Goal: Information Seeking & Learning: Learn about a topic

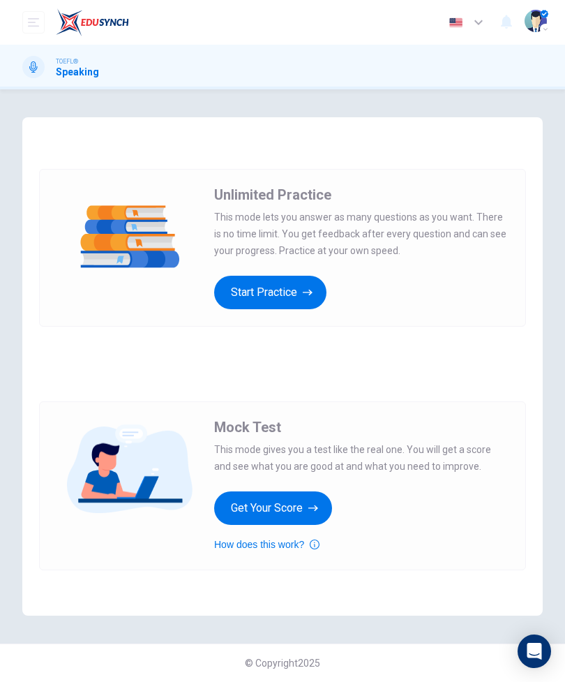
click at [306, 503] on button "Get Your Score" at bounding box center [273, 508] width 118 height 34
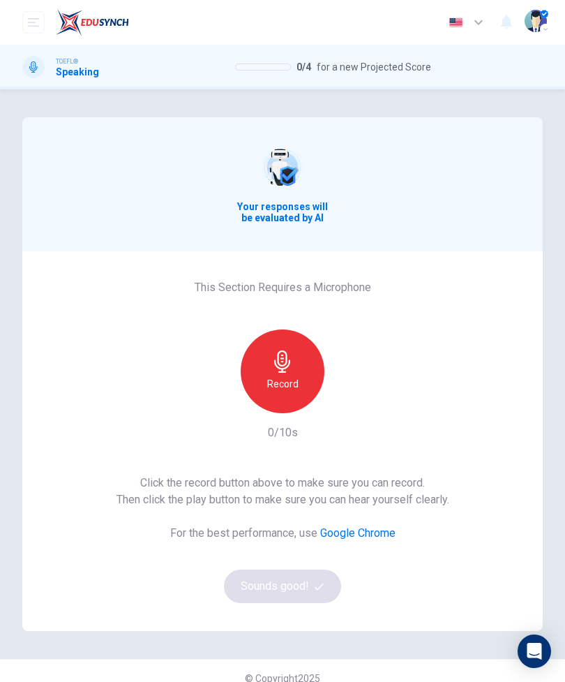
click at [297, 369] on div "Record" at bounding box center [283, 371] width 84 height 84
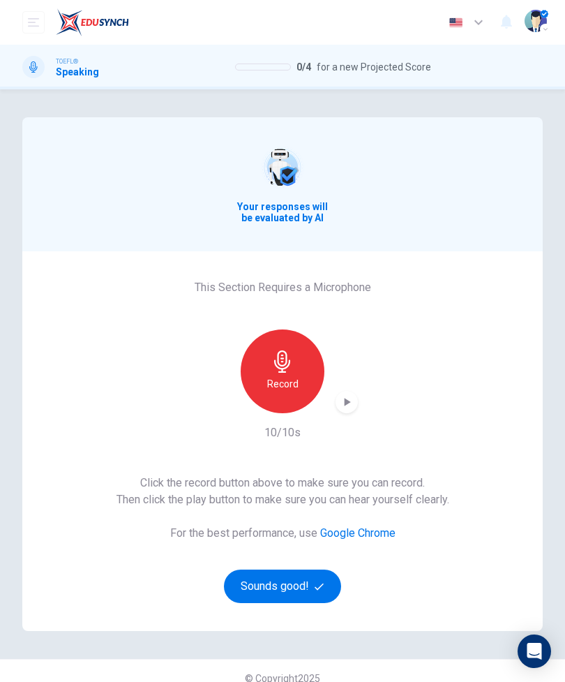
click at [348, 405] on icon "button" at bounding box center [347, 402] width 14 height 14
click at [306, 585] on button "Sounds good!" at bounding box center [282, 587] width 117 height 34
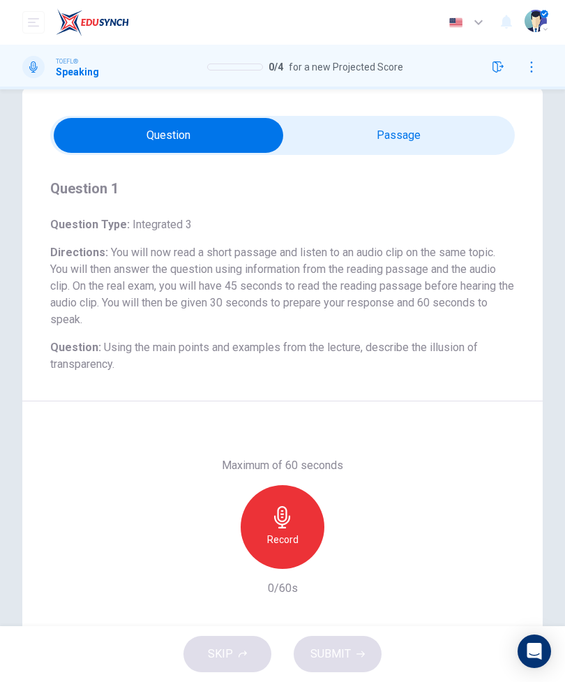
scroll to position [31, 0]
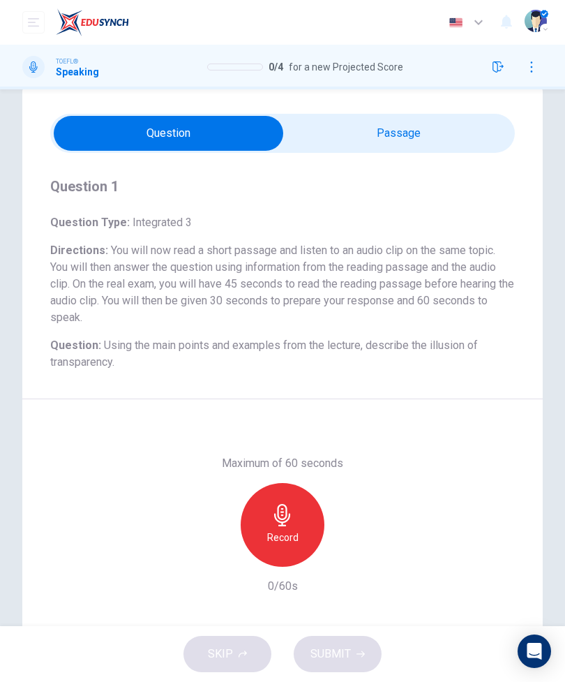
click at [470, 133] on input "checkbox" at bounding box center [168, 133] width 697 height 35
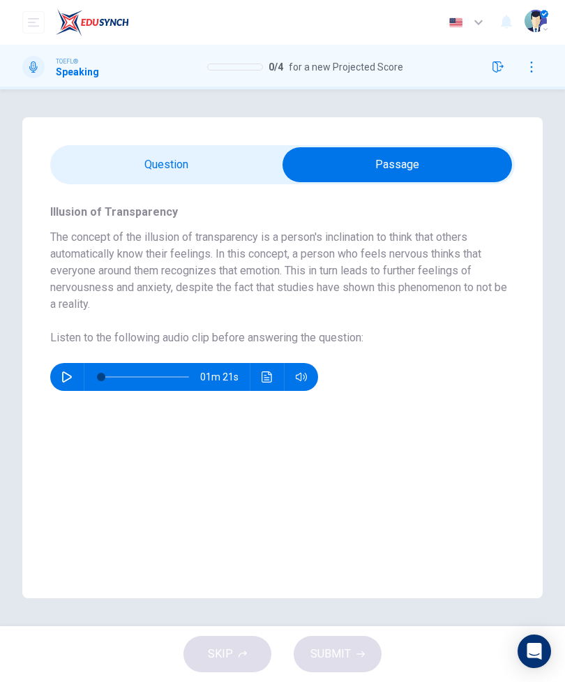
scroll to position [0, 0]
click at [127, 163] on input "checkbox" at bounding box center [397, 164] width 697 height 35
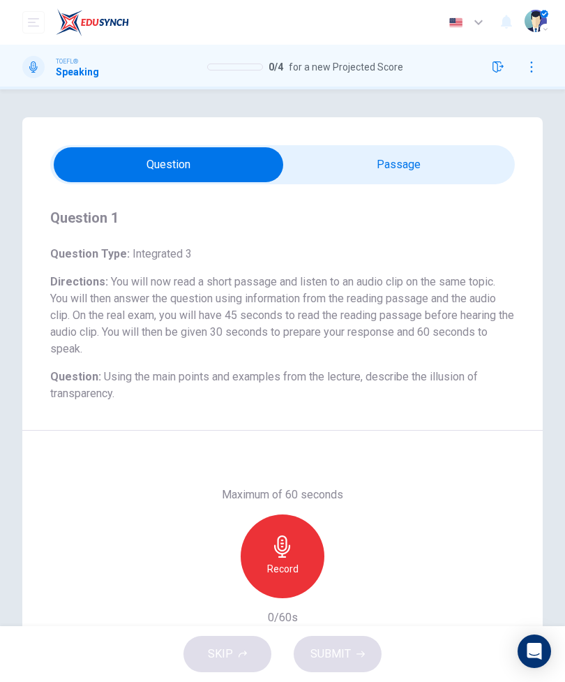
click at [454, 163] on input "checkbox" at bounding box center [168, 164] width 697 height 35
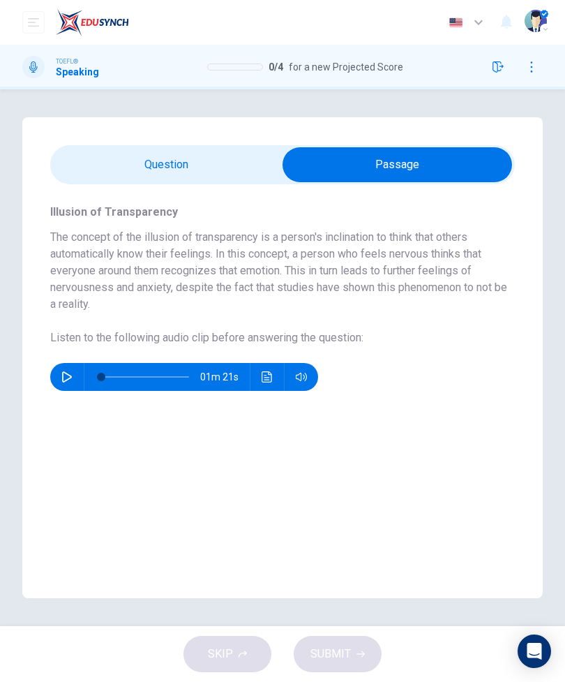
click at [202, 153] on input "checkbox" at bounding box center [397, 164] width 697 height 35
checkbox input "false"
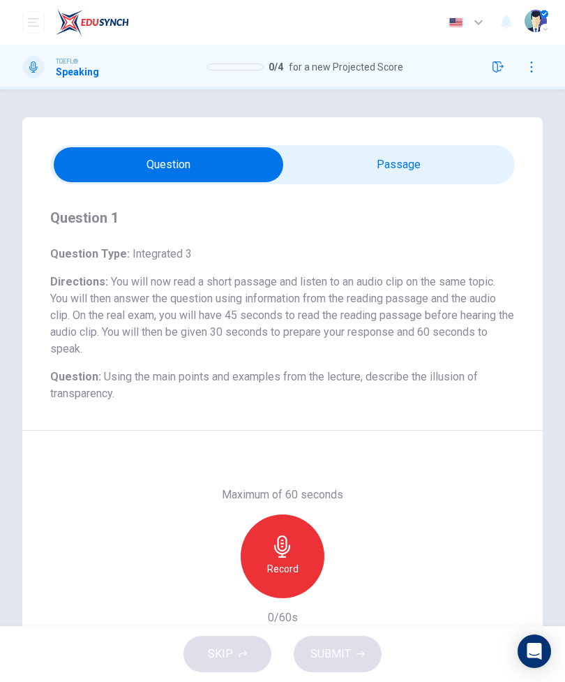
click at [293, 549] on icon "button" at bounding box center [283, 546] width 22 height 22
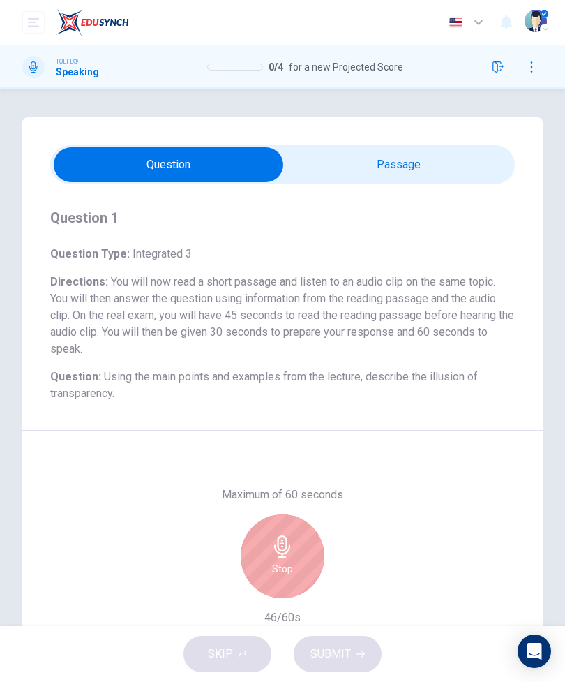
click at [298, 554] on div "Stop" at bounding box center [283, 556] width 84 height 84
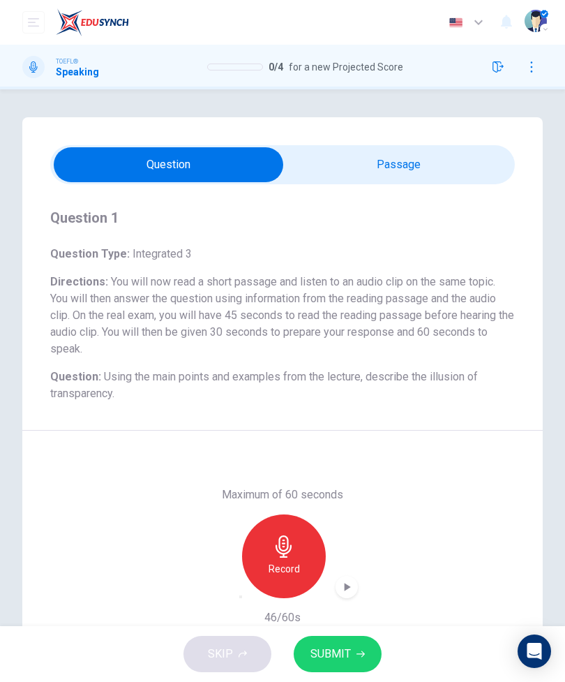
click at [352, 648] on button "SUBMIT" at bounding box center [338, 654] width 88 height 36
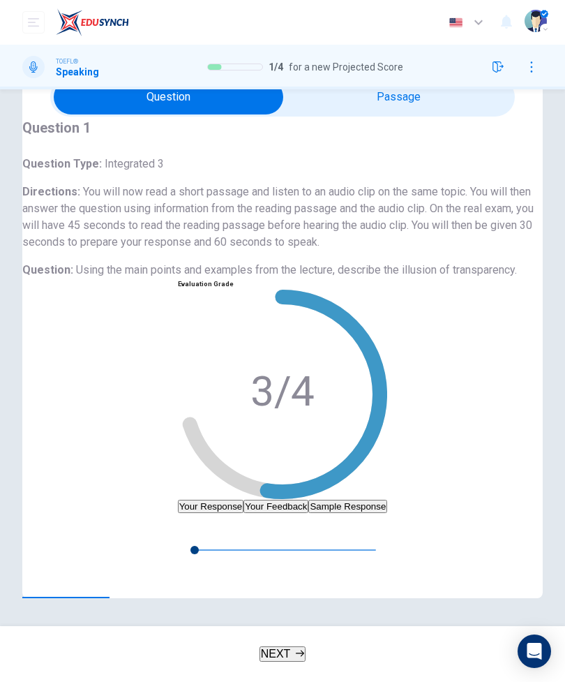
scroll to position [103, 0]
click at [244, 500] on button "Your Feedback" at bounding box center [276, 506] width 65 height 13
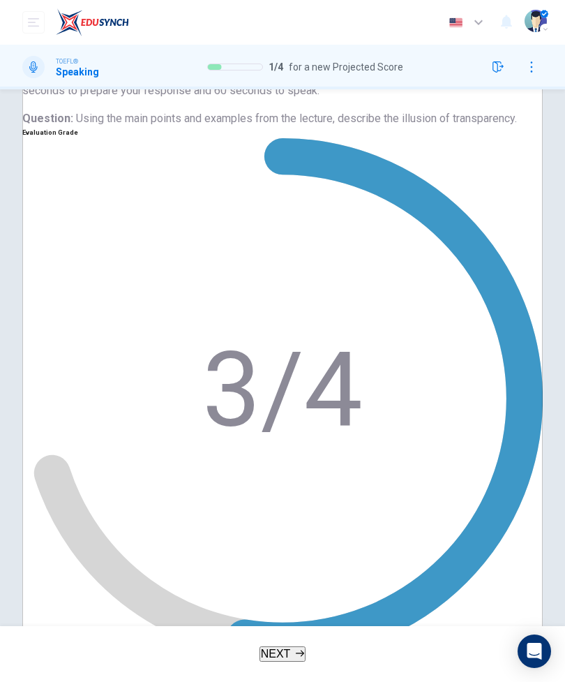
scroll to position [221, 0]
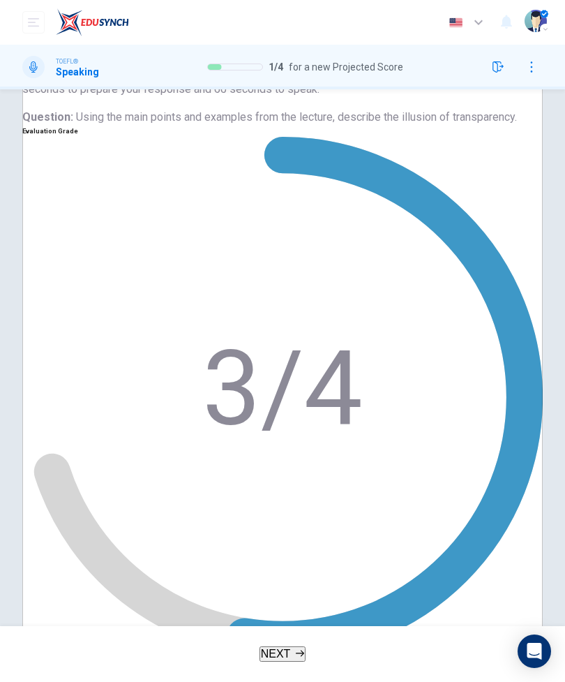
click at [292, 646] on button "NEXT" at bounding box center [283, 653] width 47 height 15
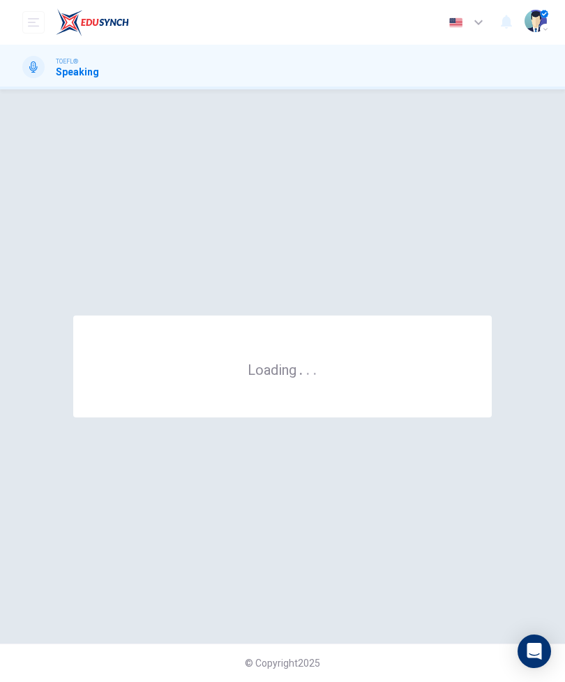
scroll to position [0, 0]
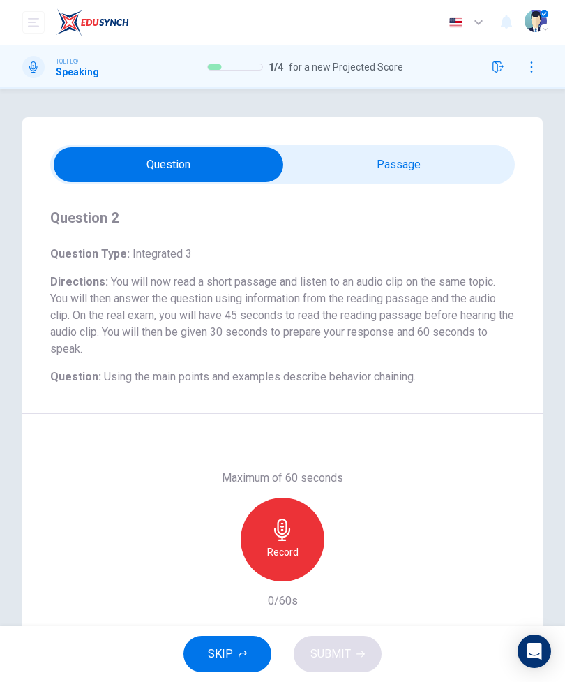
click at [418, 174] on input "checkbox" at bounding box center [168, 164] width 697 height 35
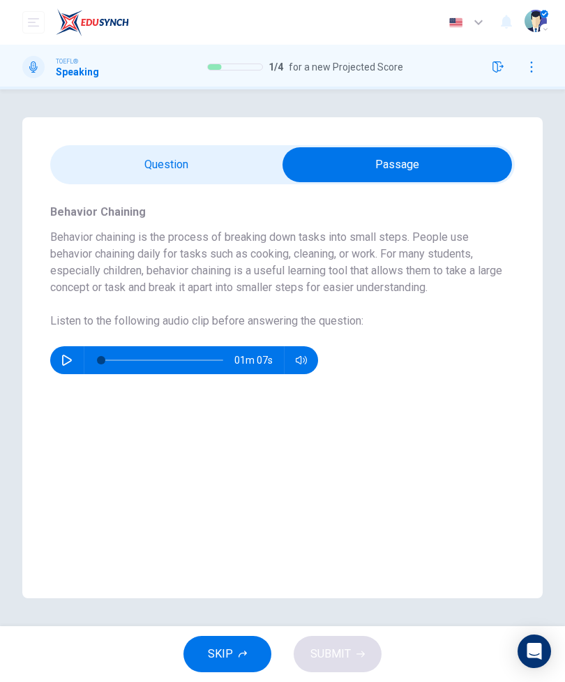
click at [201, 164] on input "checkbox" at bounding box center [397, 164] width 697 height 35
checkbox input "false"
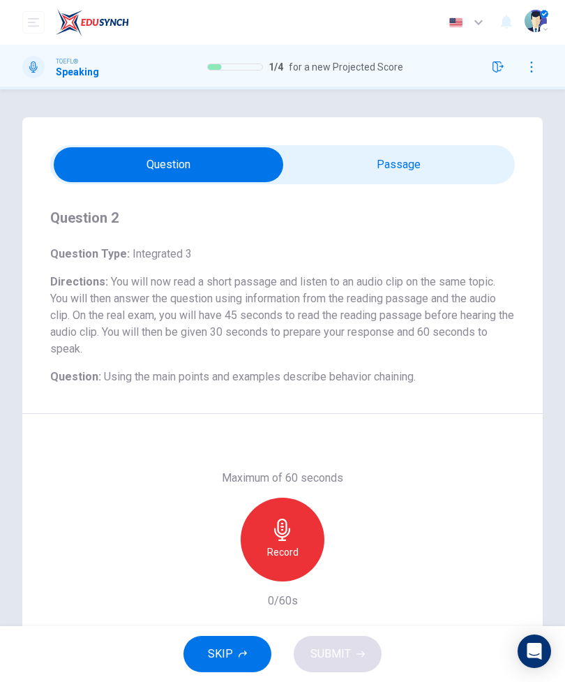
click at [288, 537] on icon "button" at bounding box center [283, 530] width 22 height 22
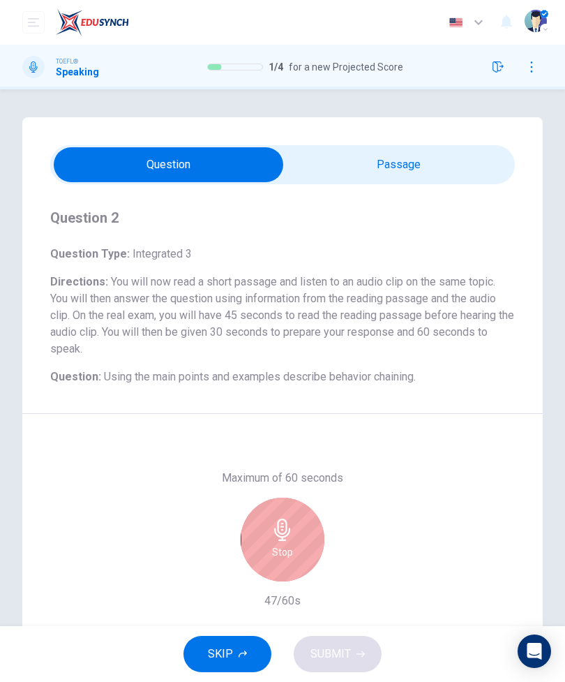
click at [300, 533] on div "Stop" at bounding box center [283, 540] width 84 height 84
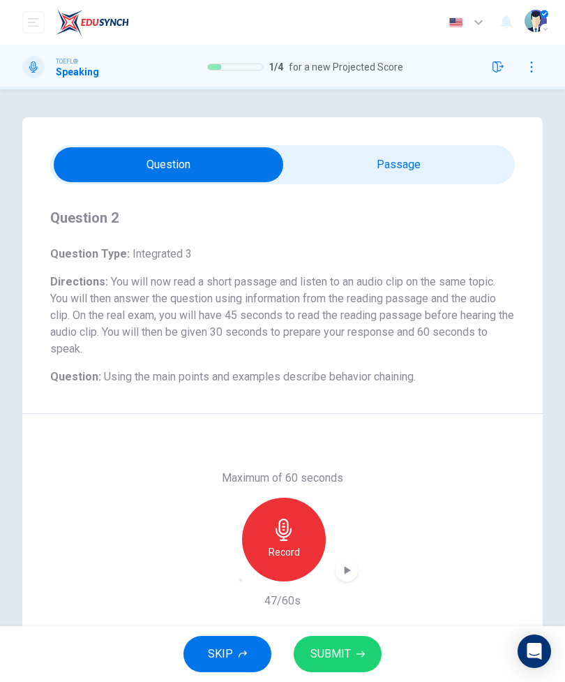
click at [343, 653] on span "SUBMIT" at bounding box center [331, 654] width 40 height 20
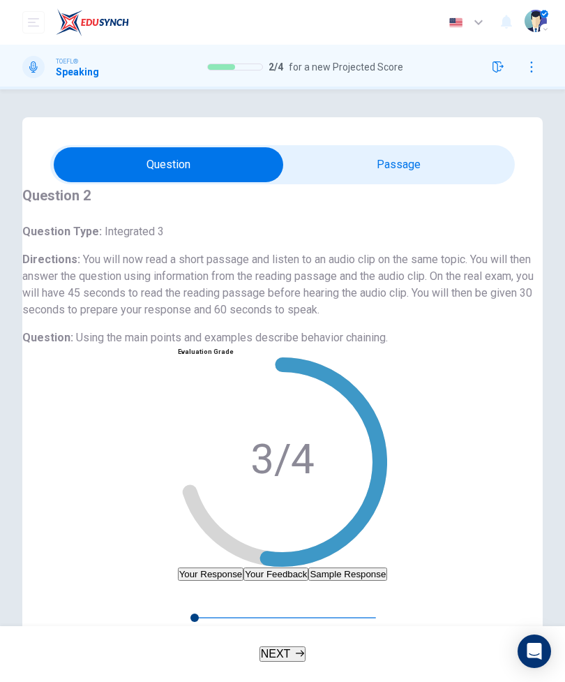
click at [244, 568] on button "Your Feedback" at bounding box center [276, 573] width 65 height 13
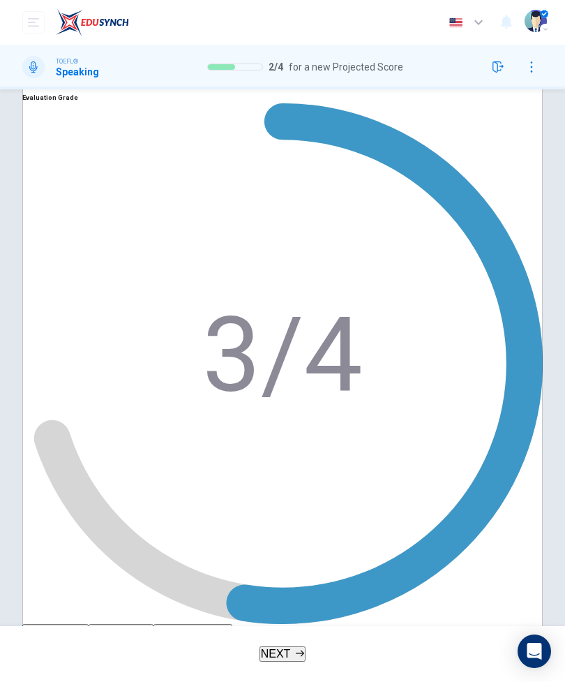
scroll to position [253, 0]
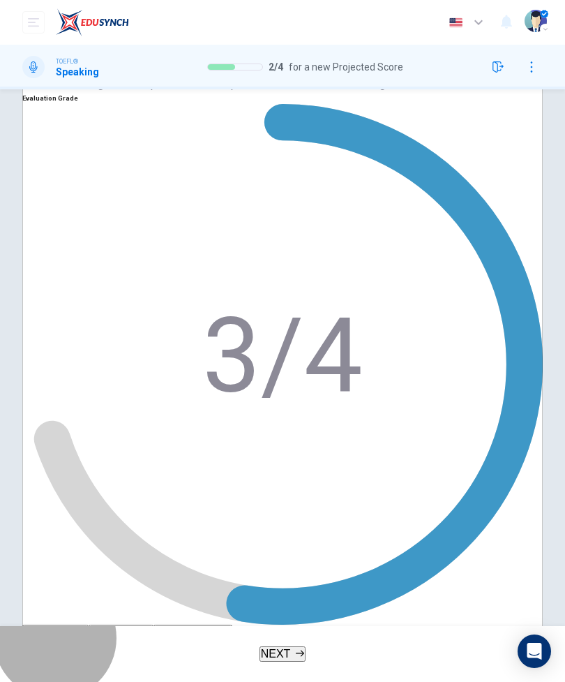
click at [291, 648] on button "NEXT" at bounding box center [283, 653] width 47 height 15
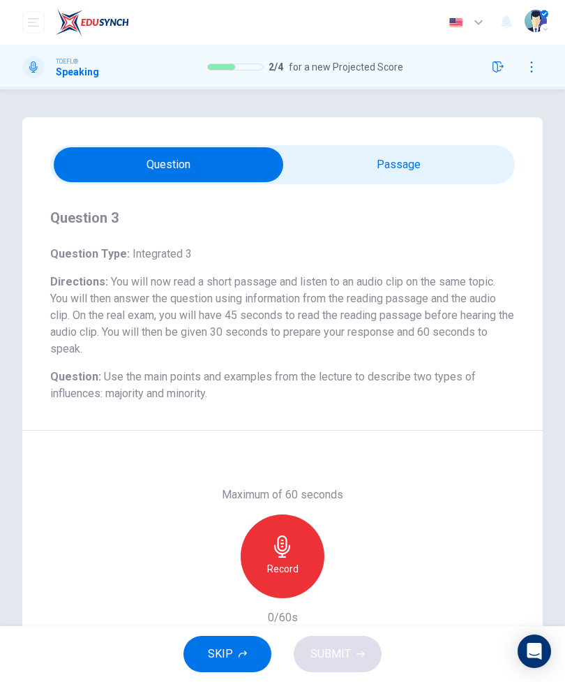
click at [424, 173] on input "checkbox" at bounding box center [168, 164] width 697 height 35
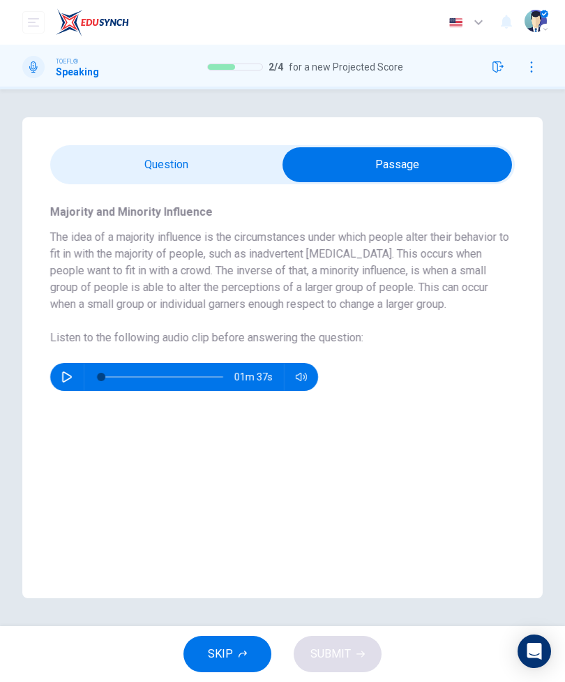
click at [216, 170] on input "checkbox" at bounding box center [397, 164] width 697 height 35
checkbox input "false"
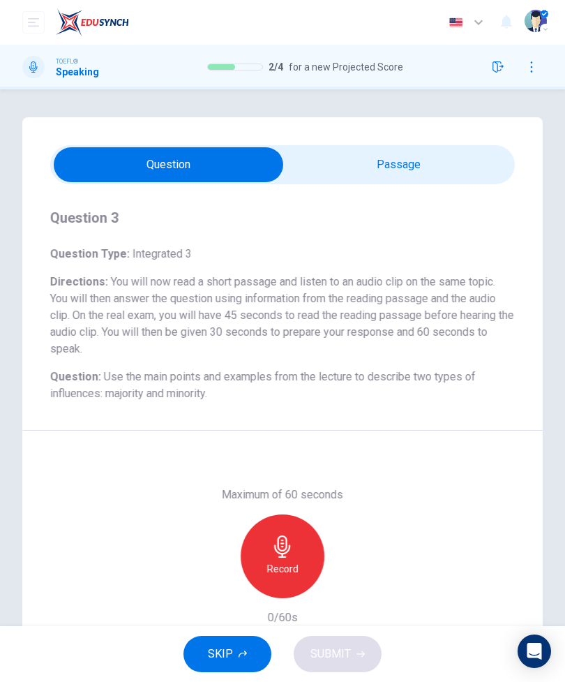
click at [286, 553] on icon "button" at bounding box center [282, 546] width 16 height 22
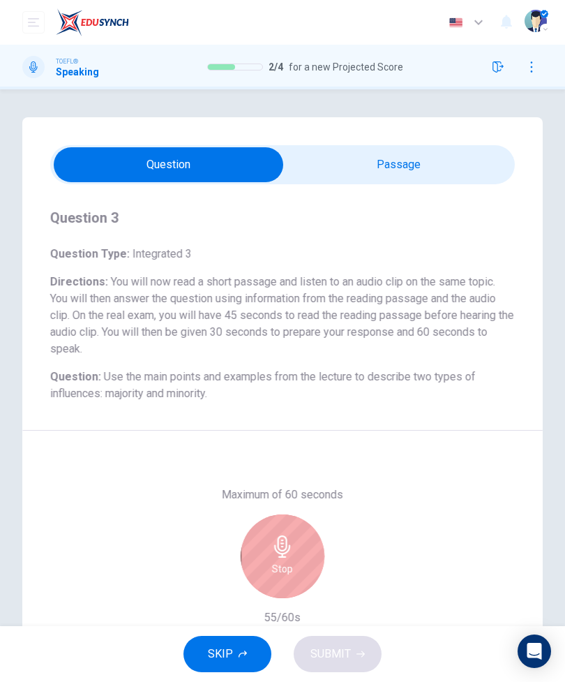
click at [296, 554] on div "Stop" at bounding box center [283, 556] width 84 height 84
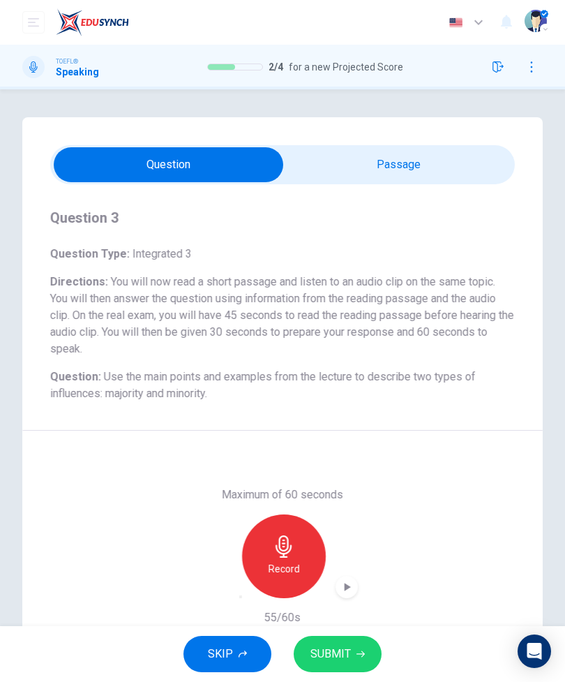
click at [336, 661] on span "SUBMIT" at bounding box center [331, 654] width 40 height 20
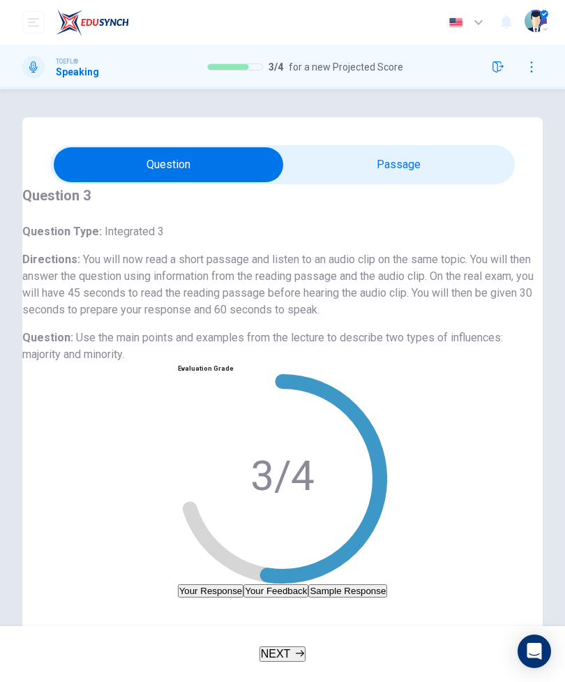
click at [244, 584] on button "Your Feedback" at bounding box center [276, 590] width 65 height 13
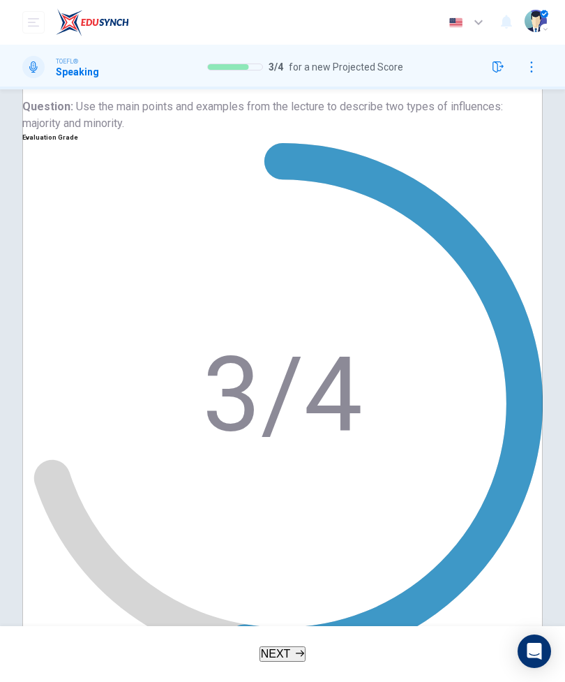
scroll to position [232, 0]
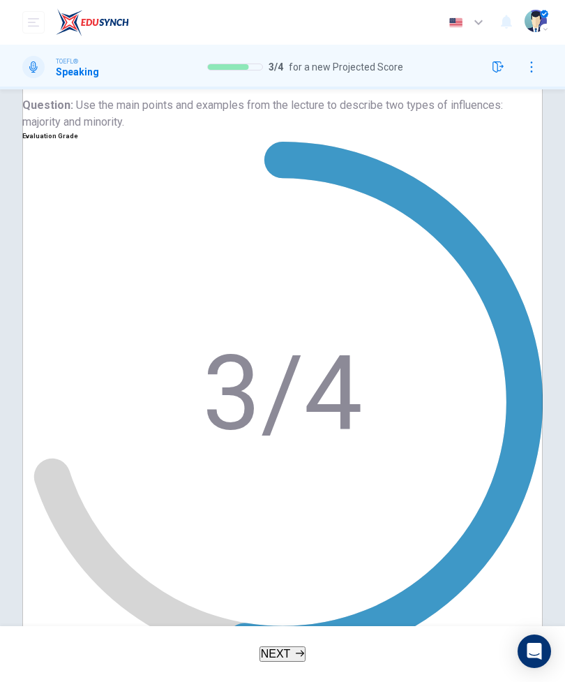
click at [292, 662] on button "NEXT" at bounding box center [283, 653] width 47 height 15
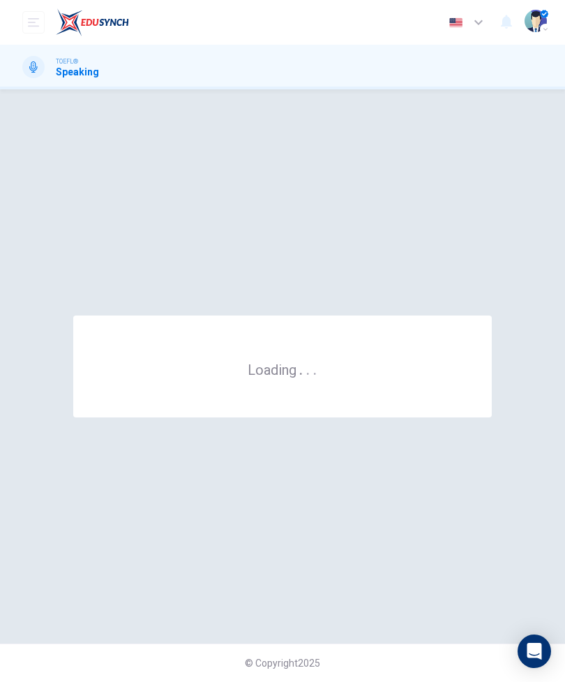
scroll to position [0, 0]
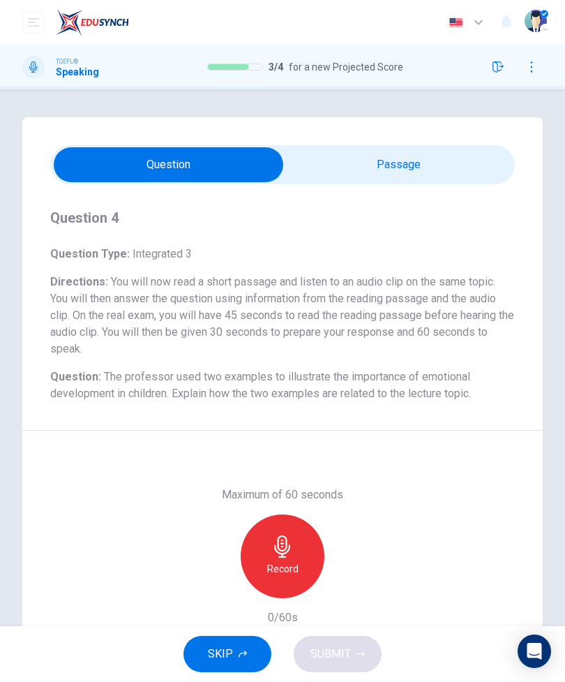
click at [431, 169] on input "checkbox" at bounding box center [168, 164] width 697 height 35
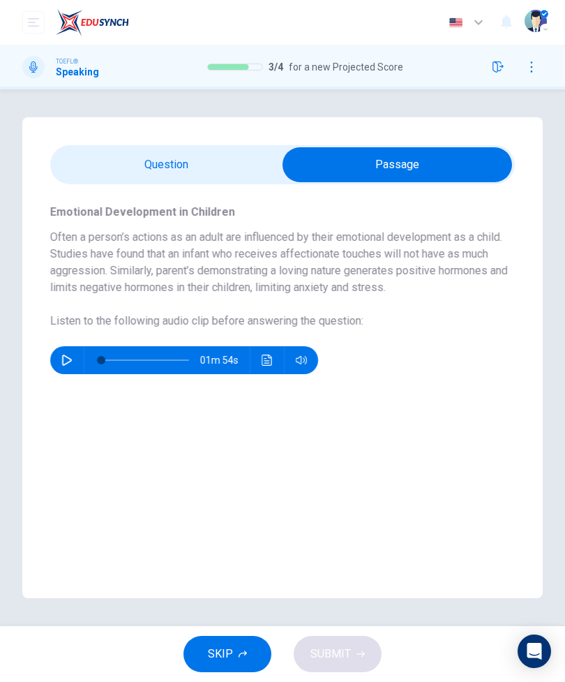
click at [202, 174] on input "checkbox" at bounding box center [397, 164] width 697 height 35
checkbox input "false"
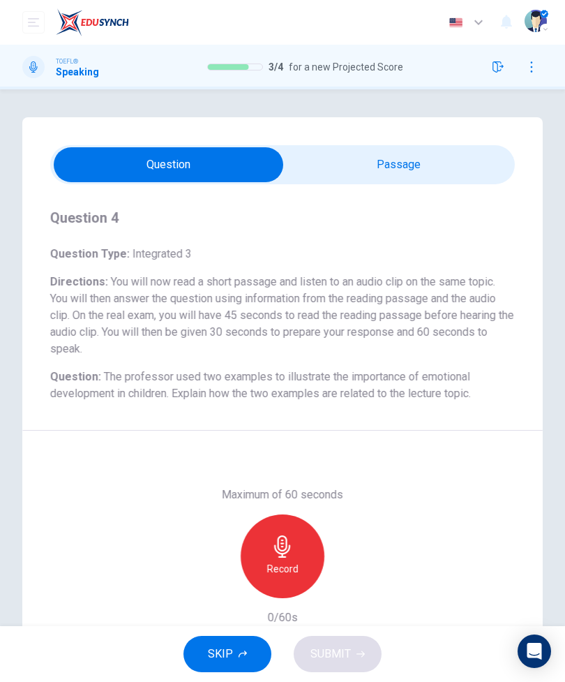
click at [281, 558] on div "Record" at bounding box center [283, 556] width 84 height 84
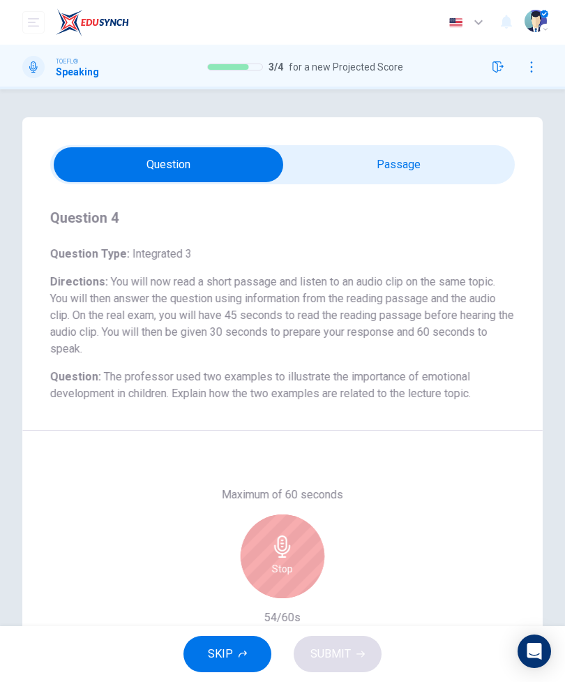
click at [299, 570] on div "Stop" at bounding box center [283, 556] width 84 height 84
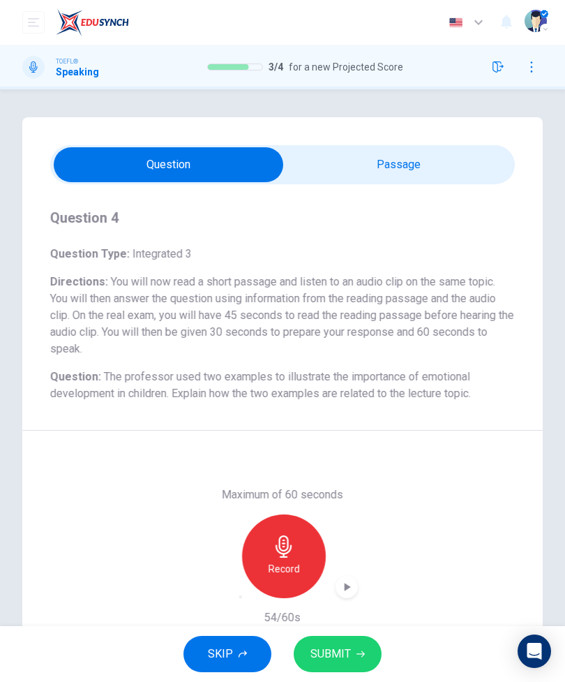
click at [346, 644] on span "SUBMIT" at bounding box center [331, 654] width 40 height 20
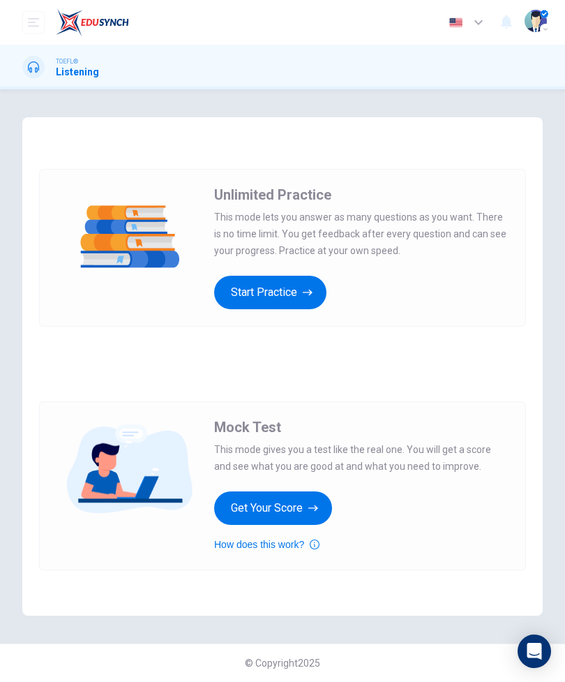
click at [302, 511] on button "Get Your Score" at bounding box center [273, 508] width 118 height 34
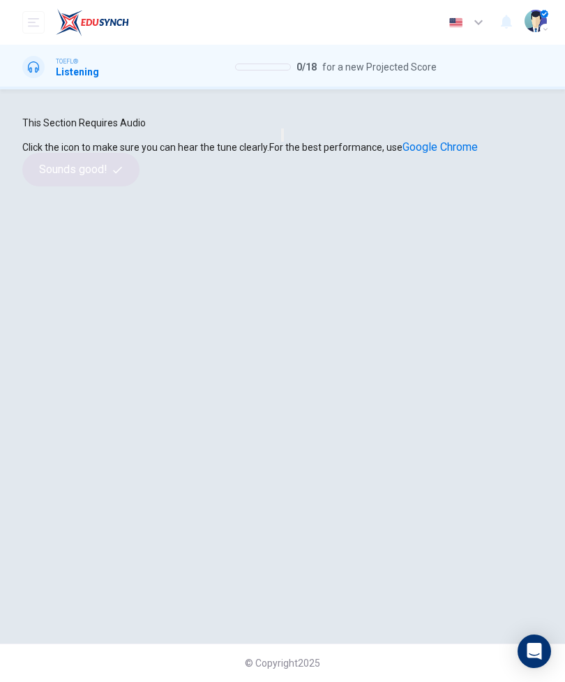
click at [281, 142] on button "button" at bounding box center [282, 134] width 3 height 13
click at [140, 186] on button "Sounds good!" at bounding box center [80, 170] width 117 height 34
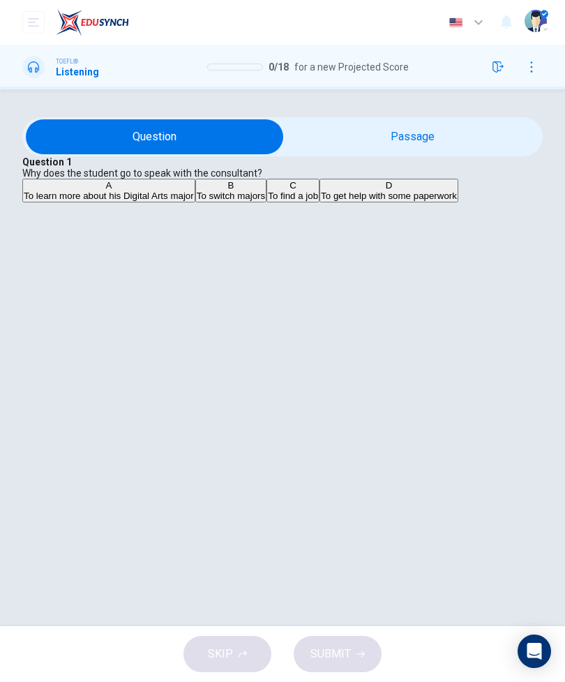
click at [449, 154] on input "checkbox" at bounding box center [154, 136] width 781 height 35
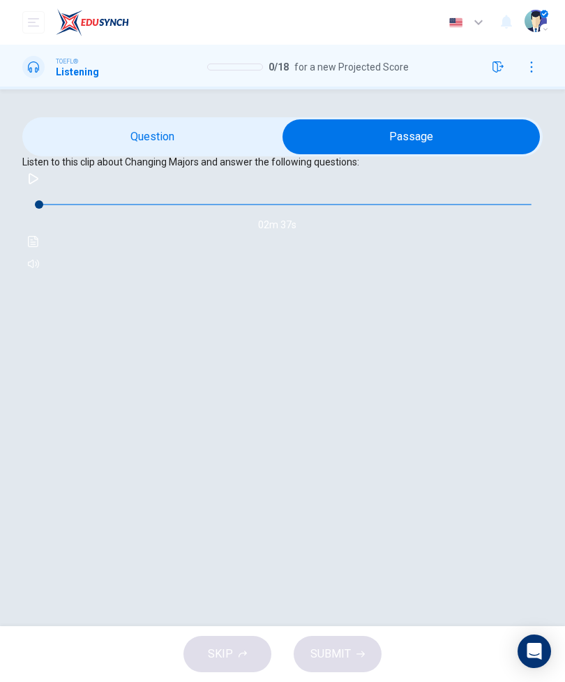
click at [230, 154] on input "checkbox" at bounding box center [411, 136] width 781 height 35
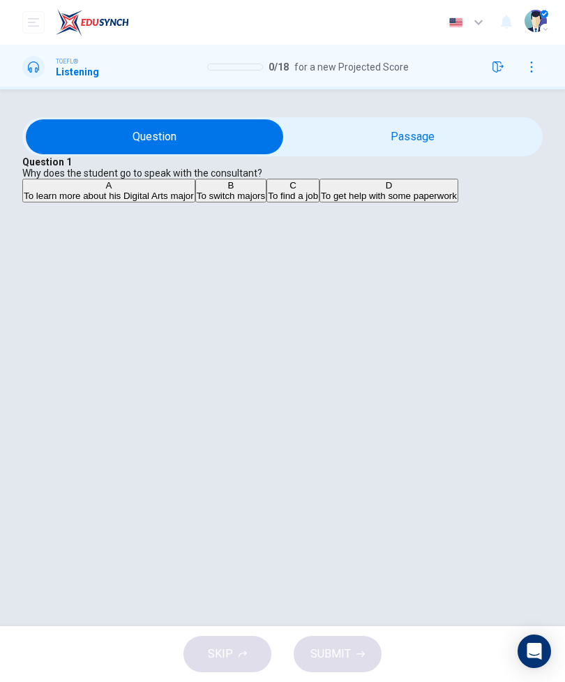
click at [402, 154] on input "checkbox" at bounding box center [154, 136] width 781 height 35
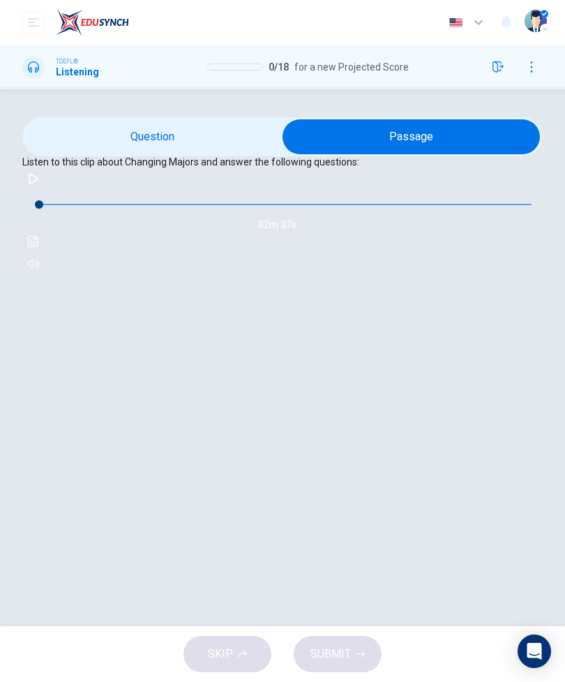
click at [196, 154] on input "checkbox" at bounding box center [411, 136] width 781 height 35
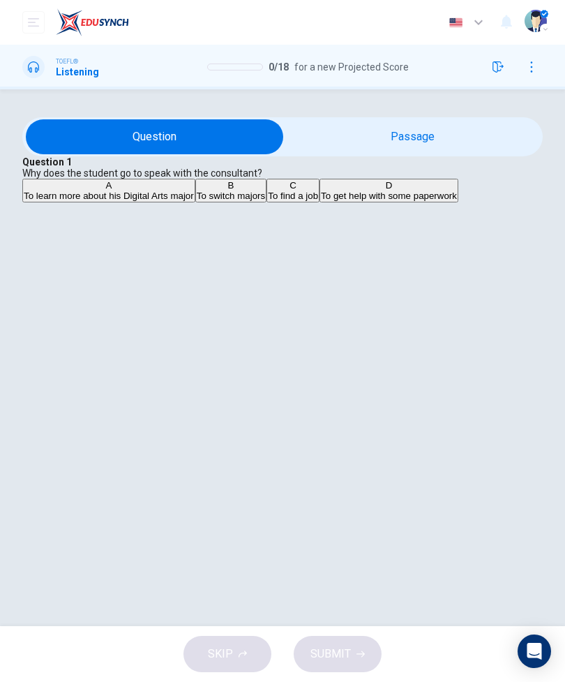
click at [401, 154] on input "checkbox" at bounding box center [154, 136] width 781 height 35
checkbox input "true"
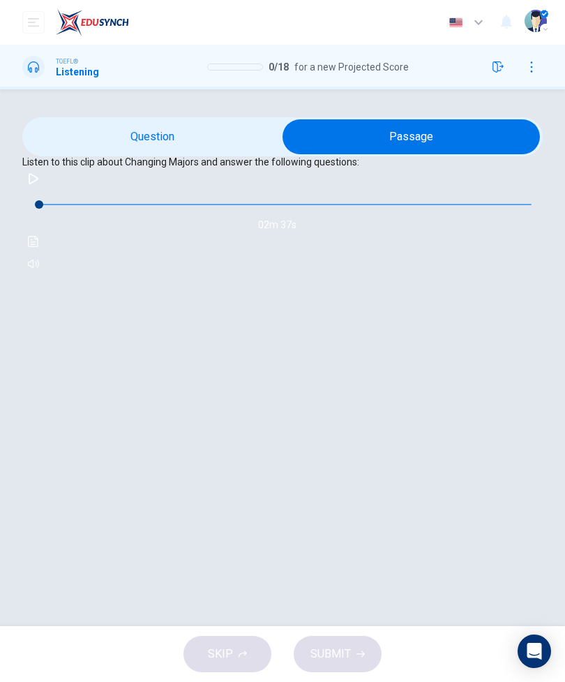
click at [38, 184] on icon "button" at bounding box center [34, 178] width 10 height 11
click at [39, 184] on icon "button" at bounding box center [33, 178] width 11 height 11
type input "9"
click at [210, 154] on input "checkbox" at bounding box center [411, 136] width 781 height 35
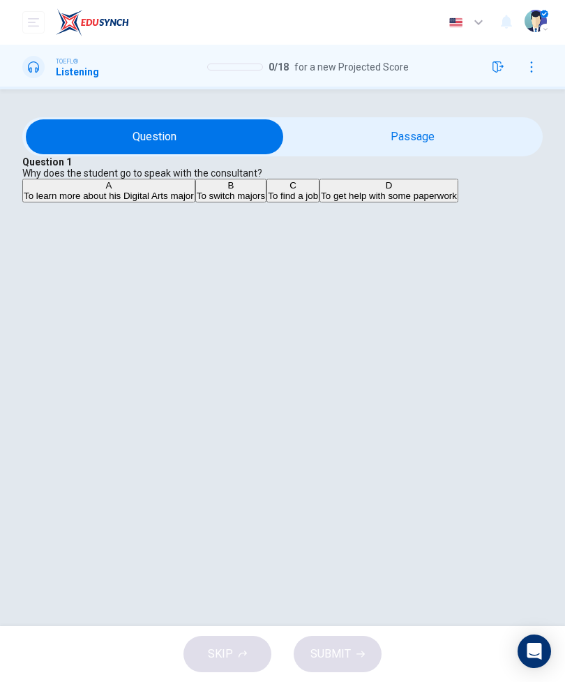
click at [195, 202] on button "A To learn more about his Digital Arts major" at bounding box center [108, 191] width 173 height 24
click at [329, 667] on button "SUBMIT" at bounding box center [338, 654] width 88 height 36
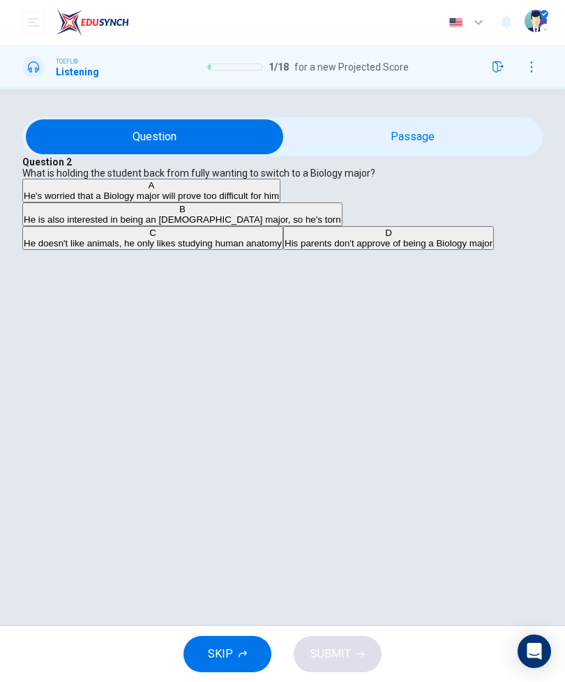
click at [464, 154] on input "checkbox" at bounding box center [154, 136] width 781 height 35
checkbox input "true"
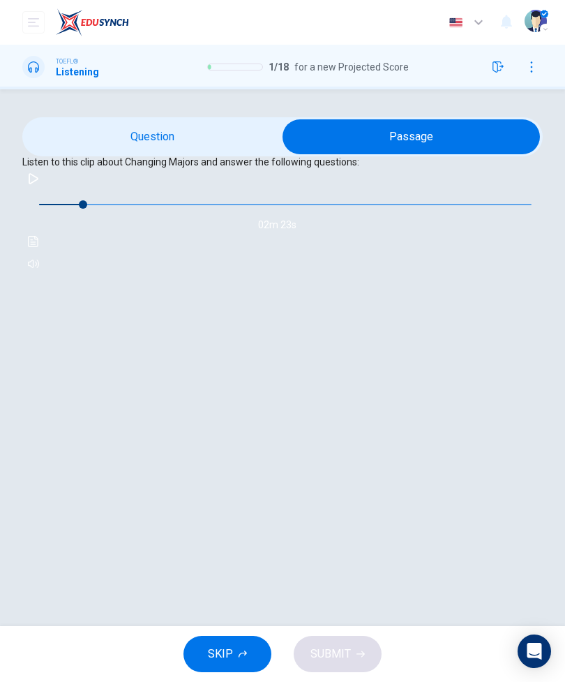
click at [39, 268] on icon "button" at bounding box center [33, 264] width 11 height 8
click at [38, 184] on icon "button" at bounding box center [34, 178] width 10 height 11
click at [39, 184] on icon "button" at bounding box center [33, 178] width 11 height 11
type input "15"
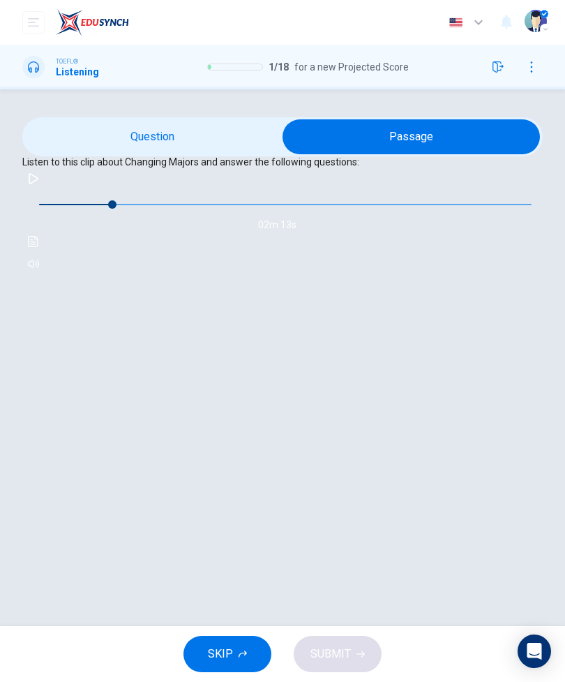
click at [193, 154] on input "checkbox" at bounding box center [411, 136] width 781 height 35
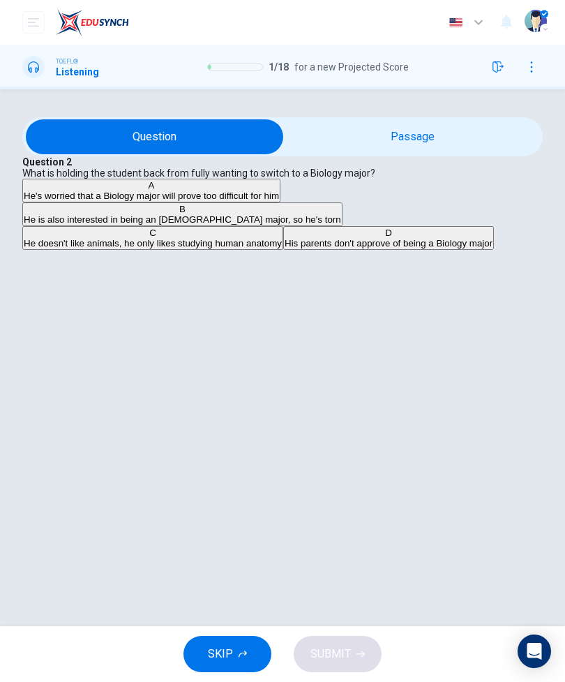
click at [108, 248] on span "He doesn't like animals, he only likes studying human anatomy" at bounding box center [153, 243] width 258 height 10
click at [345, 649] on span "SUBMIT" at bounding box center [331, 654] width 40 height 20
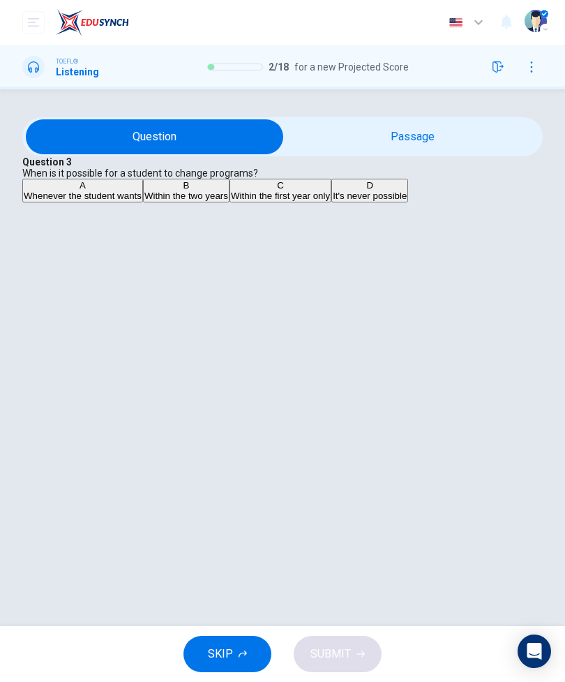
click at [452, 154] on input "checkbox" at bounding box center [154, 136] width 781 height 35
checkbox input "true"
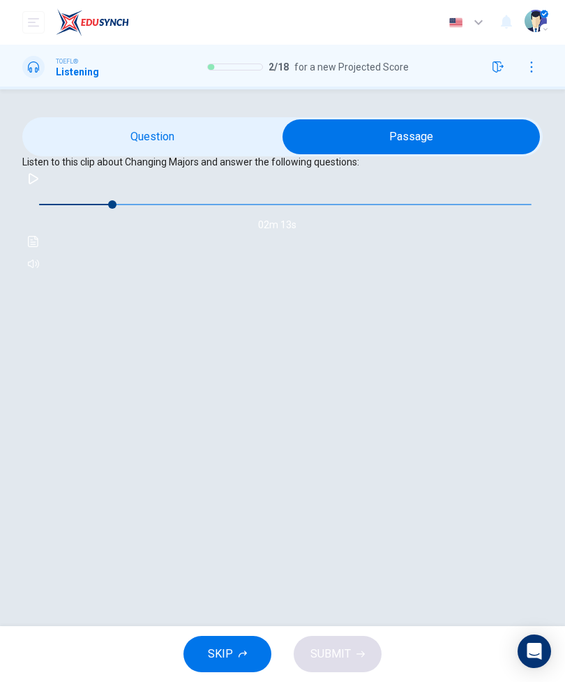
click at [39, 184] on icon "button" at bounding box center [33, 178] width 11 height 11
click at [45, 190] on button "button" at bounding box center [33, 179] width 22 height 22
type input "47"
click at [118, 154] on input "checkbox" at bounding box center [411, 136] width 781 height 35
checkbox input "false"
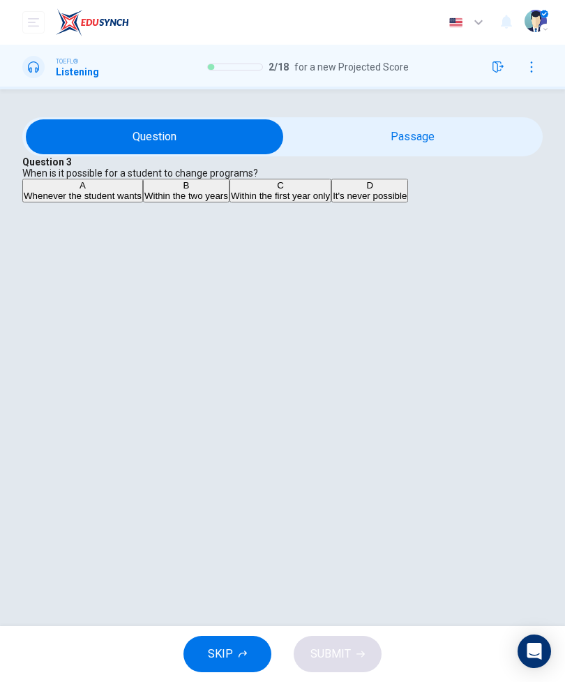
click at [333, 201] on span "It's never possible" at bounding box center [370, 196] width 74 height 10
click at [355, 653] on button "SUBMIT" at bounding box center [338, 654] width 88 height 36
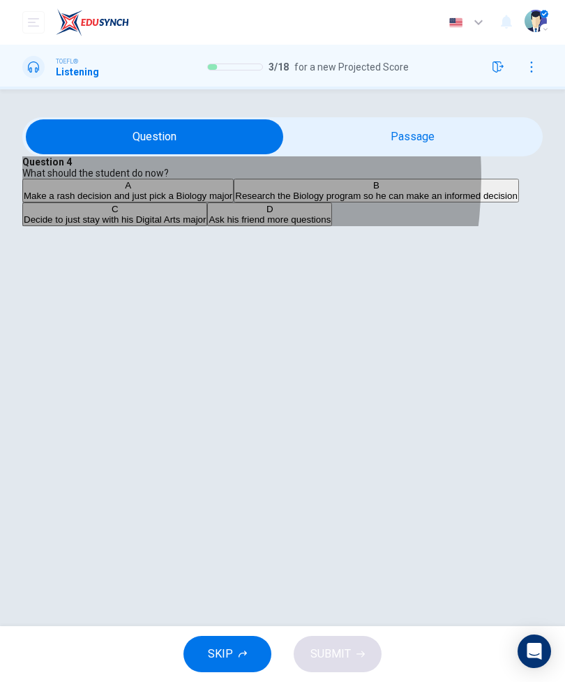
click at [110, 201] on span "Make a rash decision and just pick a Biology major" at bounding box center [128, 196] width 209 height 10
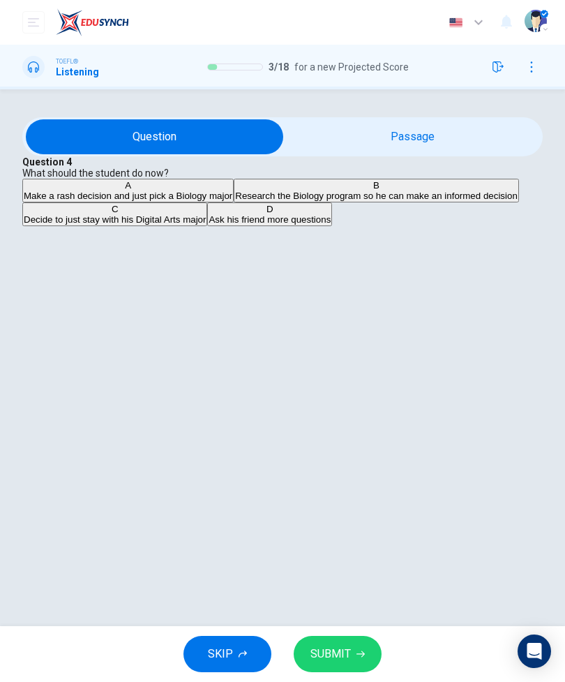
click at [352, 646] on button "SUBMIT" at bounding box center [338, 654] width 88 height 36
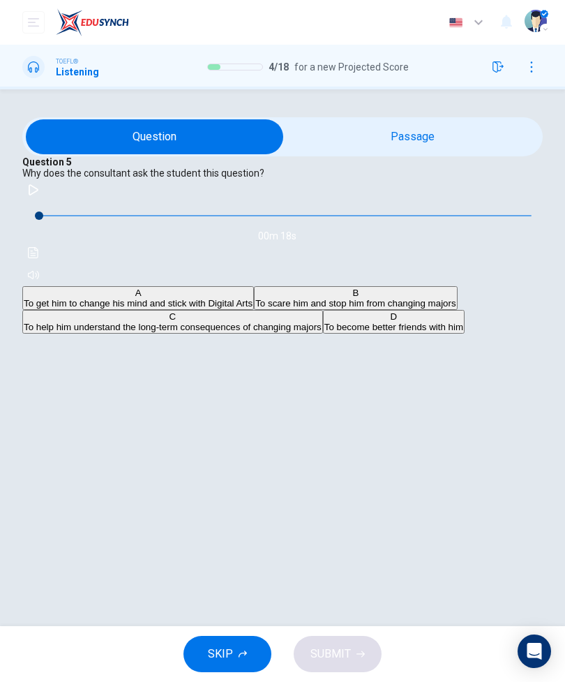
click at [39, 195] on icon "button" at bounding box center [33, 189] width 11 height 11
type input "0"
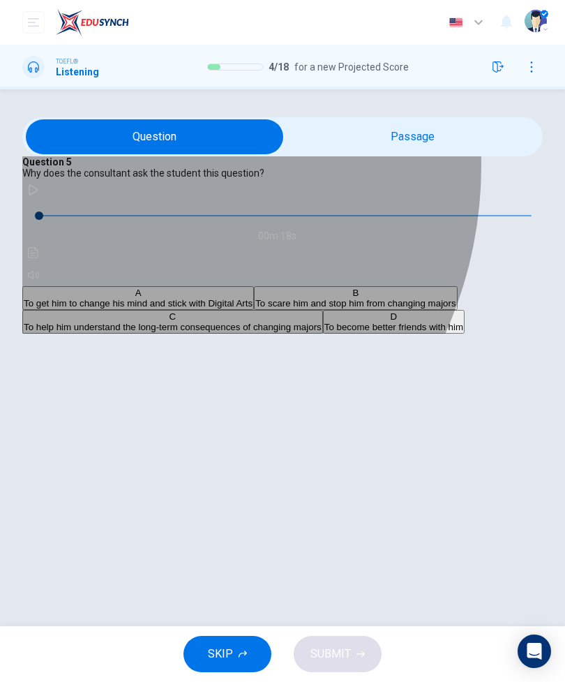
click at [255, 309] on span "To scare him and stop him from changing majors" at bounding box center [355, 303] width 200 height 10
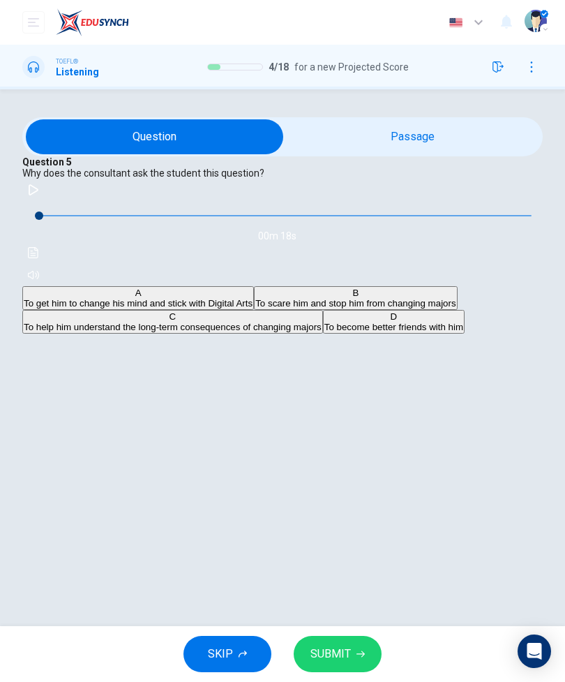
click at [361, 639] on button "SUBMIT" at bounding box center [338, 654] width 88 height 36
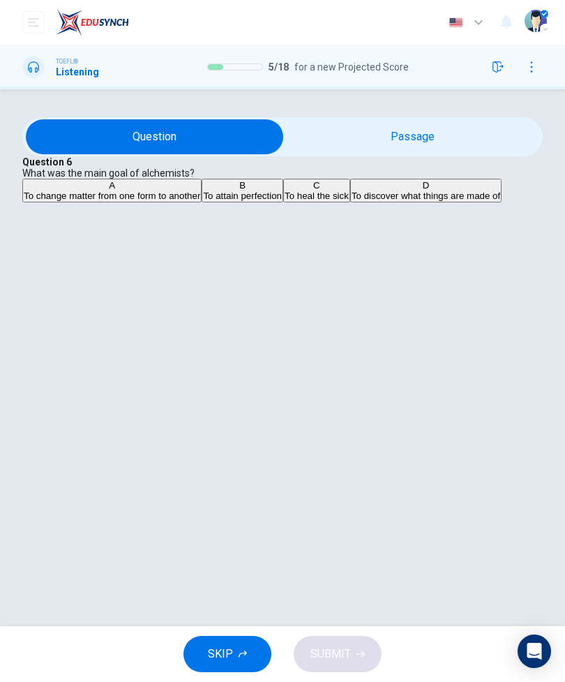
click at [466, 154] on input "checkbox" at bounding box center [154, 136] width 781 height 35
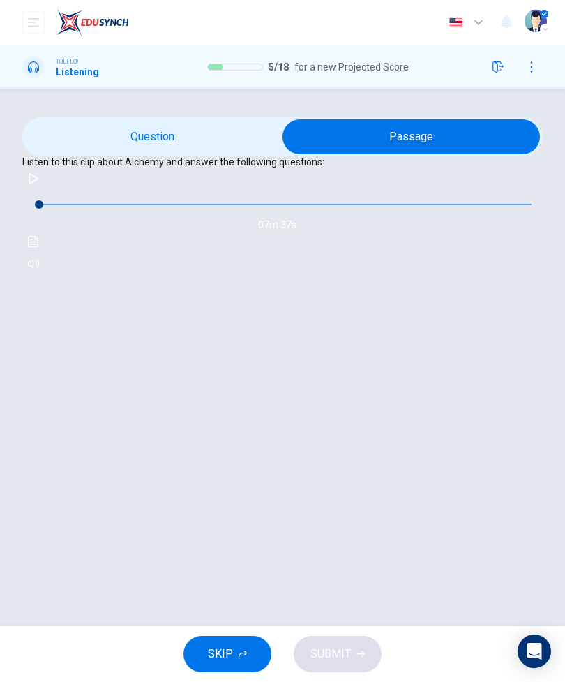
click at [149, 154] on input "checkbox" at bounding box center [411, 136] width 781 height 35
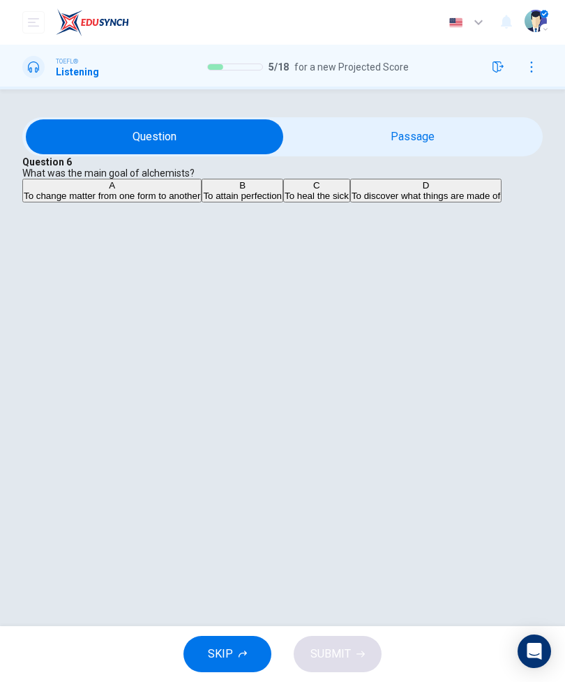
click at [471, 154] on input "checkbox" at bounding box center [154, 136] width 781 height 35
checkbox input "true"
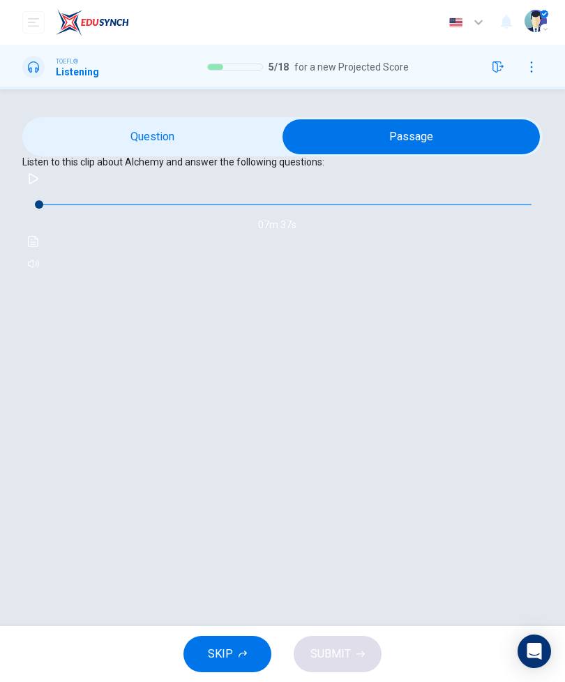
click at [45, 190] on button "button" at bounding box center [33, 179] width 22 height 22
click at [39, 184] on icon "button" at bounding box center [33, 178] width 11 height 11
type input "3"
click at [113, 154] on input "checkbox" at bounding box center [411, 136] width 781 height 35
checkbox input "false"
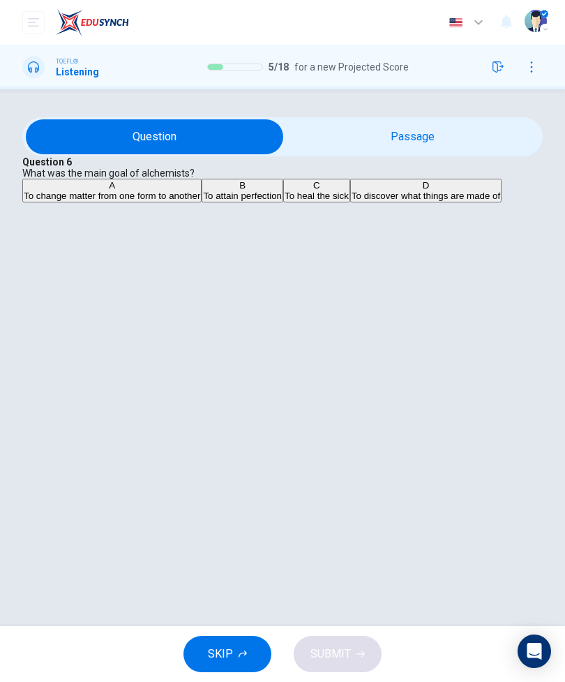
click at [285, 201] on span "To heal the sick" at bounding box center [317, 196] width 64 height 10
click at [336, 653] on span "SUBMIT" at bounding box center [331, 654] width 40 height 20
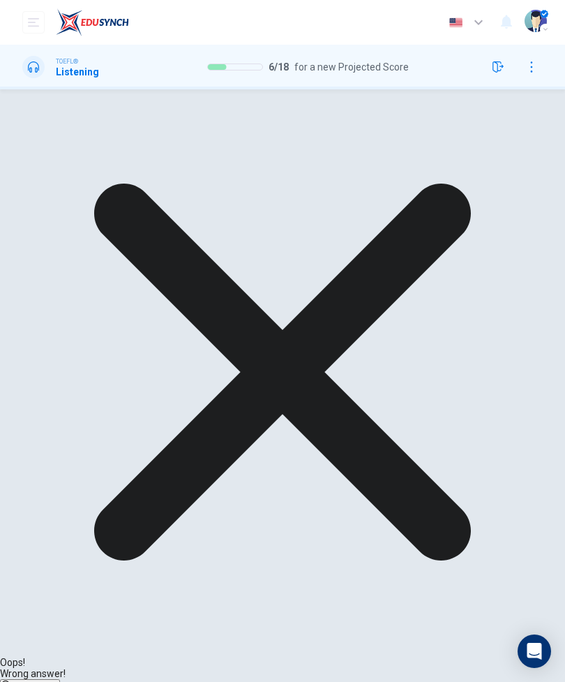
click at [479, 632] on div "Oops! Wrong answer! Explanation NEXT" at bounding box center [282, 408] width 565 height 639
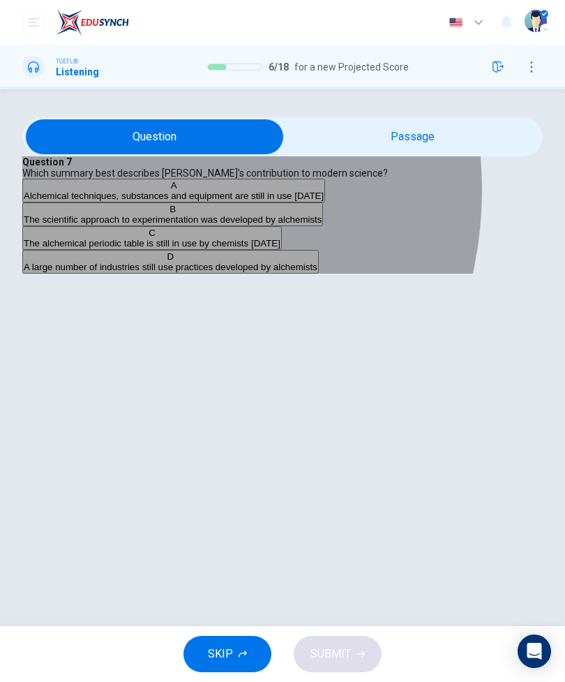
click at [126, 226] on button "B The scientific approach to experimentation was developed by alchemists" at bounding box center [172, 214] width 301 height 24
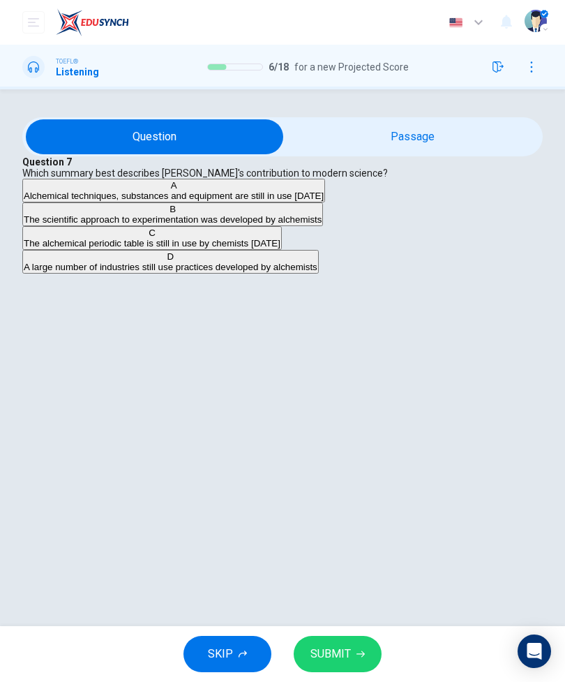
click at [369, 643] on button "SUBMIT" at bounding box center [338, 654] width 88 height 36
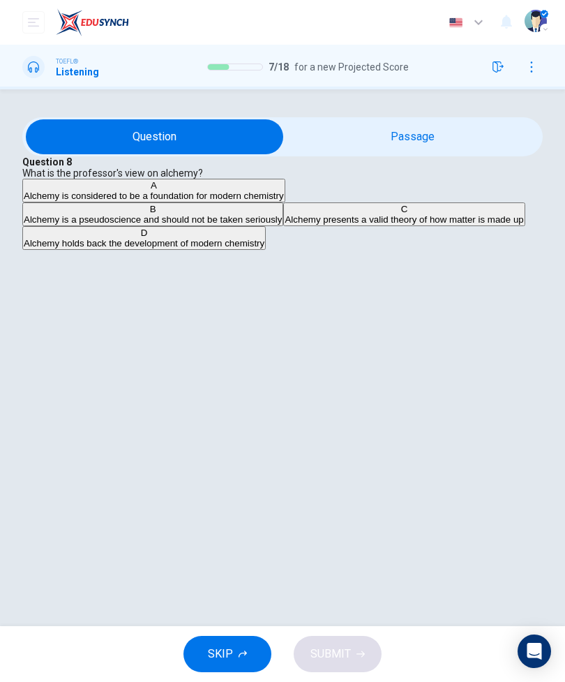
click at [285, 225] on span "Alchemy presents a valid theory of how matter is made up" at bounding box center [404, 219] width 239 height 10
click at [366, 645] on button "SUBMIT" at bounding box center [338, 654] width 88 height 36
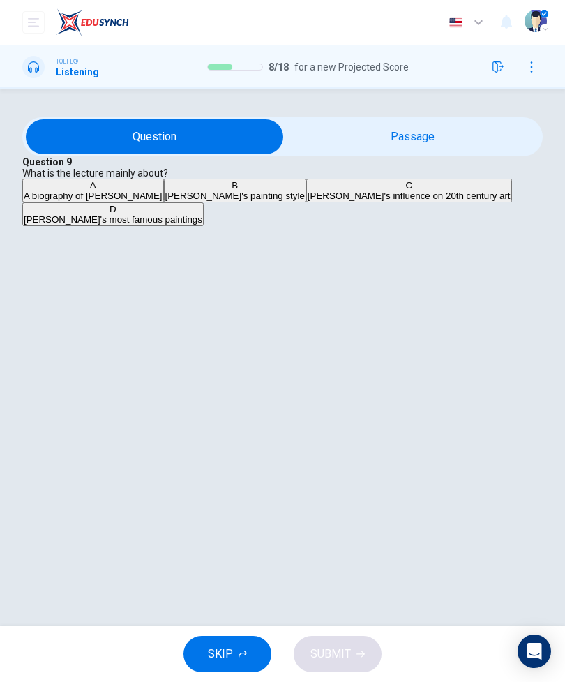
click at [436, 154] on input "checkbox" at bounding box center [154, 136] width 781 height 35
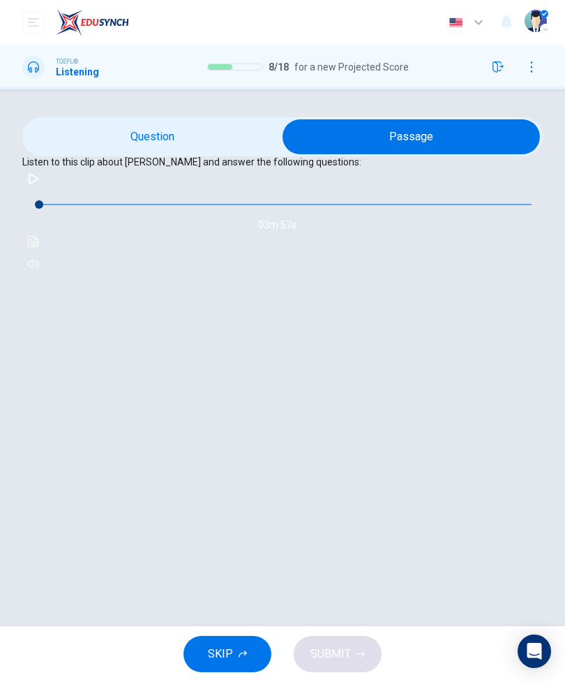
click at [133, 154] on input "checkbox" at bounding box center [411, 136] width 781 height 35
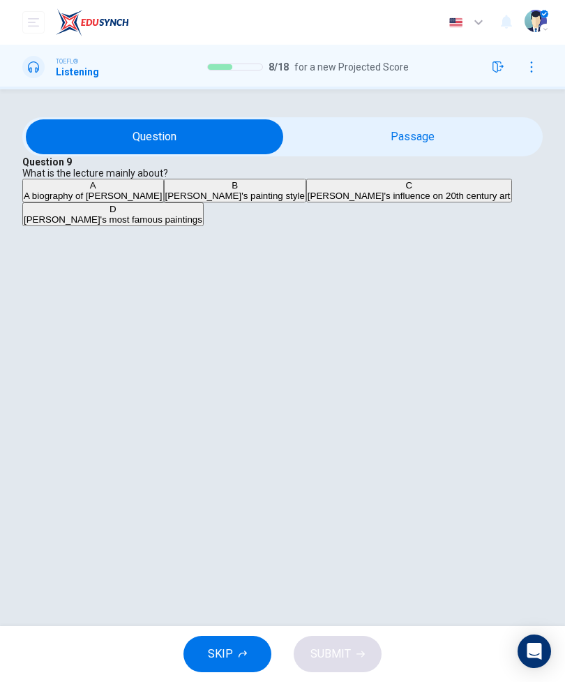
click at [429, 154] on input "checkbox" at bounding box center [154, 136] width 781 height 35
checkbox input "true"
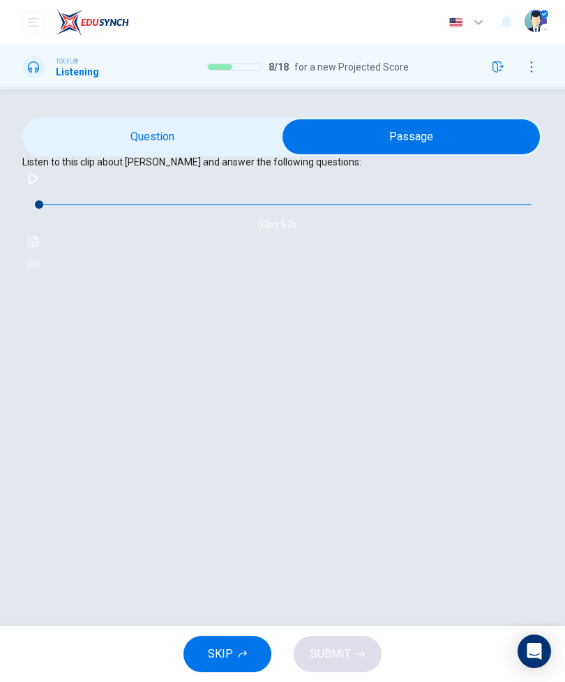
click at [45, 190] on button "button" at bounding box center [33, 179] width 22 height 22
type input "1"
click at [145, 154] on input "checkbox" at bounding box center [411, 136] width 781 height 35
checkbox input "false"
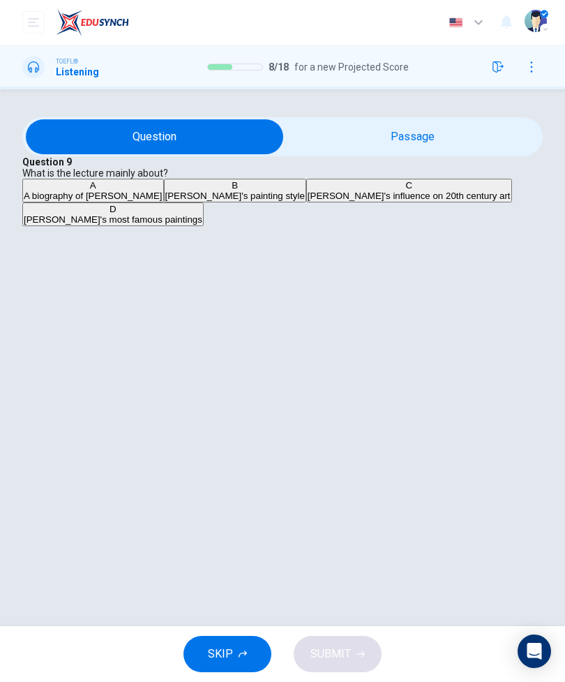
click at [308, 201] on span "Van Gogh's influence on 20th century art" at bounding box center [409, 196] width 203 height 10
click at [350, 639] on button "SUBMIT" at bounding box center [338, 654] width 88 height 36
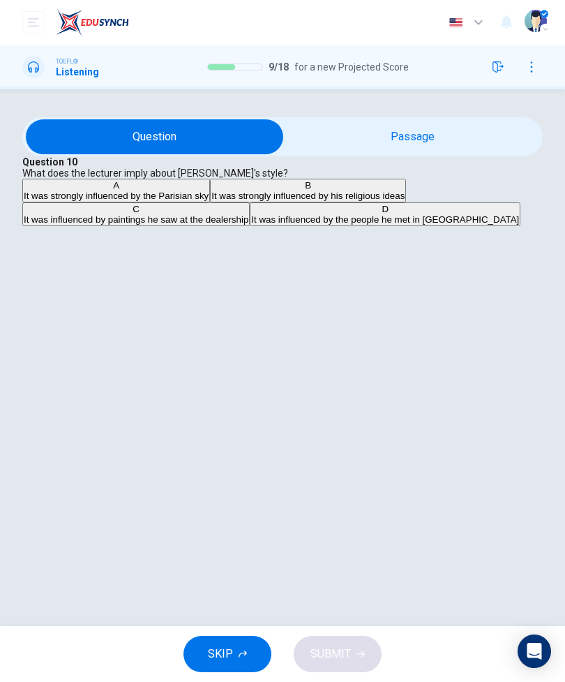
click at [127, 225] on span "It was influenced by paintings he saw at the dealership" at bounding box center [136, 219] width 225 height 10
click at [343, 654] on span "SUBMIT" at bounding box center [331, 654] width 40 height 20
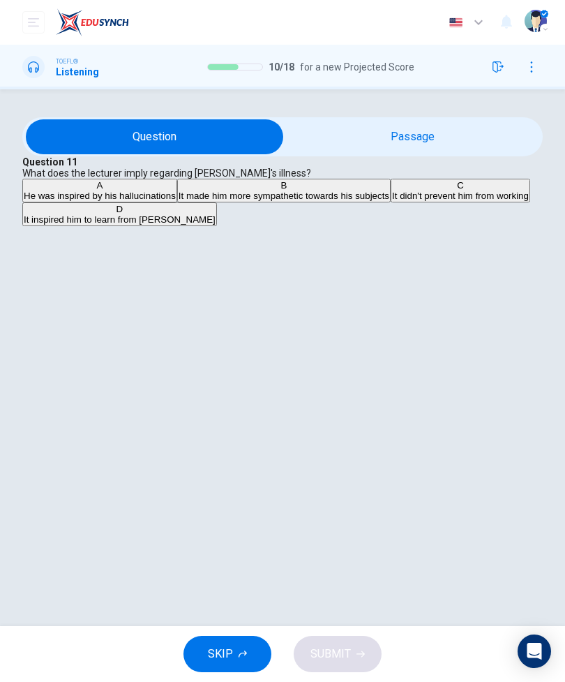
click at [177, 202] on button "B It made him more sympathetic towards his subjects" at bounding box center [284, 191] width 214 height 24
click at [353, 646] on button "SUBMIT" at bounding box center [338, 654] width 88 height 36
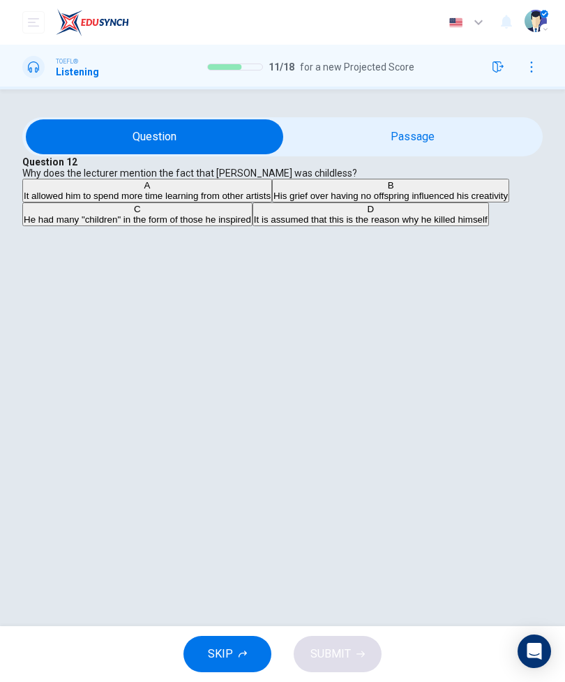
click at [121, 202] on button "A It allowed him to spend more time learning from other artists" at bounding box center [147, 191] width 250 height 24
click at [359, 655] on icon "button" at bounding box center [361, 654] width 8 height 8
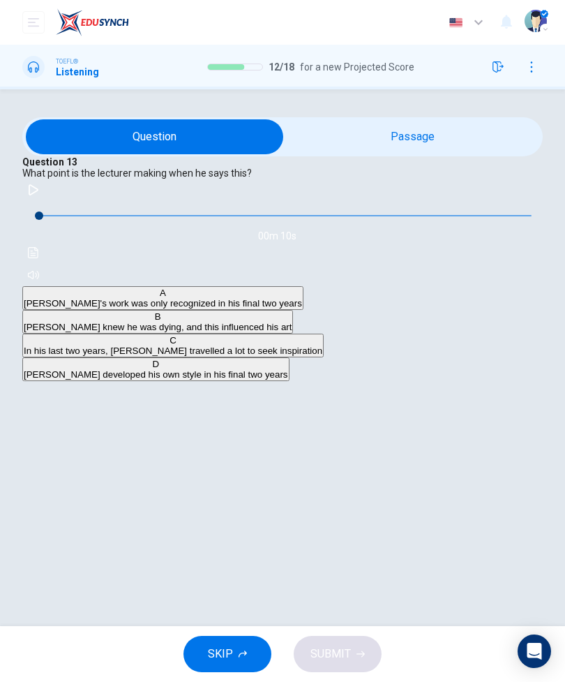
click at [324, 357] on button "C In his last two years, Van Gogh travelled a lot to seek inspiration" at bounding box center [173, 346] width 302 height 24
click at [346, 656] on span "SUBMIT" at bounding box center [331, 654] width 40 height 20
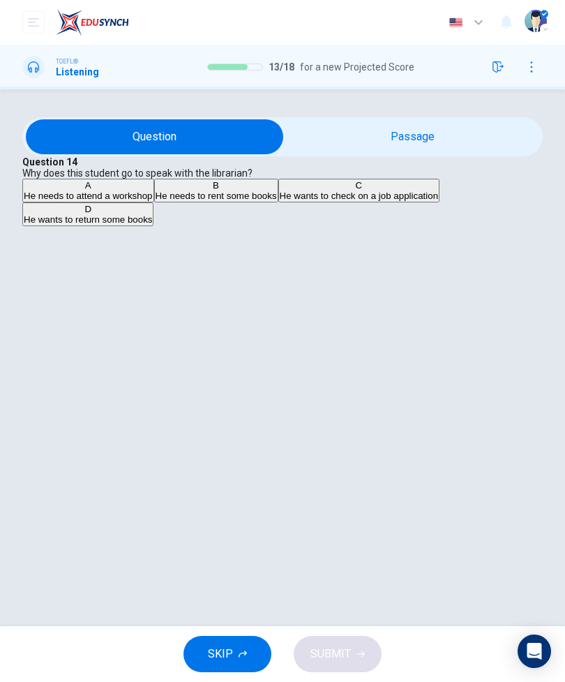
click at [459, 154] on input "checkbox" at bounding box center [154, 136] width 781 height 35
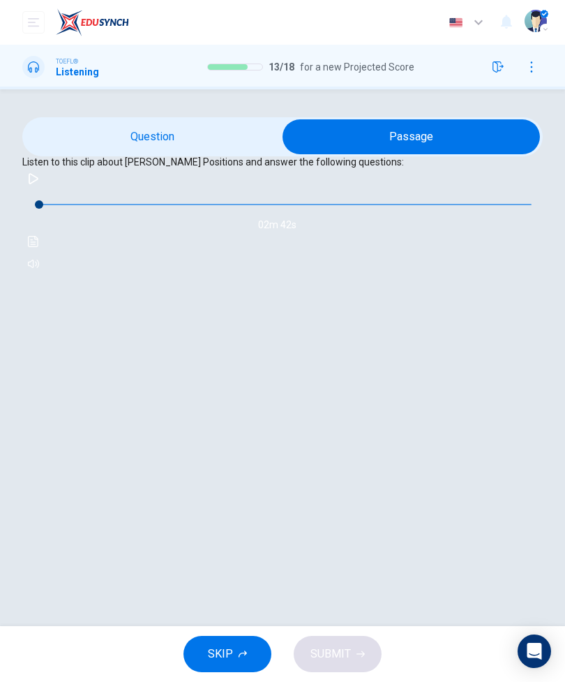
click at [121, 154] on input "checkbox" at bounding box center [411, 136] width 781 height 35
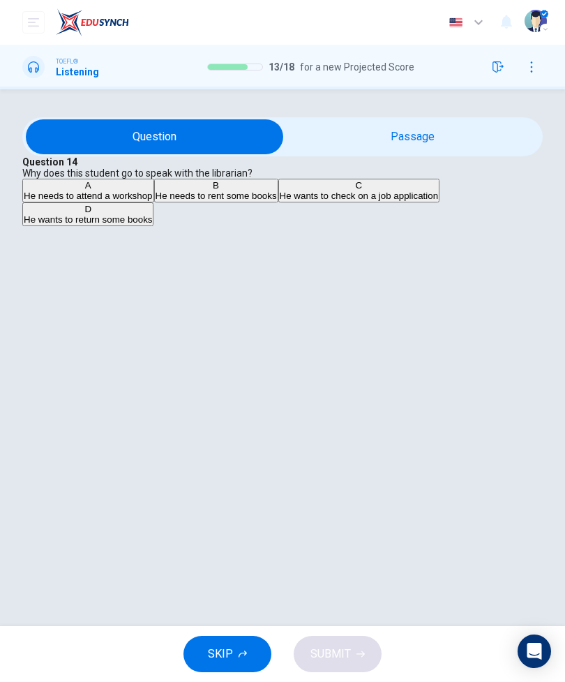
click at [460, 154] on input "checkbox" at bounding box center [154, 136] width 781 height 35
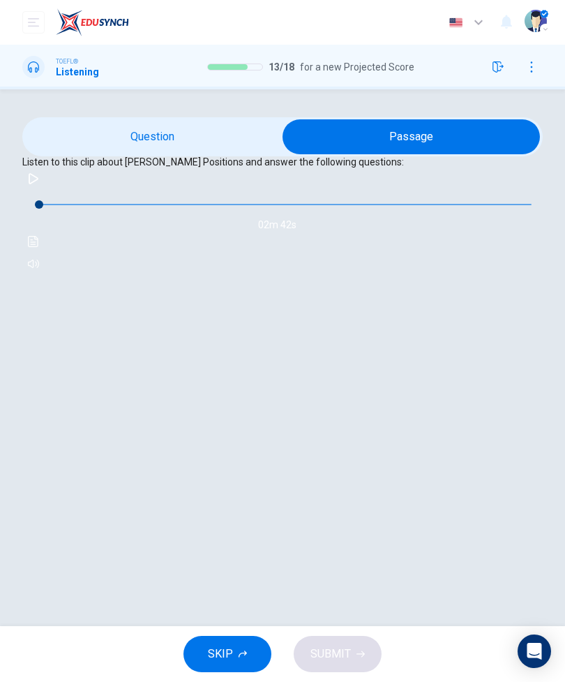
click at [116, 154] on input "checkbox" at bounding box center [411, 136] width 781 height 35
checkbox input "false"
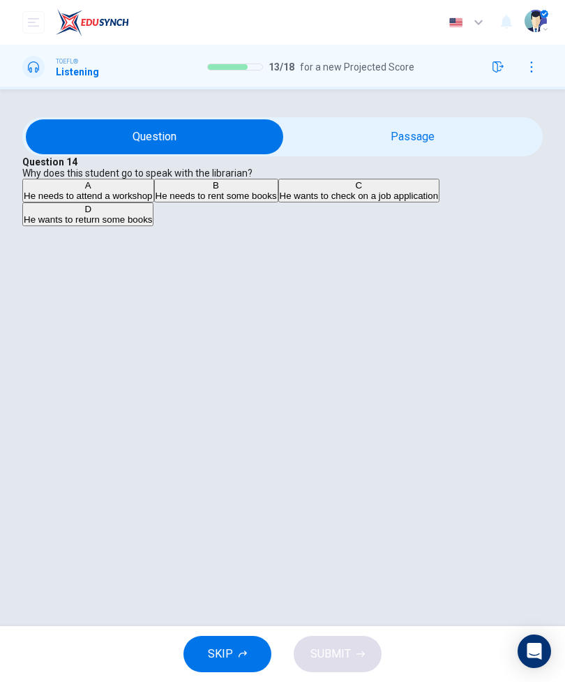
click at [280, 201] on span "He wants to check on a job application" at bounding box center [359, 196] width 158 height 10
click at [339, 650] on span "SUBMIT" at bounding box center [331, 654] width 40 height 20
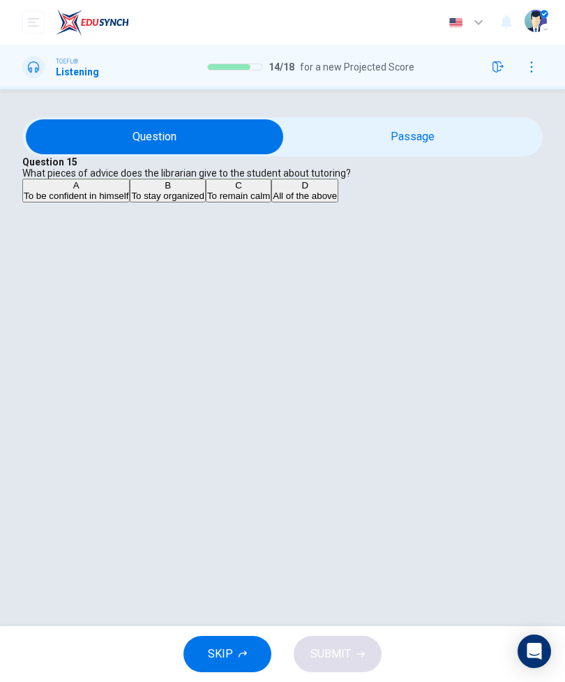
click at [273, 201] on span "All of the above" at bounding box center [305, 196] width 64 height 10
click at [336, 643] on button "SUBMIT" at bounding box center [338, 654] width 88 height 36
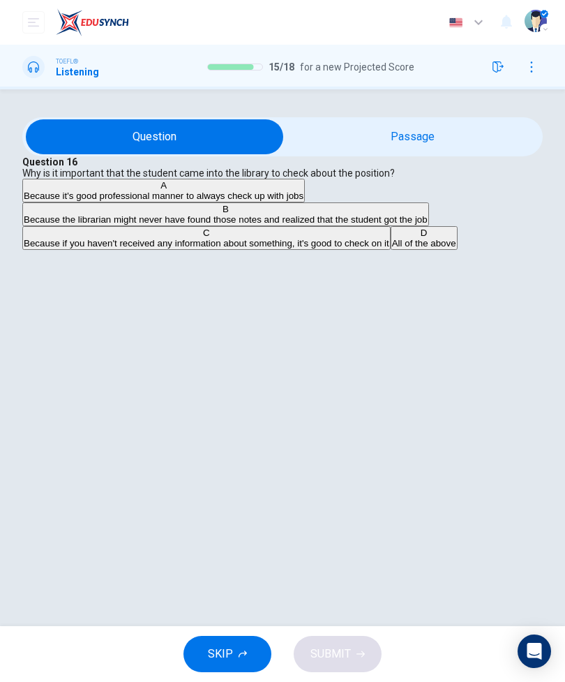
click at [389, 248] on span "Because if you haven't received any information about something, it's good to c…" at bounding box center [207, 243] width 366 height 10
click at [361, 652] on icon "button" at bounding box center [361, 654] width 8 height 6
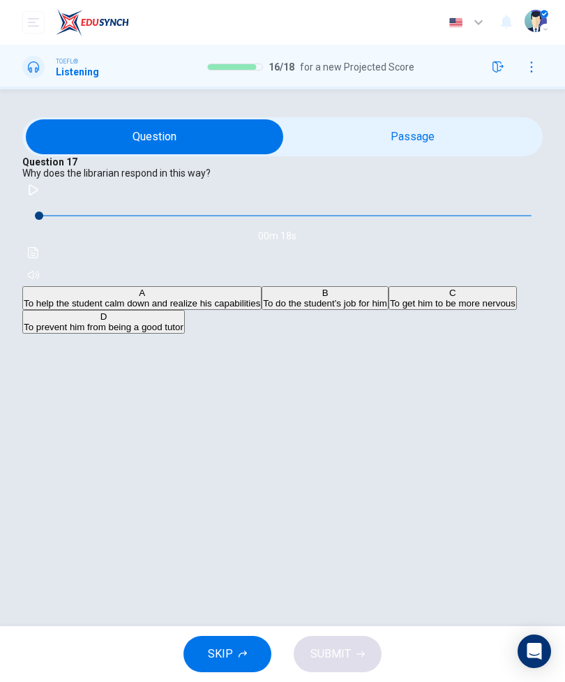
click at [45, 201] on button "button" at bounding box center [33, 190] width 22 height 22
click at [119, 332] on span "To prevent him from being a good tutor" at bounding box center [104, 327] width 160 height 10
click at [343, 648] on span "SUBMIT" at bounding box center [331, 654] width 40 height 20
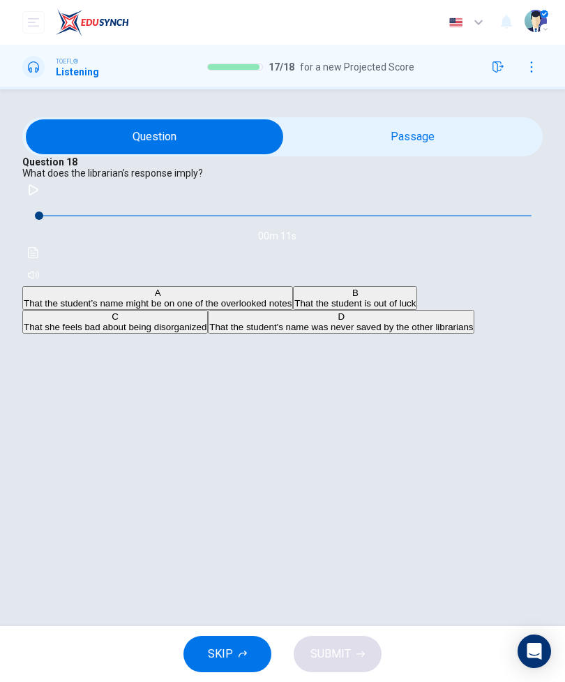
click at [39, 195] on icon "button" at bounding box center [33, 189] width 11 height 11
click at [122, 309] on span "That the student’s name might be on one of the overlooked notes" at bounding box center [158, 303] width 268 height 10
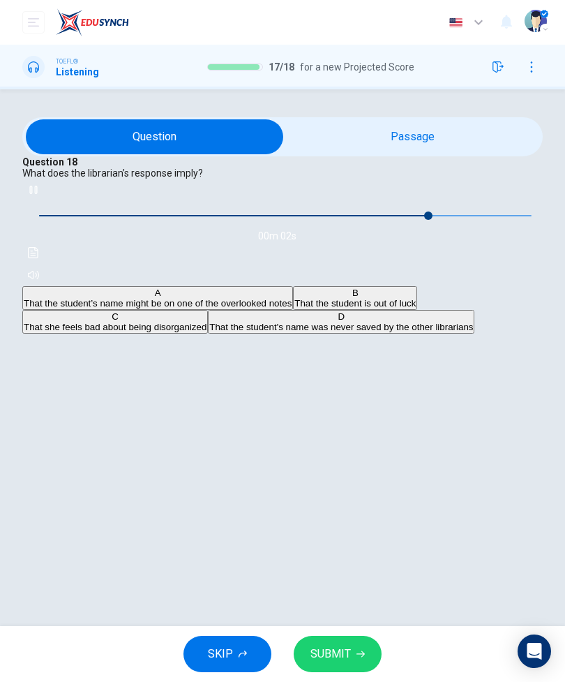
click at [354, 639] on button "SUBMIT" at bounding box center [338, 654] width 88 height 36
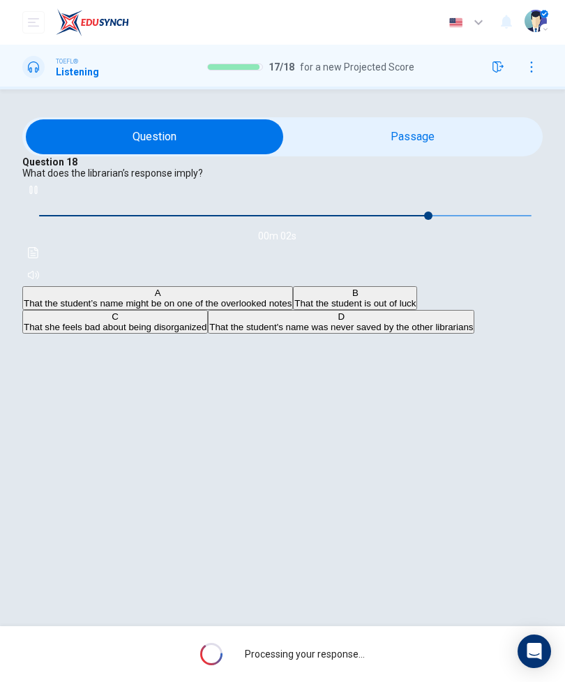
type input "88"
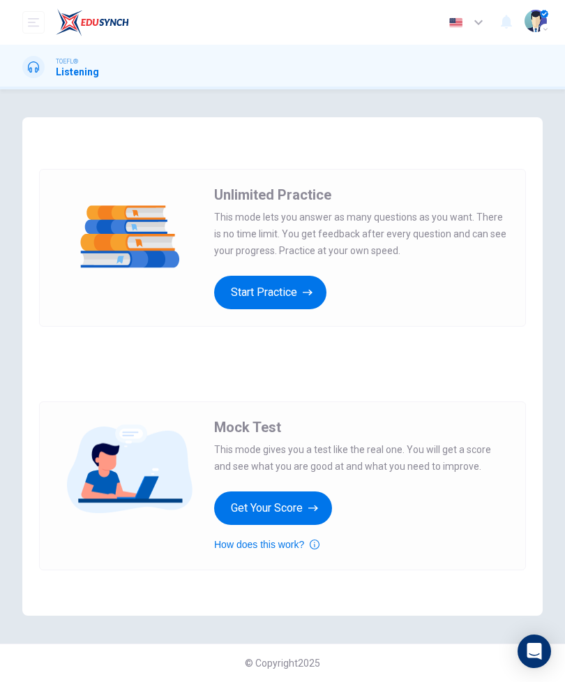
click at [320, 509] on button "Get Your Score" at bounding box center [273, 508] width 118 height 34
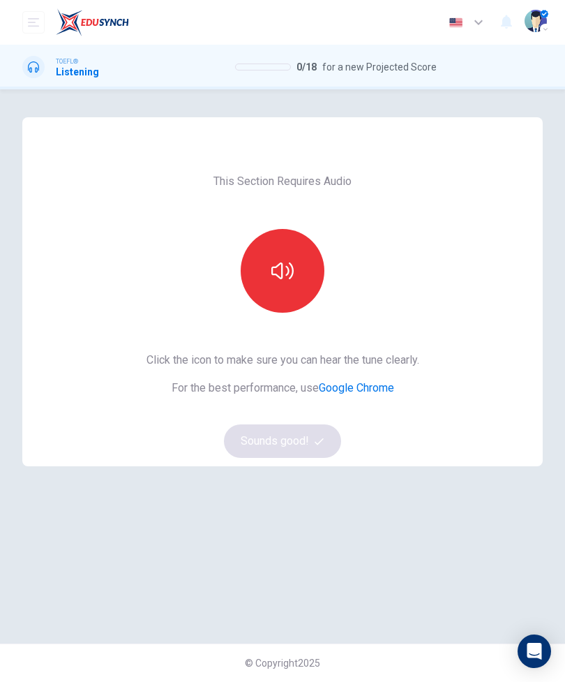
click at [309, 278] on button "button" at bounding box center [283, 271] width 84 height 84
click at [325, 431] on button "Sounds good!" at bounding box center [282, 441] width 117 height 34
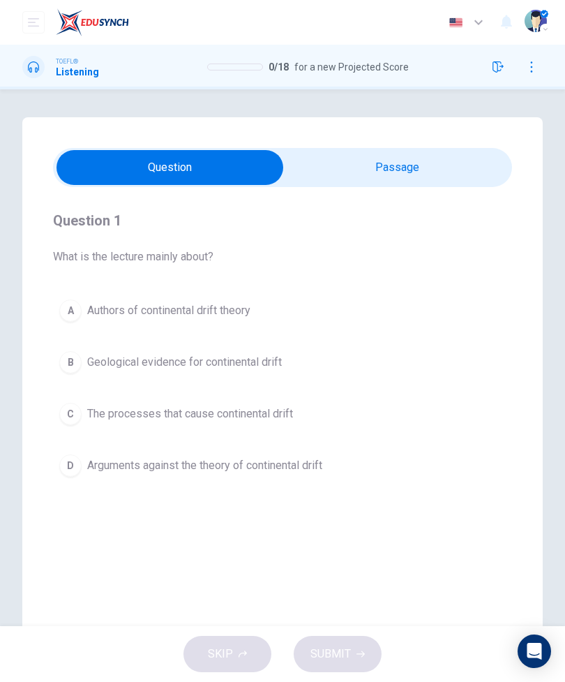
click at [458, 161] on input "checkbox" at bounding box center [170, 167] width 689 height 35
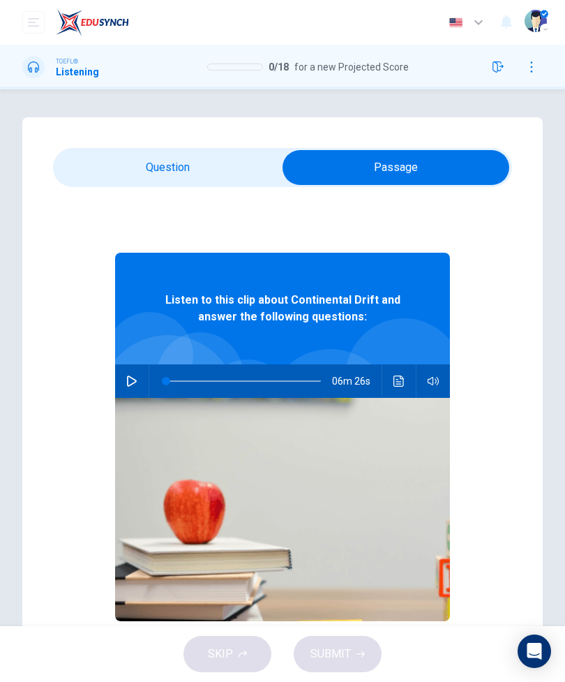
click at [135, 168] on input "checkbox" at bounding box center [396, 167] width 689 height 35
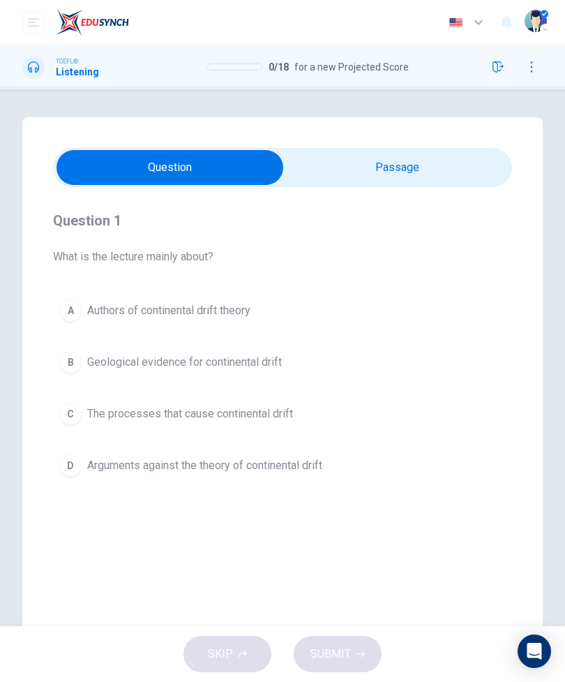
click at [467, 177] on input "checkbox" at bounding box center [170, 167] width 689 height 35
checkbox input "true"
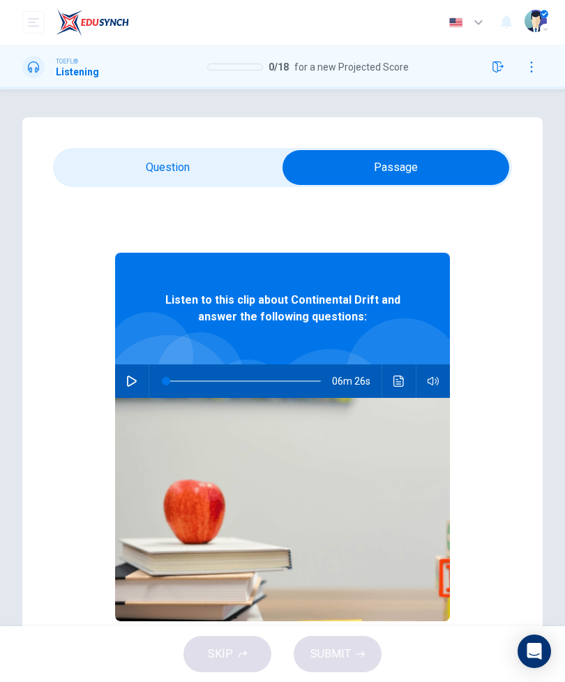
click at [135, 385] on icon "button" at bounding box center [131, 381] width 11 height 11
type input "0"
click at [117, 174] on input "checkbox" at bounding box center [396, 167] width 689 height 35
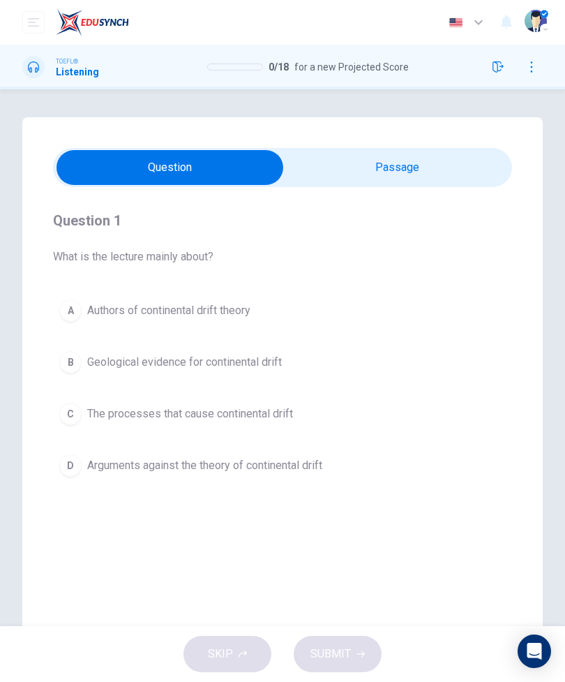
click at [467, 183] on input "checkbox" at bounding box center [170, 167] width 689 height 35
checkbox input "true"
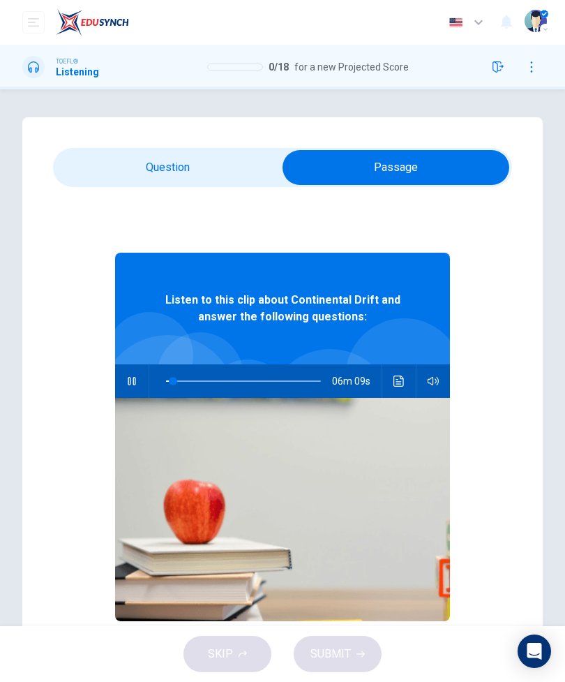
click at [136, 386] on icon "button" at bounding box center [131, 381] width 11 height 11
type input "5"
click at [100, 172] on input "checkbox" at bounding box center [396, 167] width 689 height 35
checkbox input "false"
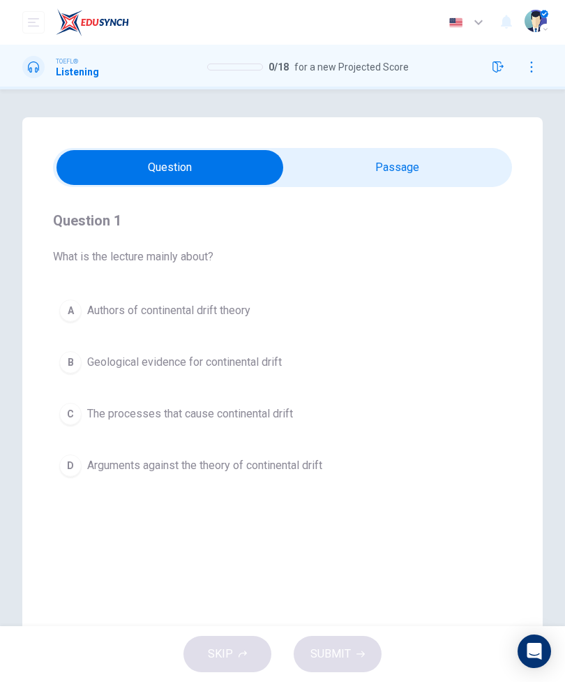
click at [94, 371] on button "B Geological evidence for continental drift" at bounding box center [282, 362] width 459 height 35
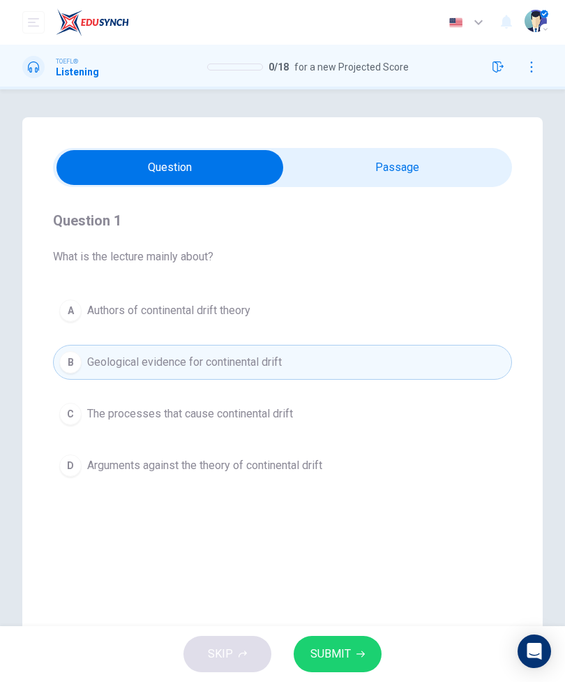
click at [333, 646] on span "SUBMIT" at bounding box center [331, 654] width 40 height 20
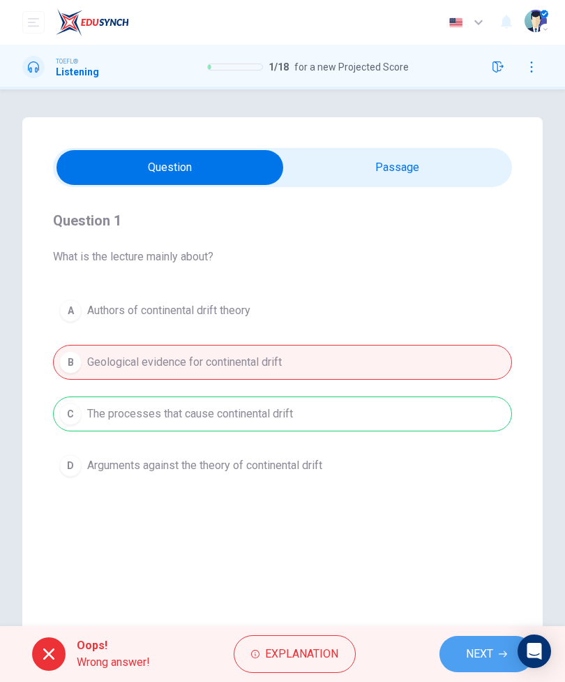
click at [465, 649] on button "NEXT" at bounding box center [487, 654] width 94 height 36
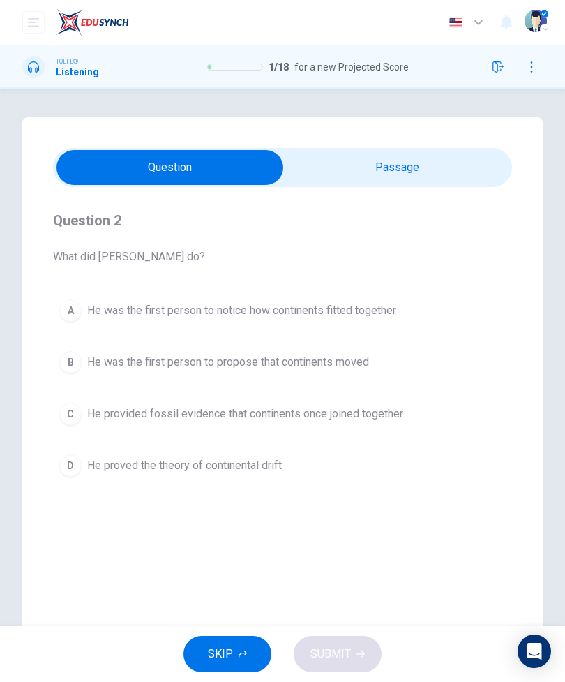
click at [118, 361] on span "He was the first person to propose that continents moved" at bounding box center [228, 362] width 282 height 17
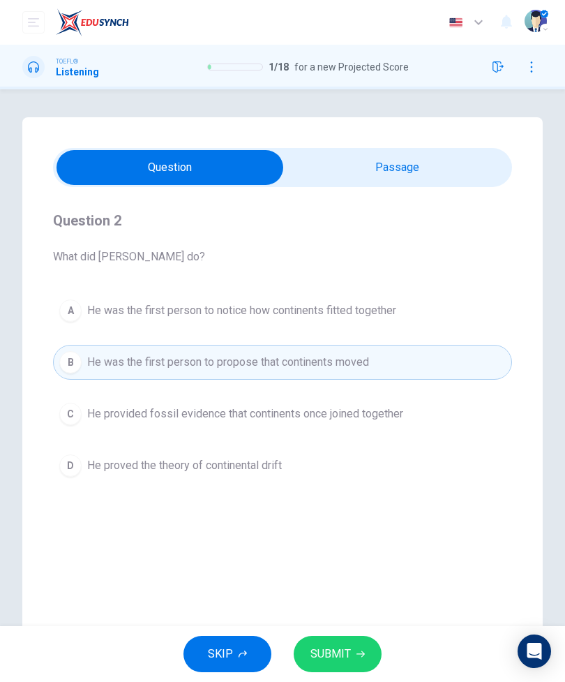
click at [341, 646] on span "SUBMIT" at bounding box center [331, 654] width 40 height 20
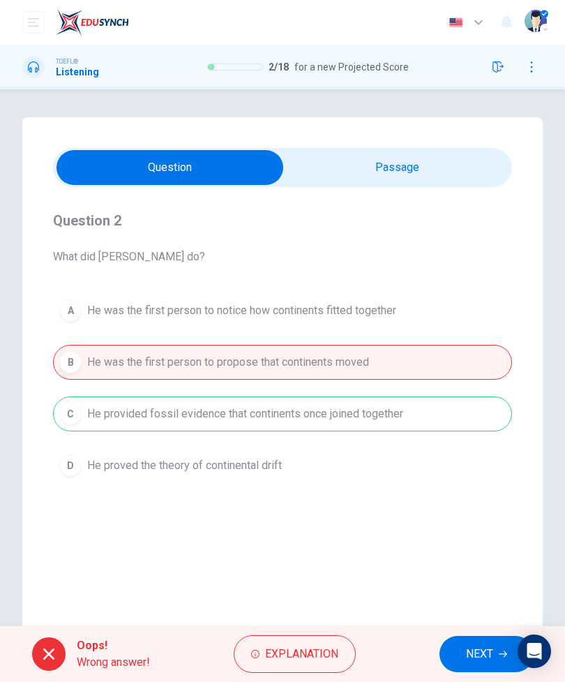
click at [456, 647] on button "NEXT" at bounding box center [487, 654] width 94 height 36
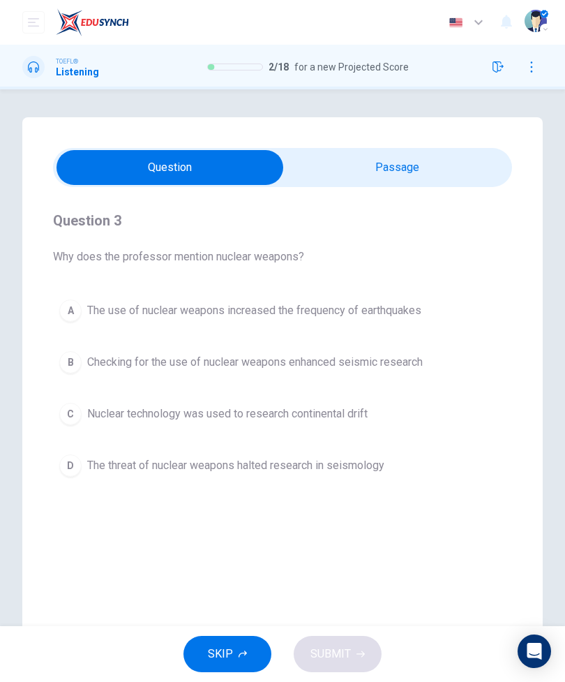
click at [105, 316] on span "The use of nuclear weapons increased the frequency of earthquakes" at bounding box center [254, 310] width 334 height 17
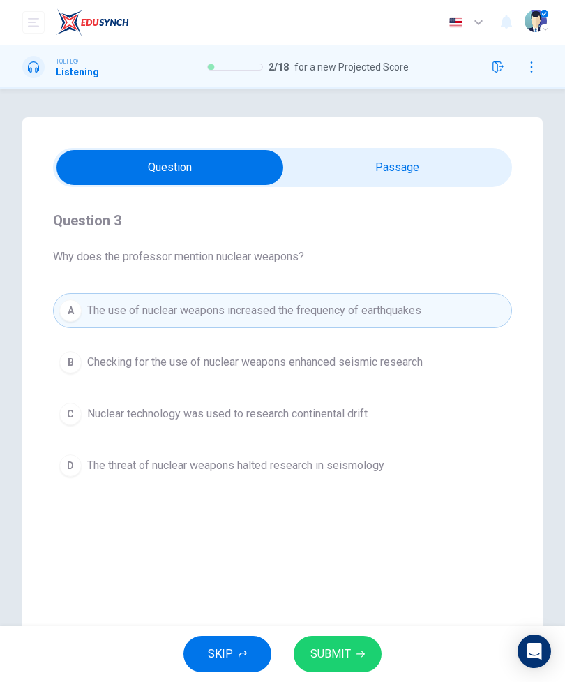
click at [346, 652] on span "SUBMIT" at bounding box center [331, 654] width 40 height 20
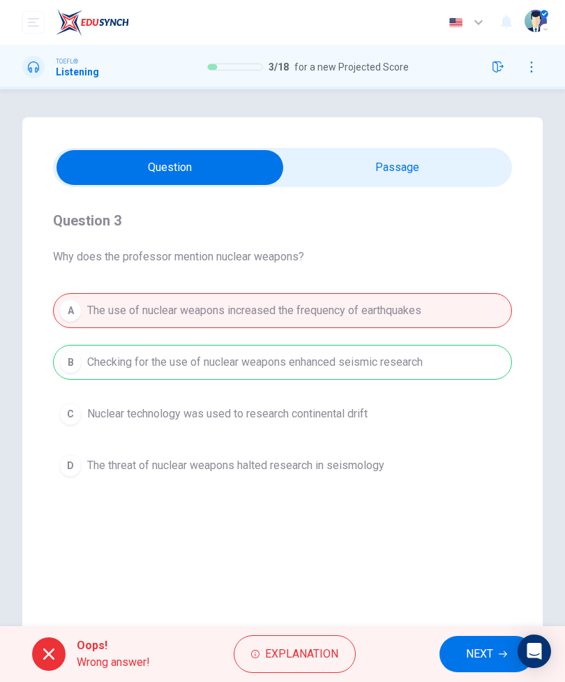
click at [470, 644] on button "NEXT" at bounding box center [487, 654] width 94 height 36
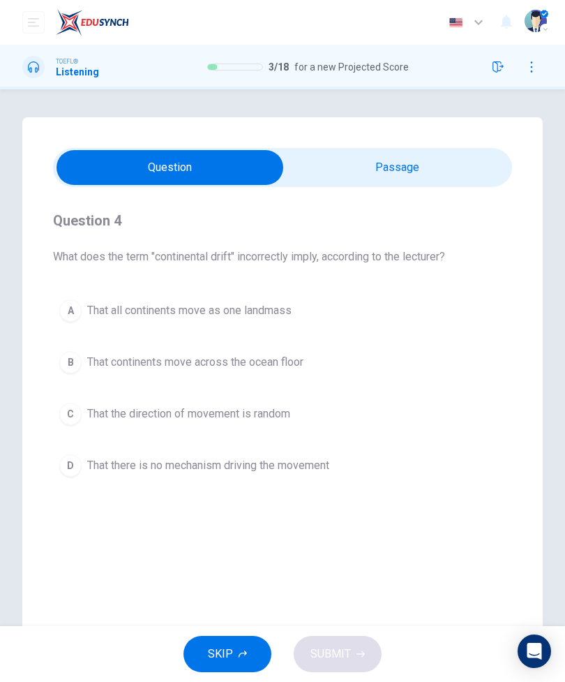
click at [305, 473] on span "That there is no mechanism driving the movement" at bounding box center [208, 465] width 242 height 17
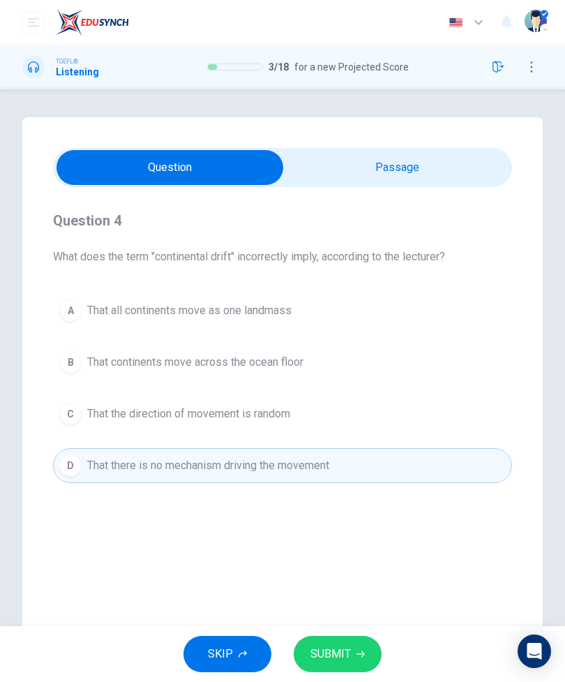
click at [366, 655] on button "SUBMIT" at bounding box center [338, 654] width 88 height 36
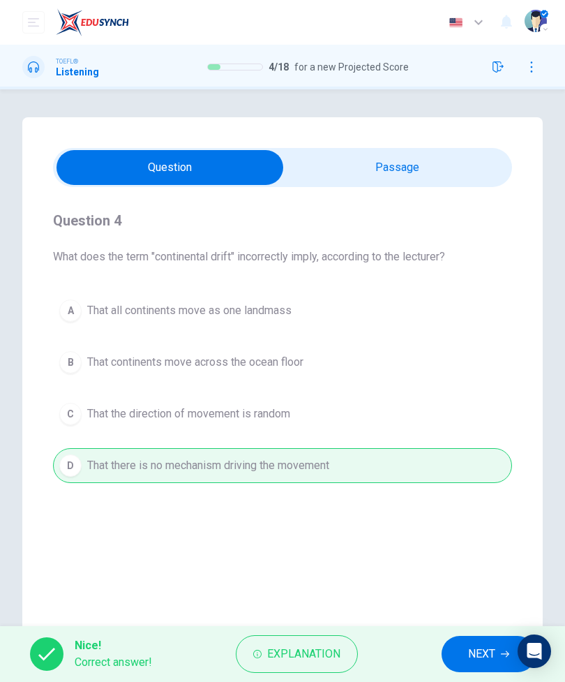
click at [460, 645] on button "NEXT" at bounding box center [489, 654] width 94 height 36
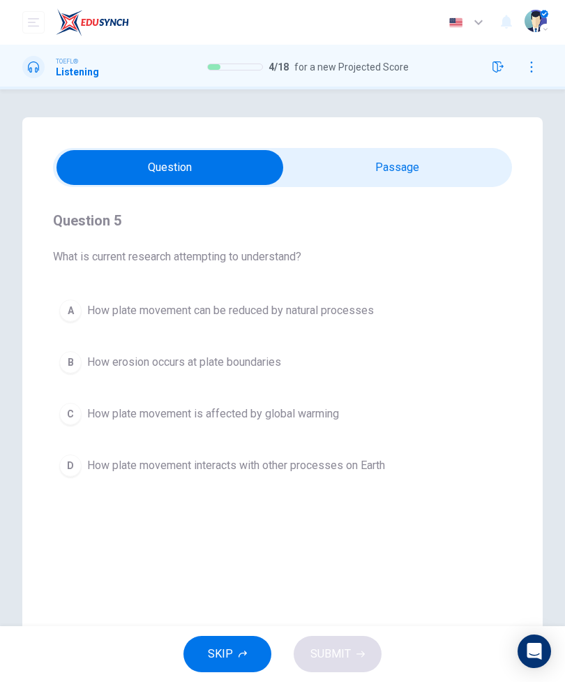
click at [101, 358] on span "How erosion occurs at plate boundaries" at bounding box center [184, 362] width 194 height 17
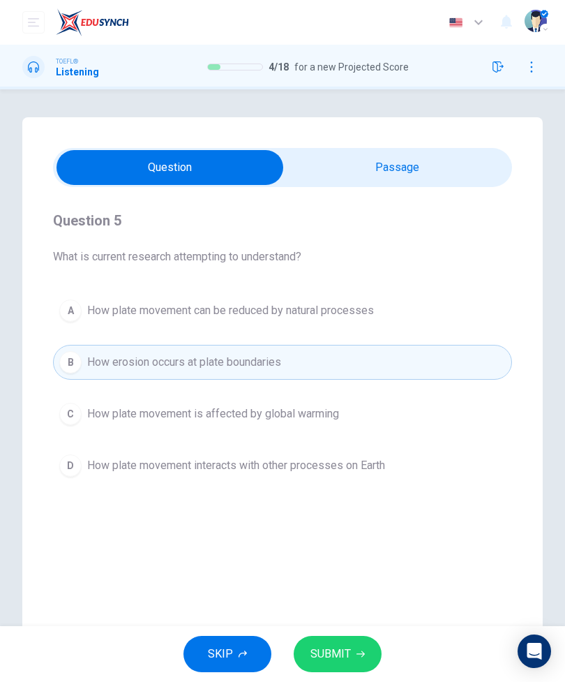
click at [335, 658] on span "SUBMIT" at bounding box center [331, 654] width 40 height 20
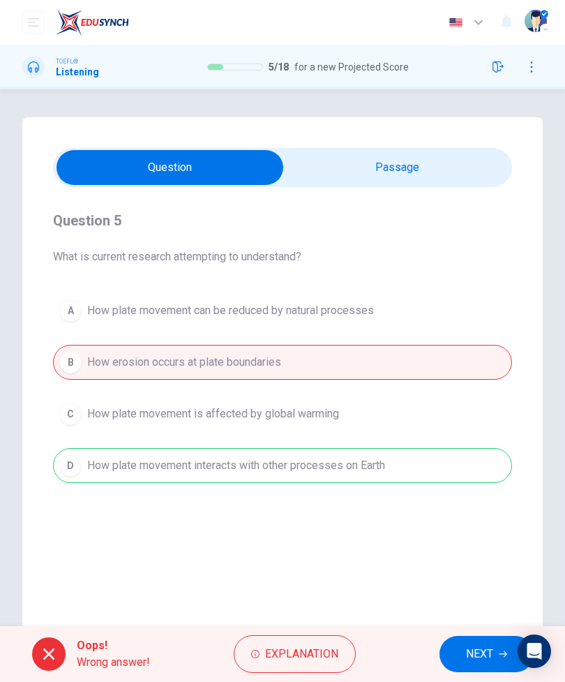
click at [456, 652] on button "NEXT" at bounding box center [487, 654] width 94 height 36
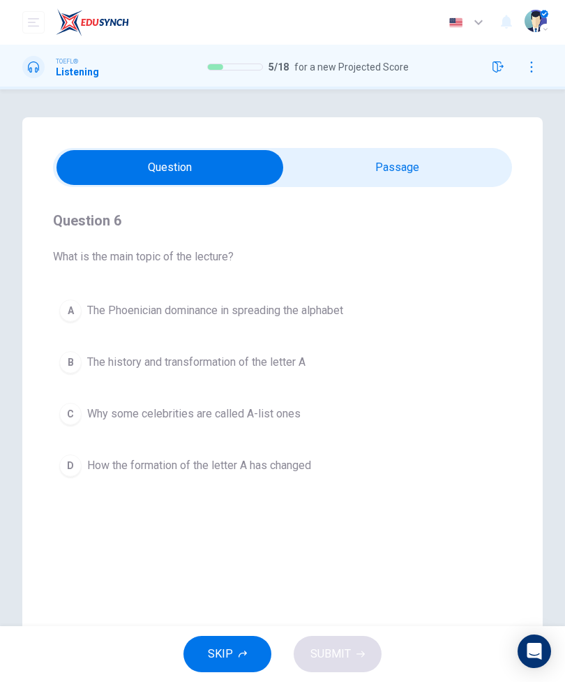
click at [439, 158] on input "checkbox" at bounding box center [170, 167] width 689 height 35
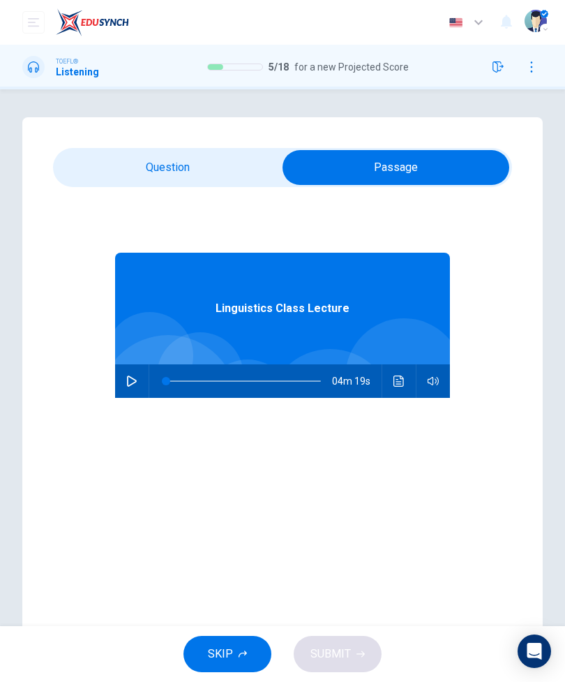
click at [120, 162] on input "checkbox" at bounding box center [396, 167] width 689 height 35
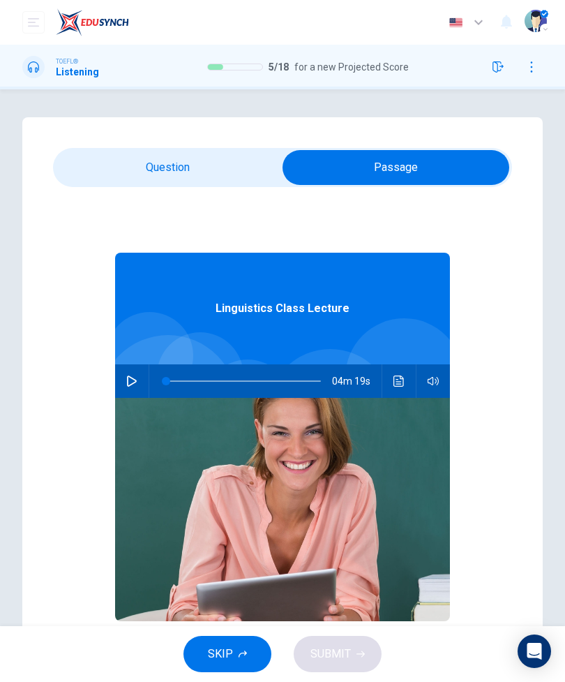
checkbox input "false"
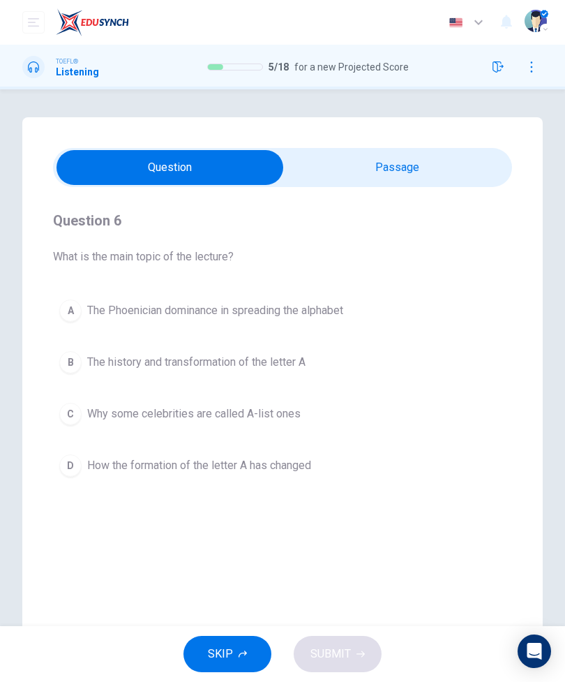
click at [143, 304] on span "The Phoenician dominance in spreading the alphabet" at bounding box center [215, 310] width 256 height 17
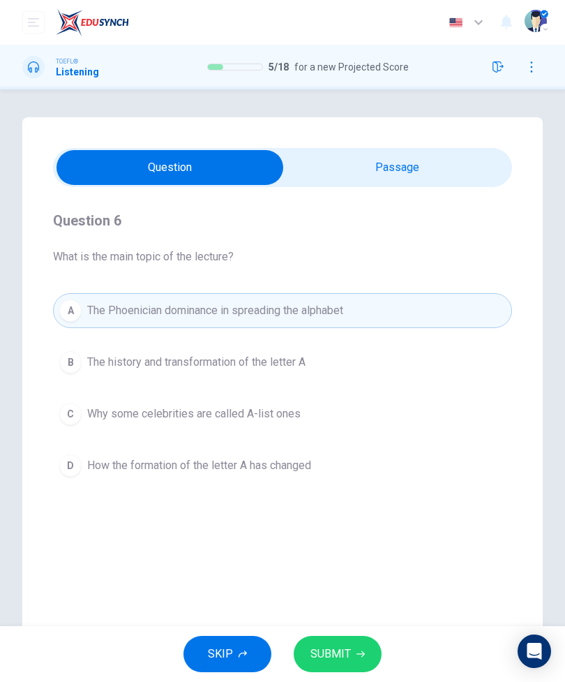
click at [348, 651] on span "SUBMIT" at bounding box center [331, 654] width 40 height 20
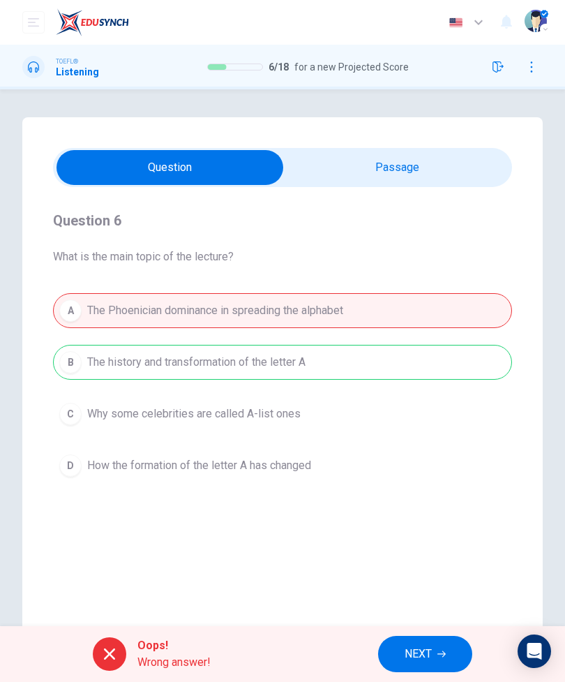
click at [423, 644] on span "NEXT" at bounding box center [418, 654] width 27 height 20
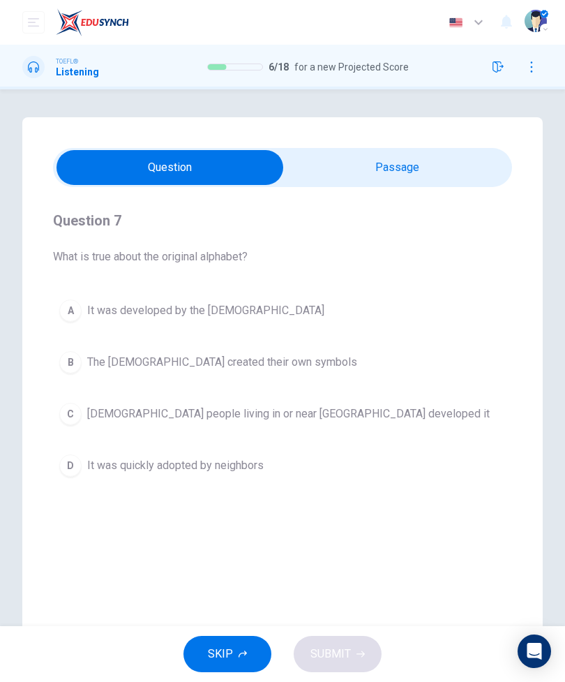
click at [101, 357] on span "The Hebrews created their own symbols" at bounding box center [222, 362] width 270 height 17
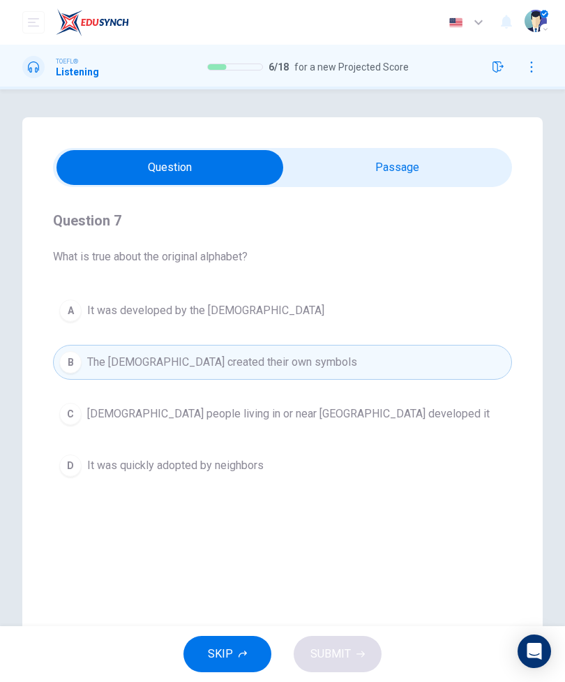
click at [343, 657] on div "SKIP SUBMIT" at bounding box center [282, 654] width 565 height 56
click at [125, 379] on button "B The Hebrews created their own symbols" at bounding box center [282, 362] width 459 height 35
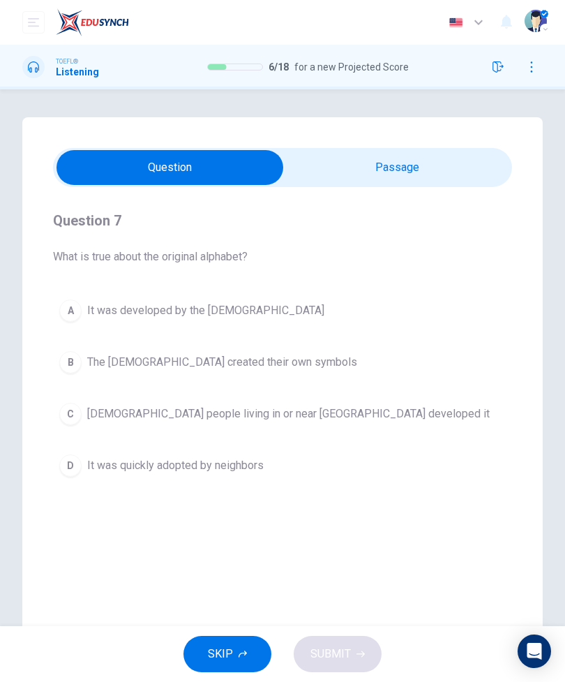
click at [114, 307] on span "It was developed by the Phoenicians" at bounding box center [205, 310] width 237 height 17
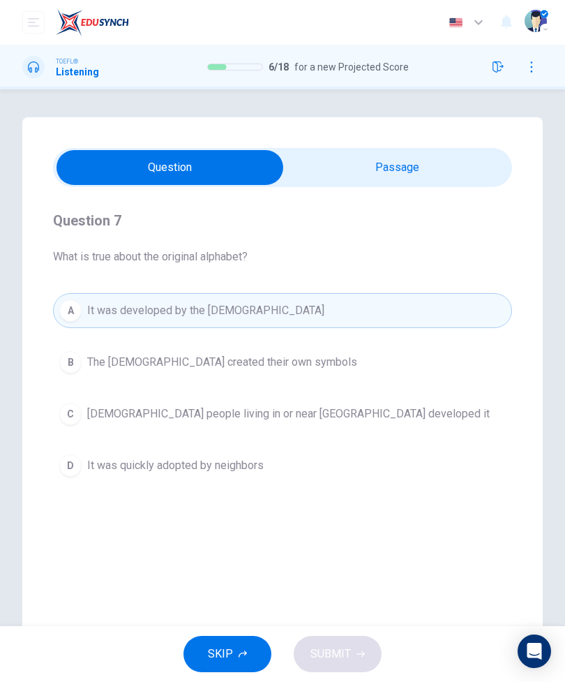
click at [115, 365] on span "The Hebrews created their own symbols" at bounding box center [222, 362] width 270 height 17
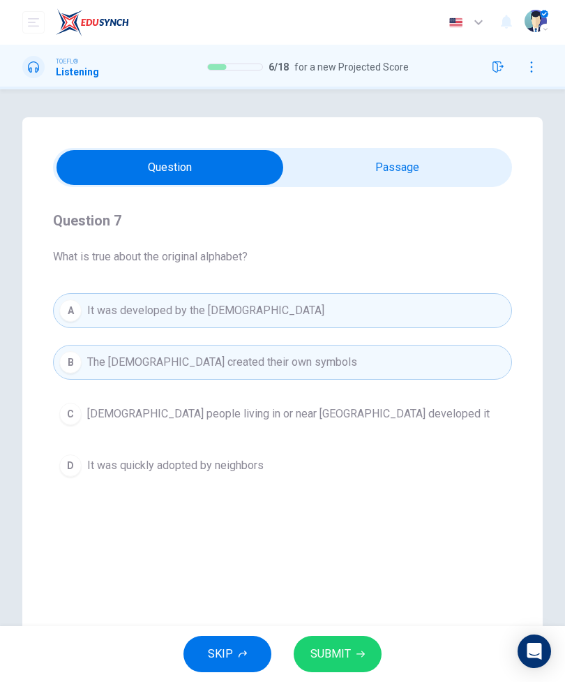
click at [345, 639] on button "SUBMIT" at bounding box center [338, 654] width 88 height 36
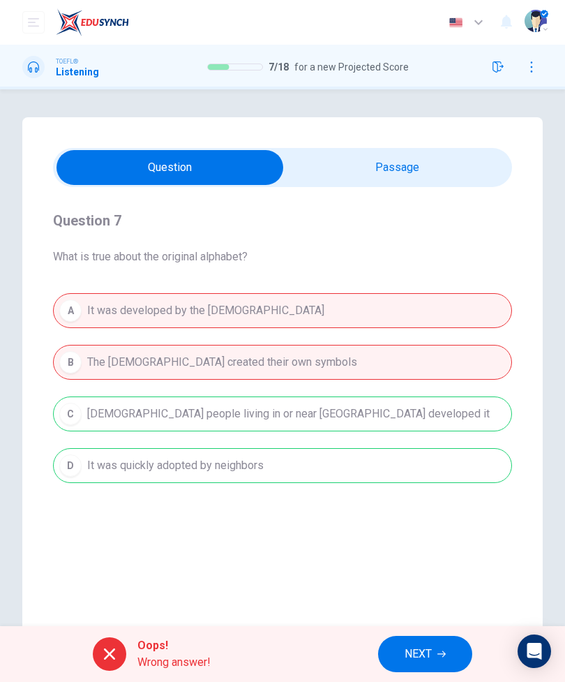
click at [420, 651] on span "NEXT" at bounding box center [418, 654] width 27 height 20
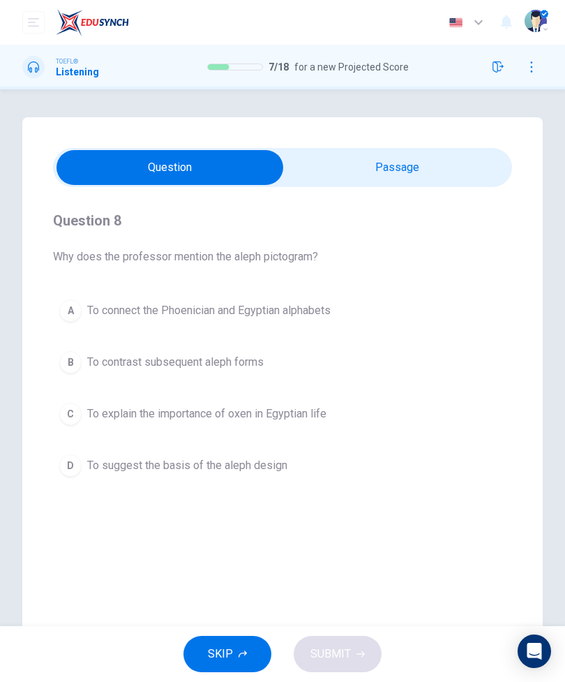
click at [99, 325] on button "A To connect the Phoenician and Egyptian alphabets" at bounding box center [282, 310] width 459 height 35
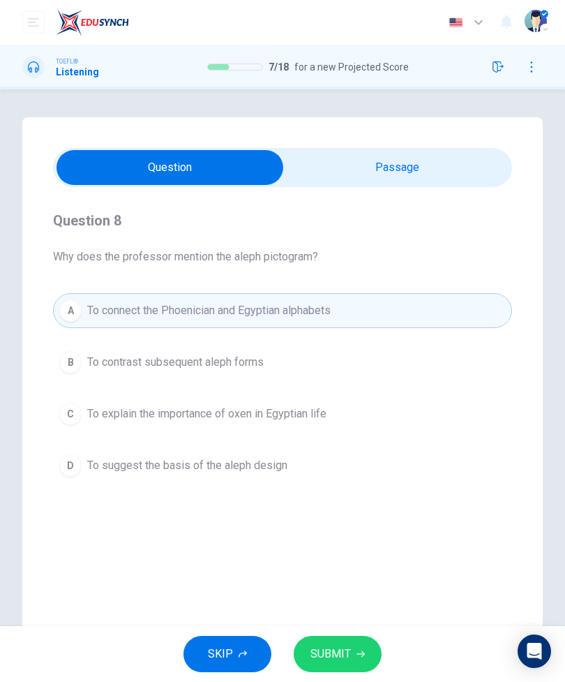
click at [330, 669] on button "SUBMIT" at bounding box center [338, 654] width 88 height 36
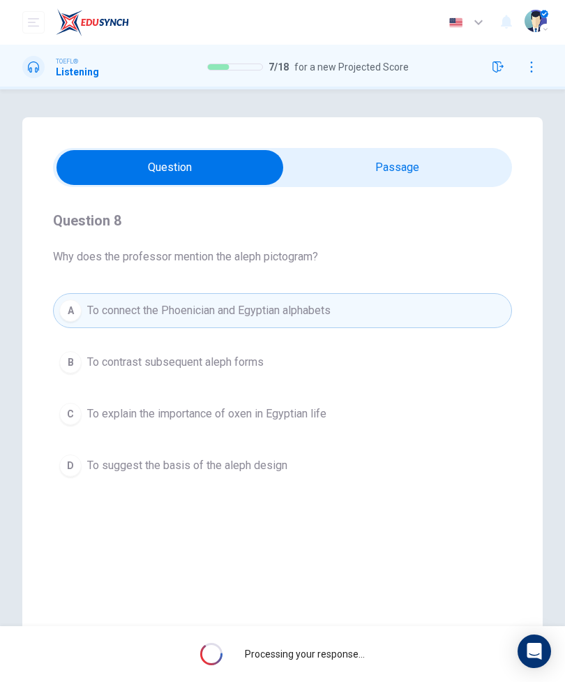
click at [330, 668] on div "Processing your response..." at bounding box center [282, 654] width 565 height 56
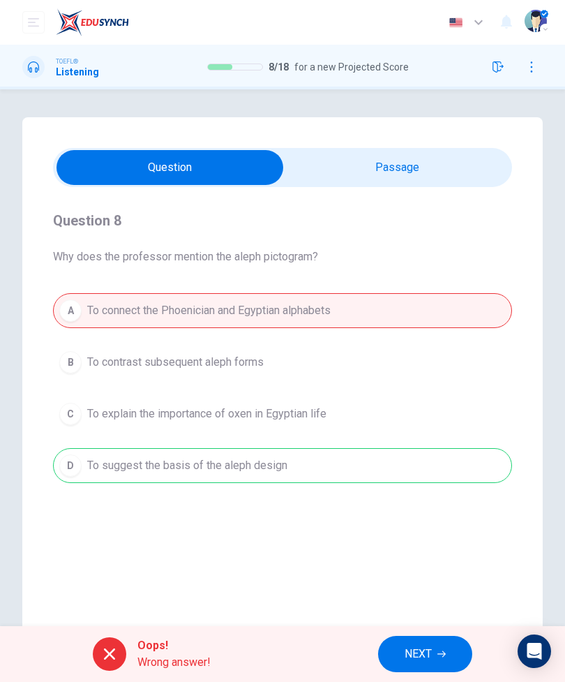
click at [409, 645] on span "NEXT" at bounding box center [418, 654] width 27 height 20
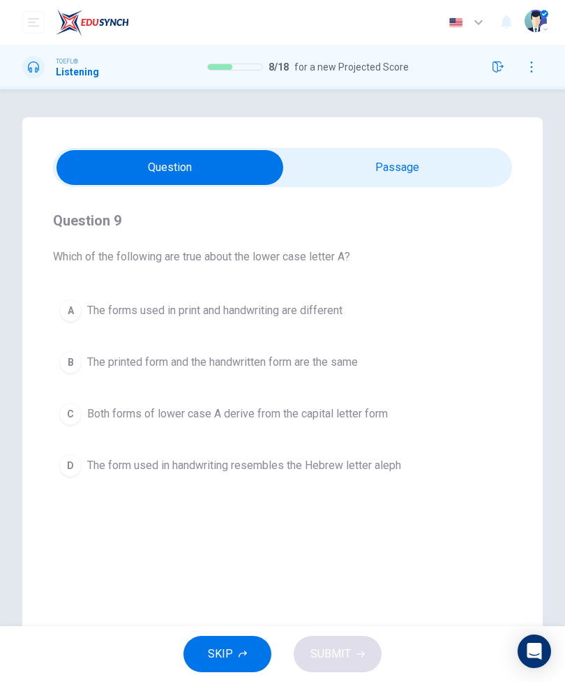
click at [110, 322] on button "A The forms used in print and handwriting are different" at bounding box center [282, 310] width 459 height 35
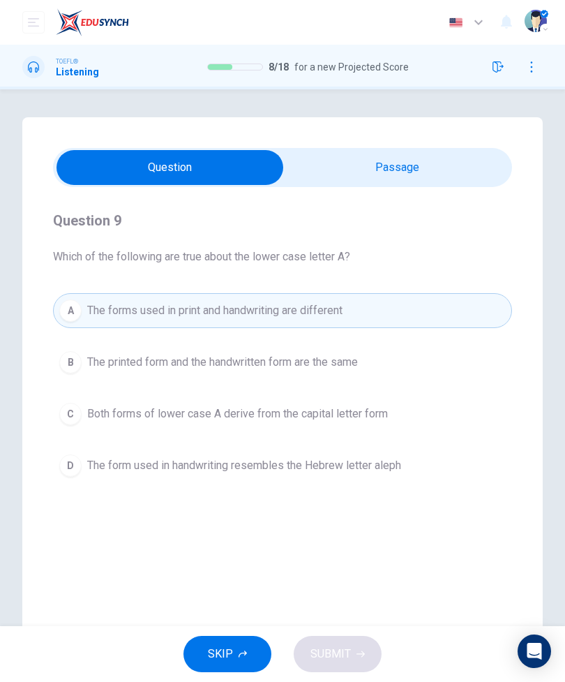
click at [98, 403] on button "C Both forms of lower case A derive from the capital letter form" at bounding box center [282, 413] width 459 height 35
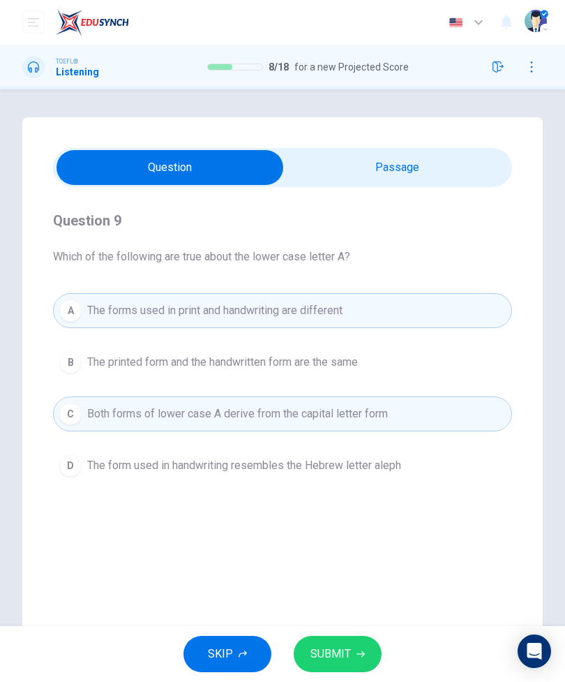
click at [106, 468] on span "The form used in handwriting resembles the Hebrew letter aleph" at bounding box center [244, 465] width 314 height 17
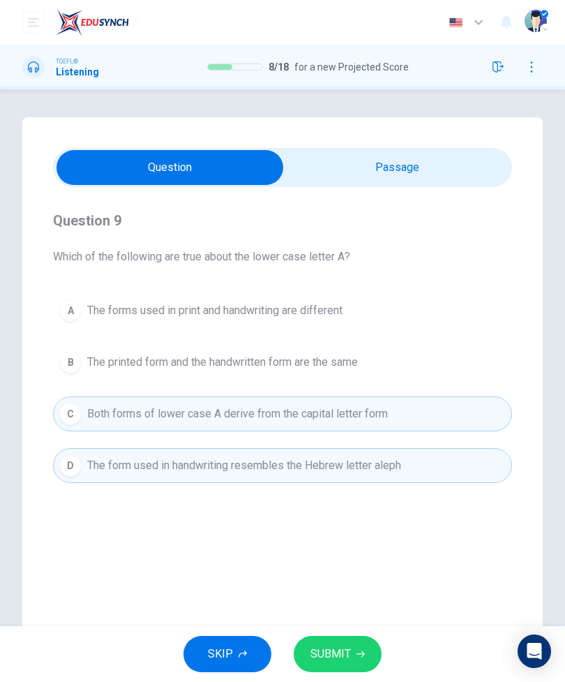
click at [103, 320] on button "A The forms used in print and handwriting are different" at bounding box center [282, 310] width 459 height 35
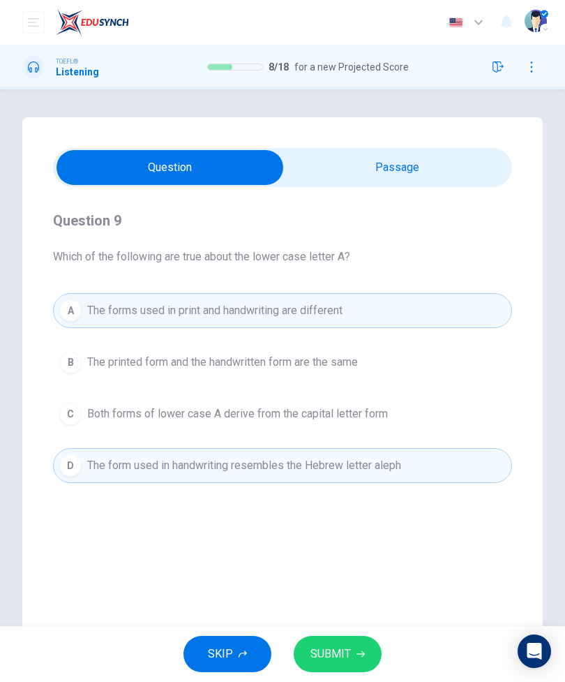
click at [358, 654] on icon "button" at bounding box center [361, 654] width 8 height 6
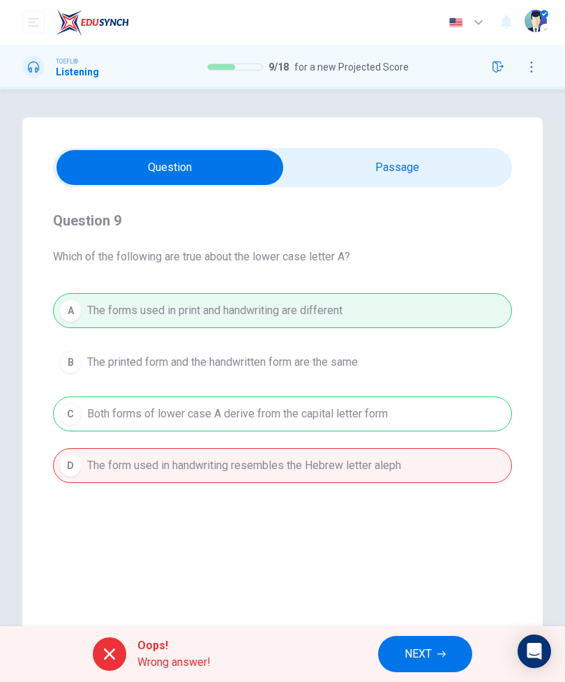
click at [424, 647] on span "NEXT" at bounding box center [418, 654] width 27 height 20
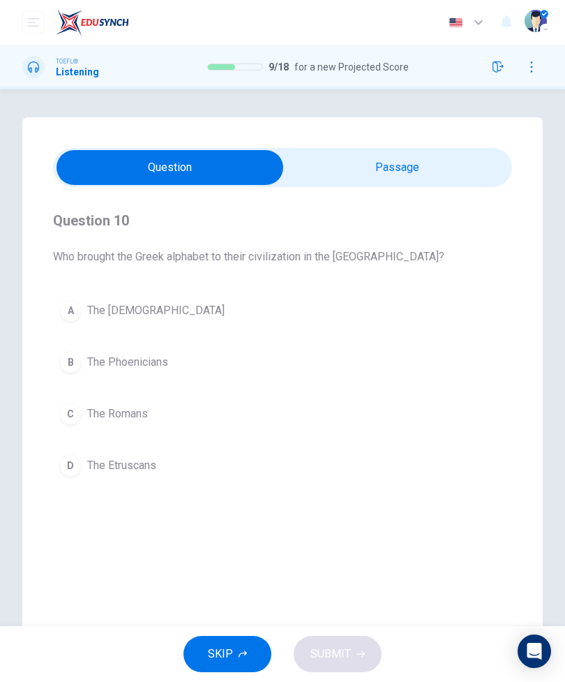
click at [103, 369] on span "The Phoenicians" at bounding box center [127, 362] width 81 height 17
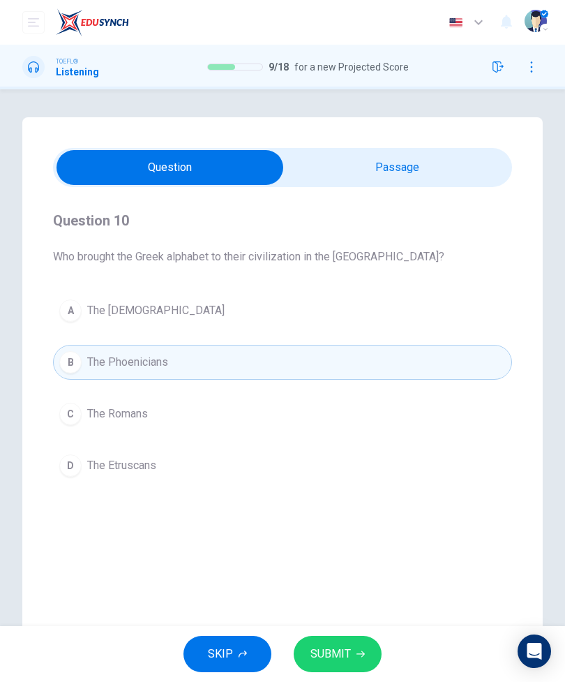
click at [366, 653] on button "SUBMIT" at bounding box center [338, 654] width 88 height 36
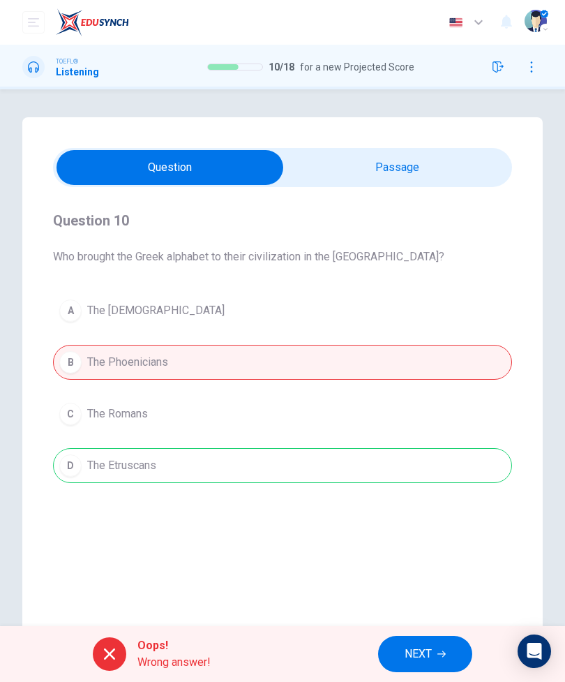
click at [428, 651] on span "NEXT" at bounding box center [418, 654] width 27 height 20
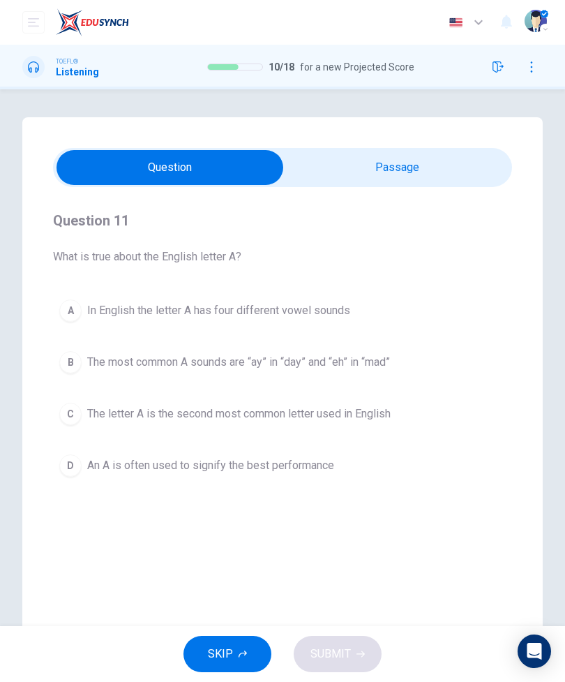
click at [101, 324] on button "A In English the letter A has four different vowel sounds" at bounding box center [282, 310] width 459 height 35
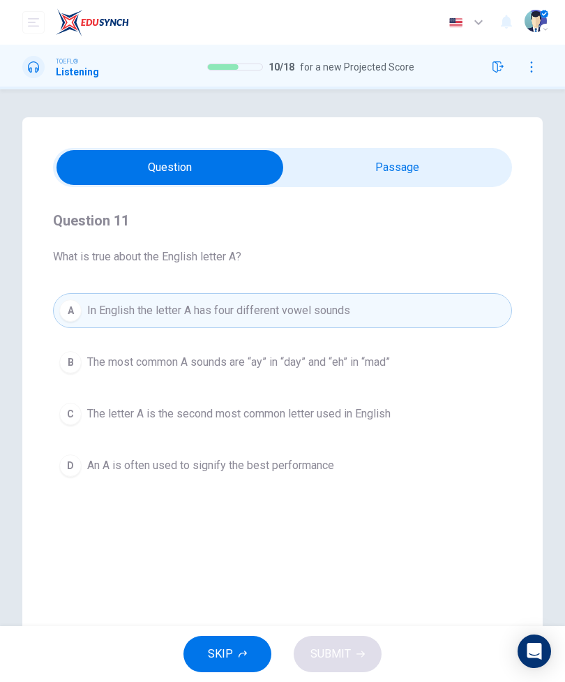
click at [114, 379] on button "B The most common A sounds are “ay” in “day” and “eh” in “mad”" at bounding box center [282, 362] width 459 height 35
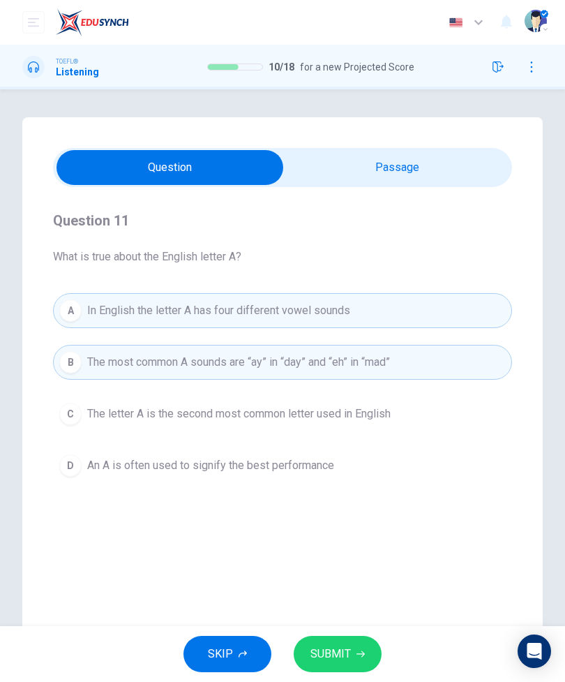
click at [378, 654] on button "SUBMIT" at bounding box center [338, 654] width 88 height 36
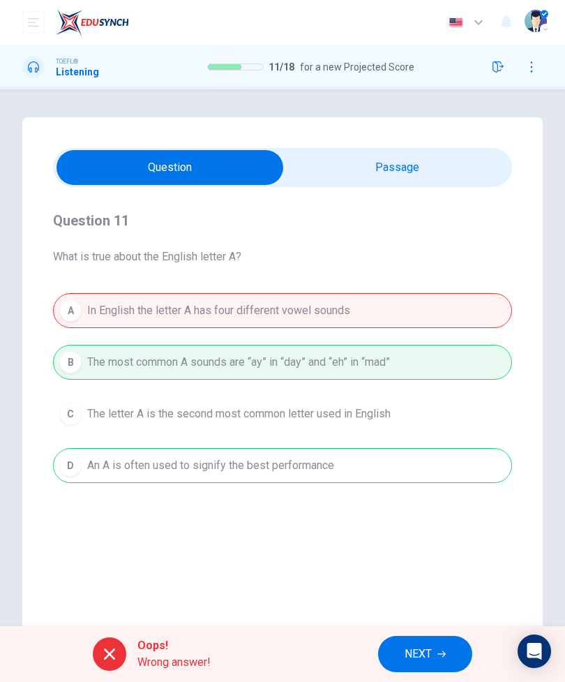
click at [429, 655] on span "NEXT" at bounding box center [418, 654] width 27 height 20
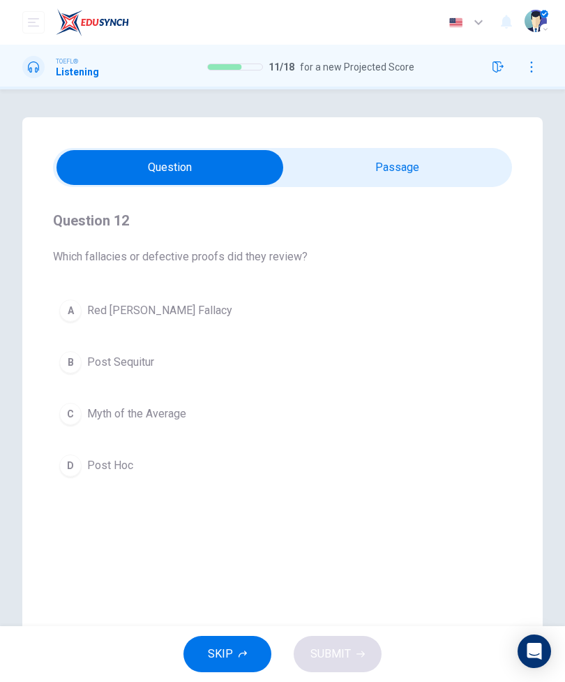
click at [394, 193] on div "Question 12 Which fallacies or defective proofs did they review? A Red Herring …" at bounding box center [282, 346] width 459 height 318
click at [393, 192] on div "Question 12 Which fallacies or defective proofs did they review? A Red Herring …" at bounding box center [282, 346] width 459 height 318
click at [413, 169] on input "checkbox" at bounding box center [170, 167] width 689 height 35
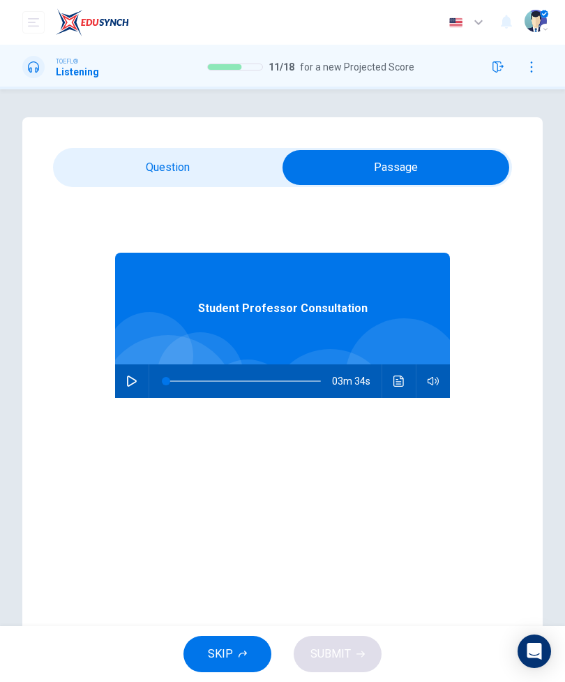
click at [111, 151] on input "checkbox" at bounding box center [396, 167] width 689 height 35
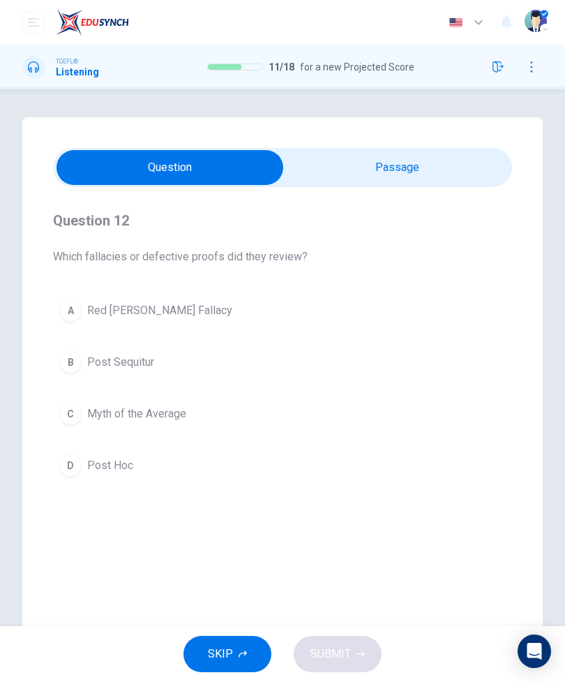
click at [441, 164] on input "checkbox" at bounding box center [170, 167] width 689 height 35
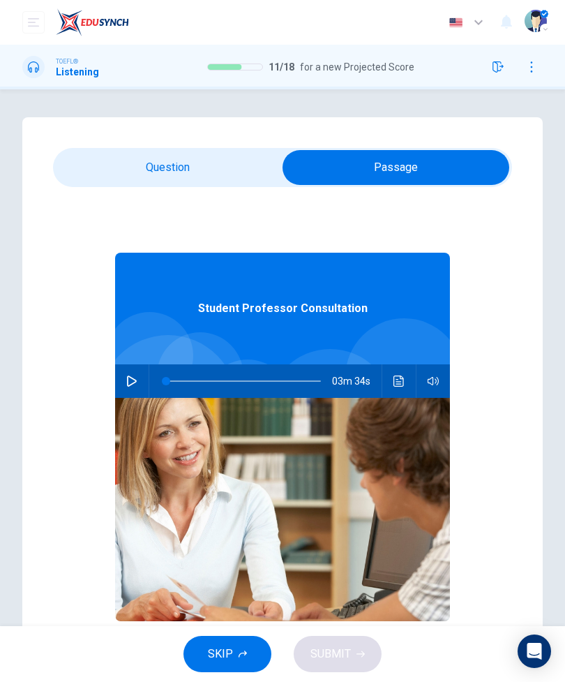
click at [389, 387] on button "Click to see the audio transcription" at bounding box center [399, 381] width 22 height 34
click at [198, 165] on input "checkbox" at bounding box center [396, 167] width 689 height 35
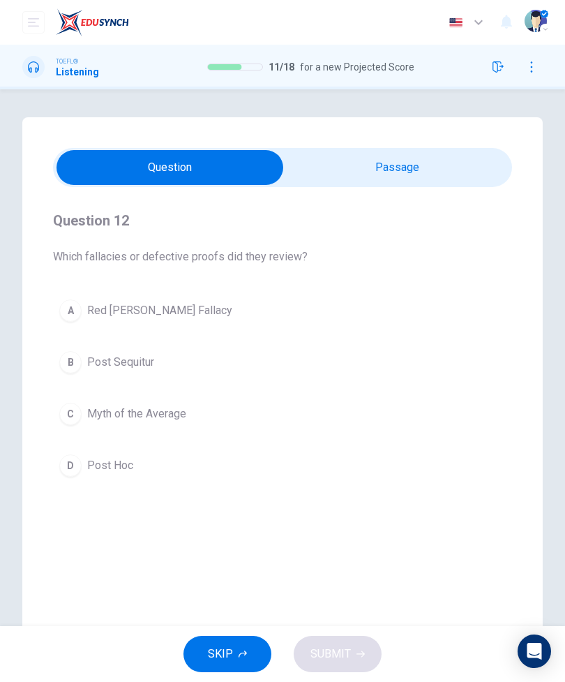
click at [449, 156] on input "checkbox" at bounding box center [170, 167] width 689 height 35
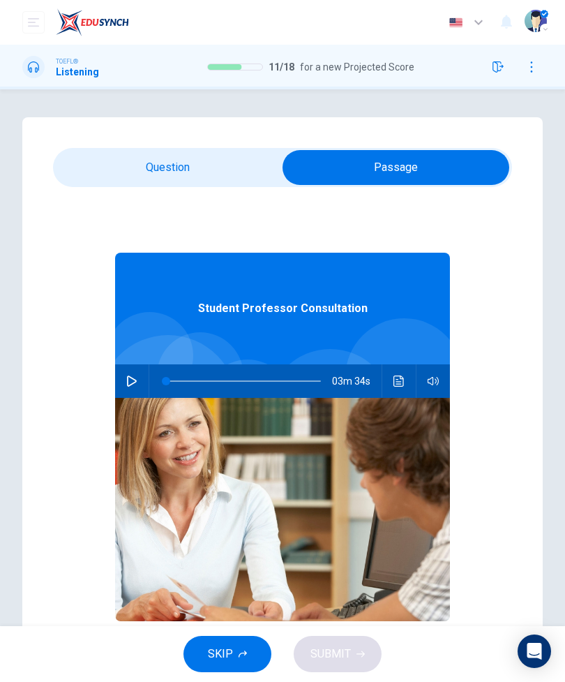
click at [396, 384] on icon "Click to see the audio transcription" at bounding box center [399, 381] width 10 height 11
click at [189, 172] on input "checkbox" at bounding box center [396, 167] width 689 height 35
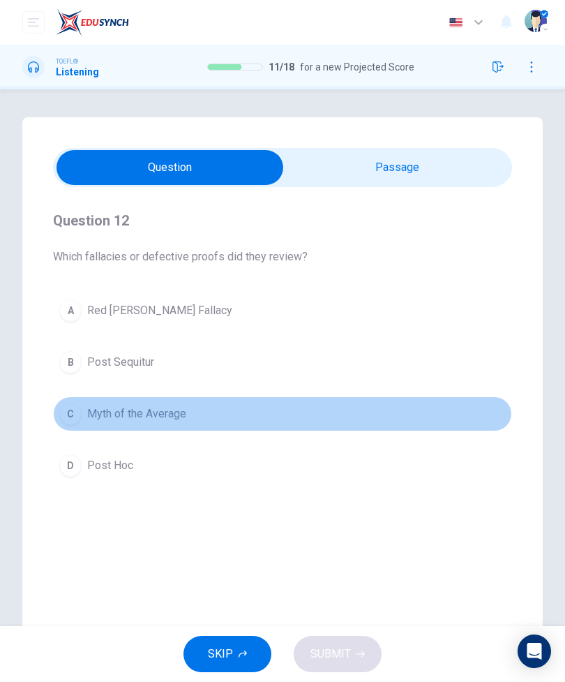
click at [160, 423] on button "C Myth of the Average" at bounding box center [282, 413] width 459 height 35
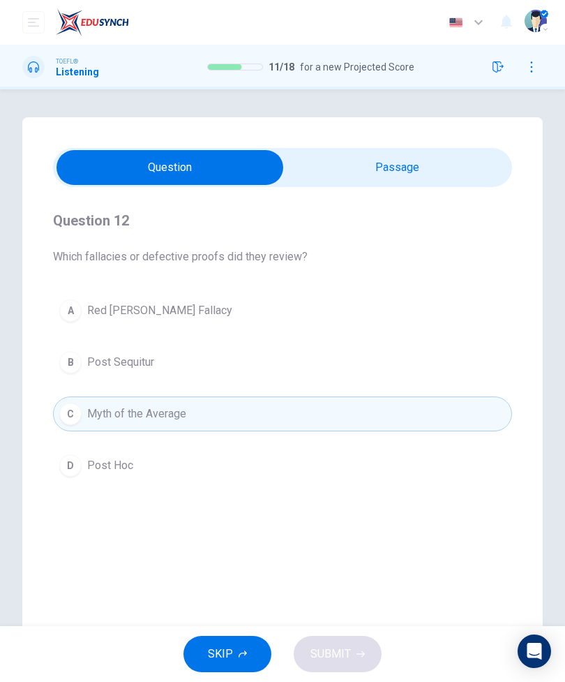
click at [325, 314] on button "A Red Herring Fallacy" at bounding box center [282, 310] width 459 height 35
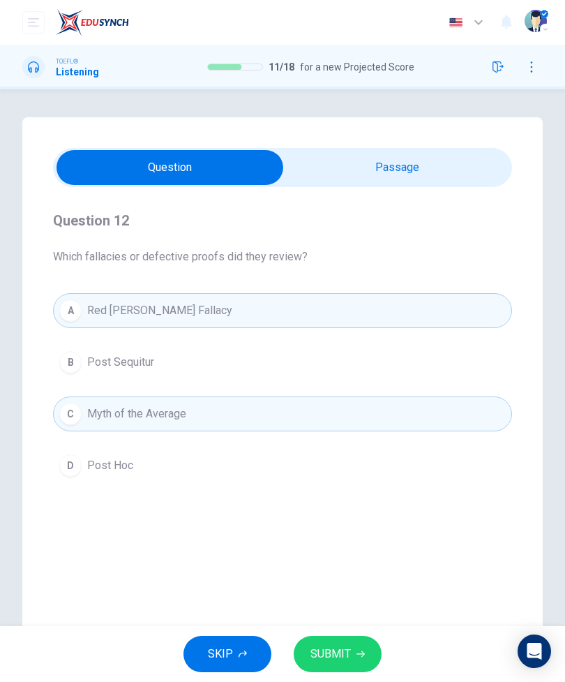
click at [327, 667] on button "SUBMIT" at bounding box center [338, 654] width 88 height 36
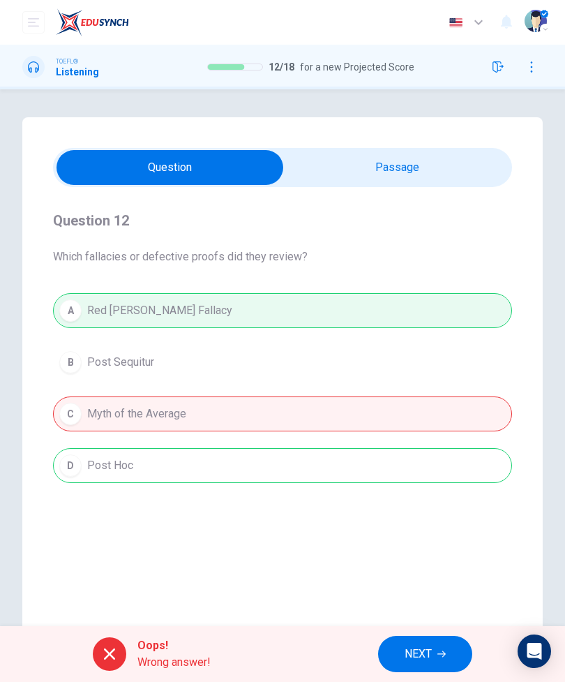
click at [432, 652] on span "NEXT" at bounding box center [418, 654] width 27 height 20
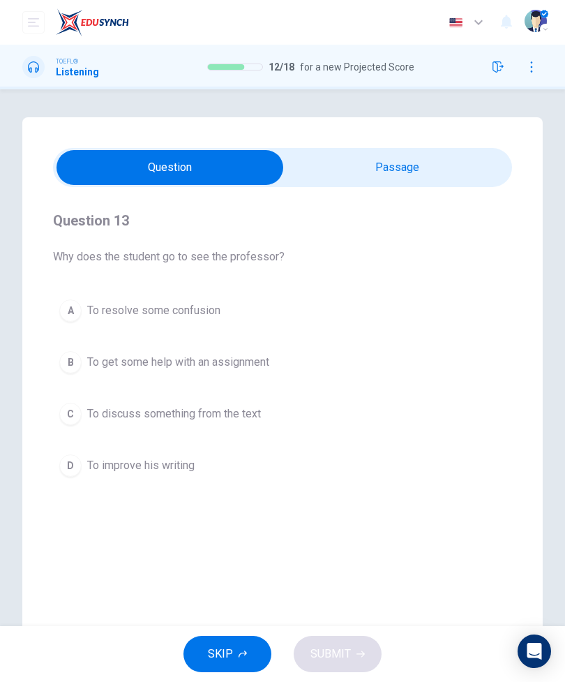
click at [431, 174] on input "checkbox" at bounding box center [170, 167] width 689 height 35
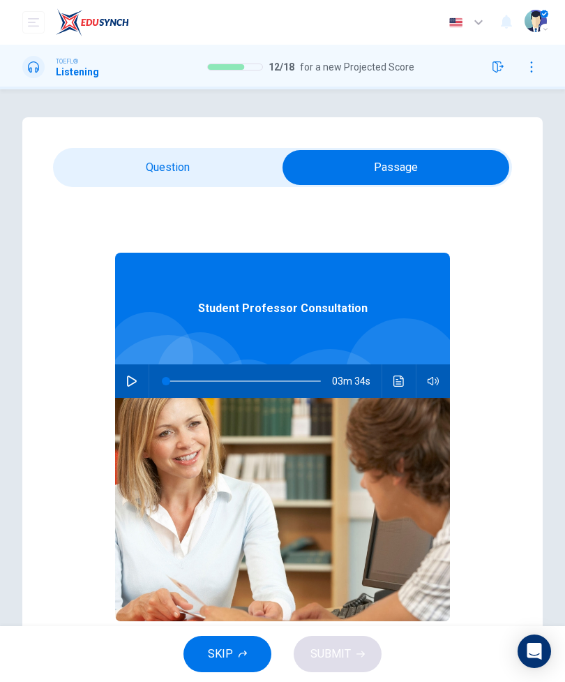
click at [399, 378] on icon "Click to see the audio transcription" at bounding box center [399, 381] width 11 height 11
click at [204, 170] on input "checkbox" at bounding box center [396, 167] width 689 height 35
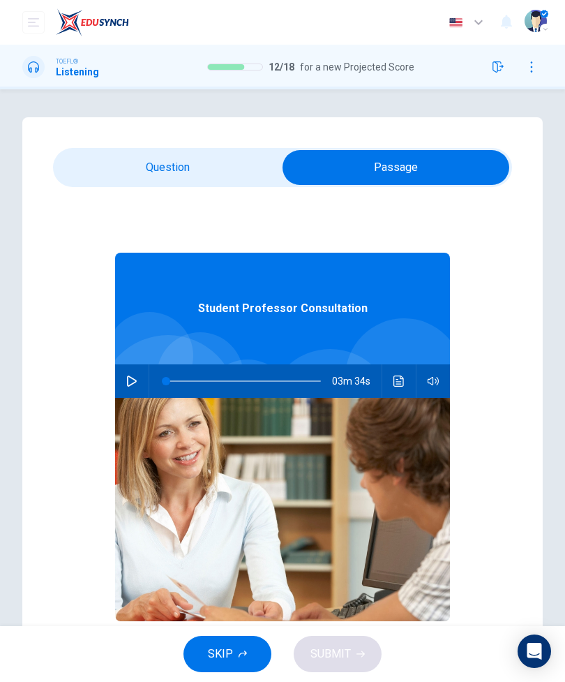
checkbox input "false"
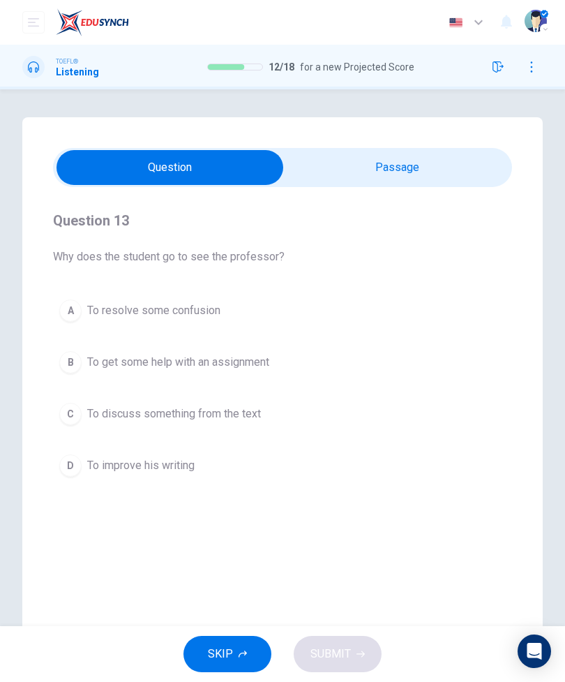
click at [183, 473] on span "To improve his writing" at bounding box center [140, 465] width 107 height 17
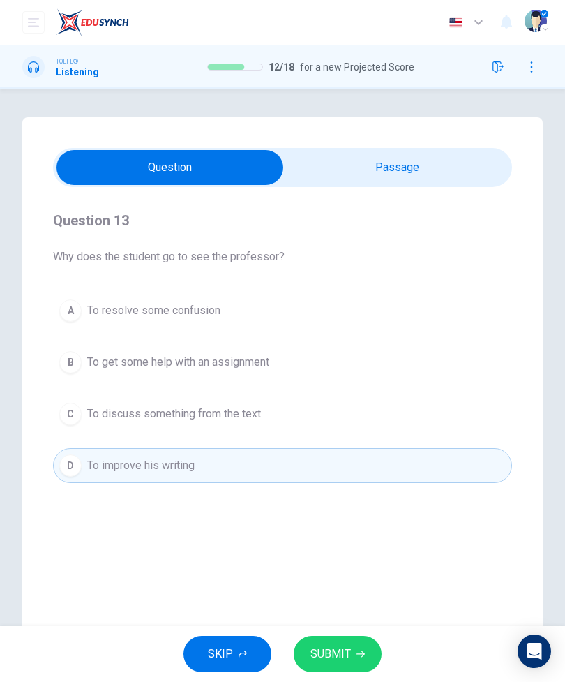
click at [352, 645] on button "SUBMIT" at bounding box center [338, 654] width 88 height 36
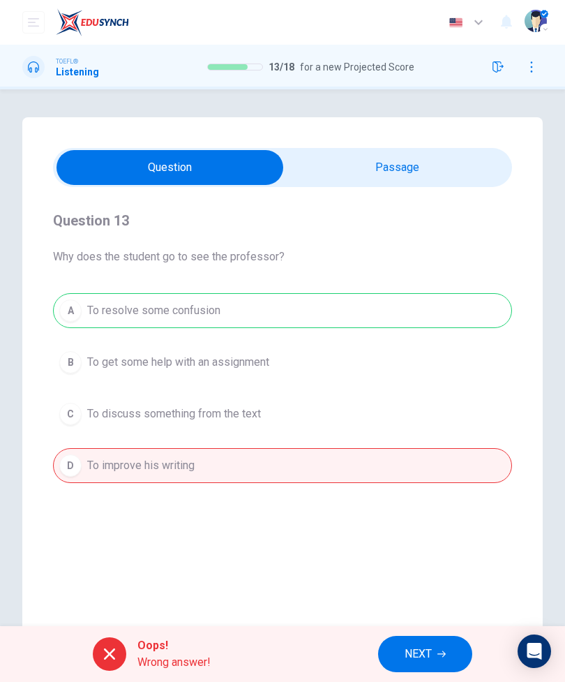
click at [392, 654] on button "NEXT" at bounding box center [425, 654] width 94 height 36
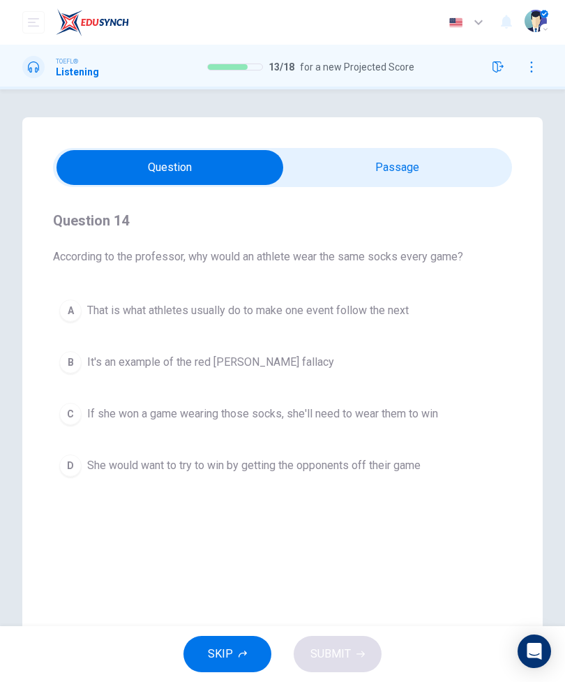
click at [364, 307] on span "That is what athletes usually do to make one event follow the next" at bounding box center [248, 310] width 322 height 17
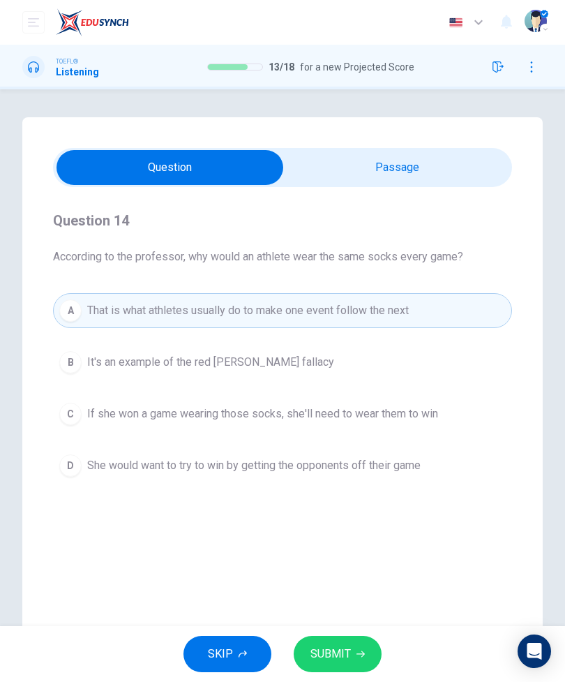
click at [341, 418] on span "If she won a game wearing those socks, she'll need to wear them to win" at bounding box center [262, 414] width 351 height 17
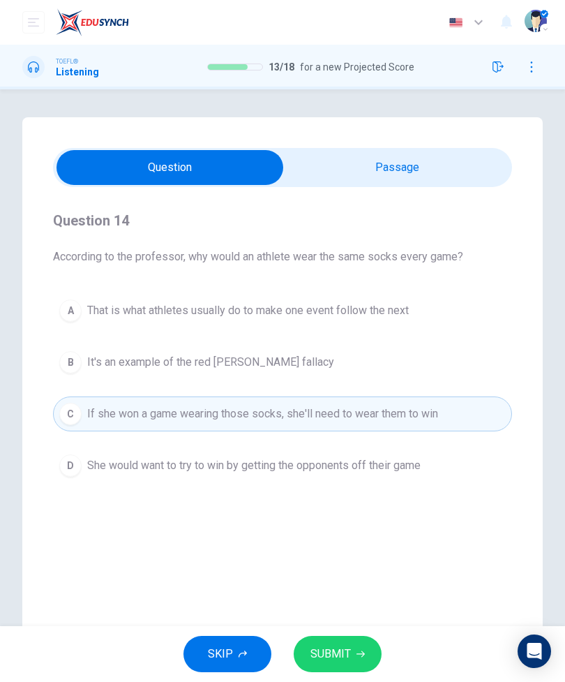
click at [338, 651] on span "SUBMIT" at bounding box center [331, 654] width 40 height 20
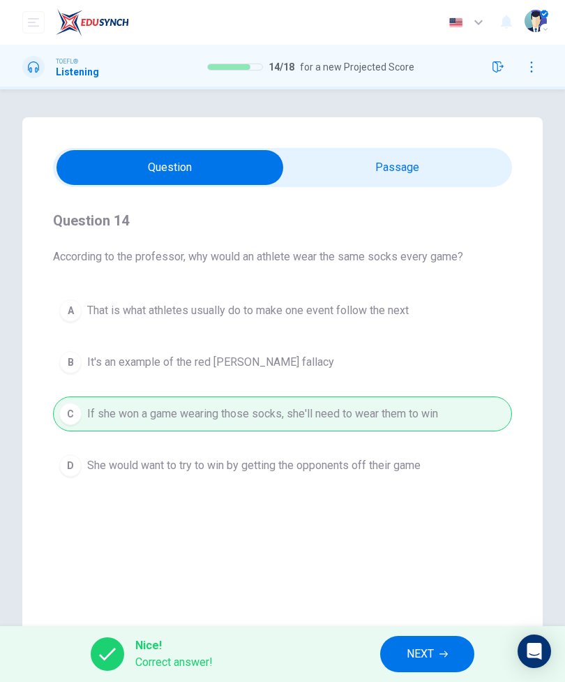
click at [405, 655] on button "NEXT" at bounding box center [427, 654] width 94 height 36
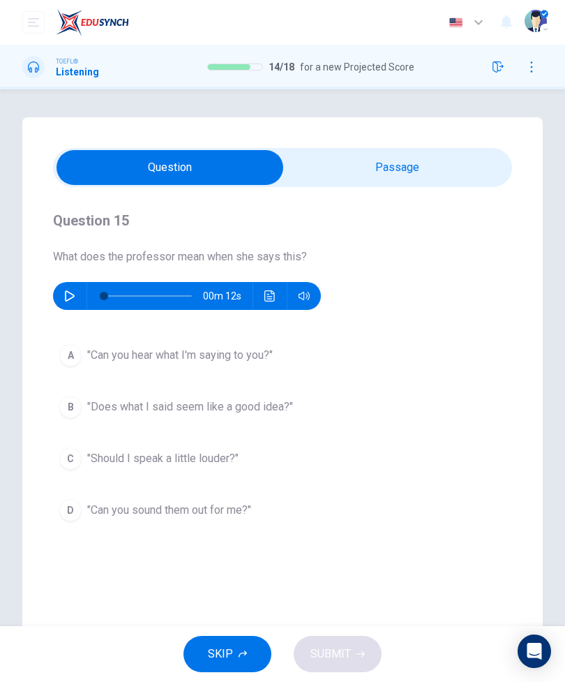
click at [79, 290] on button "button" at bounding box center [70, 296] width 22 height 28
click at [68, 293] on icon "button" at bounding box center [70, 296] width 8 height 8
type input "25"
click at [423, 172] on input "checkbox" at bounding box center [170, 167] width 689 height 35
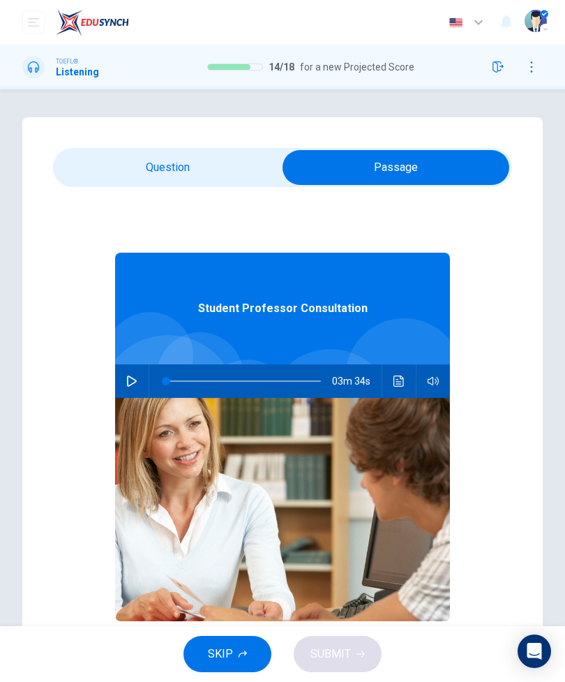
click at [401, 384] on icon "Click to see the audio transcription" at bounding box center [399, 381] width 10 height 11
click at [203, 167] on input "checkbox" at bounding box center [396, 167] width 689 height 35
checkbox input "false"
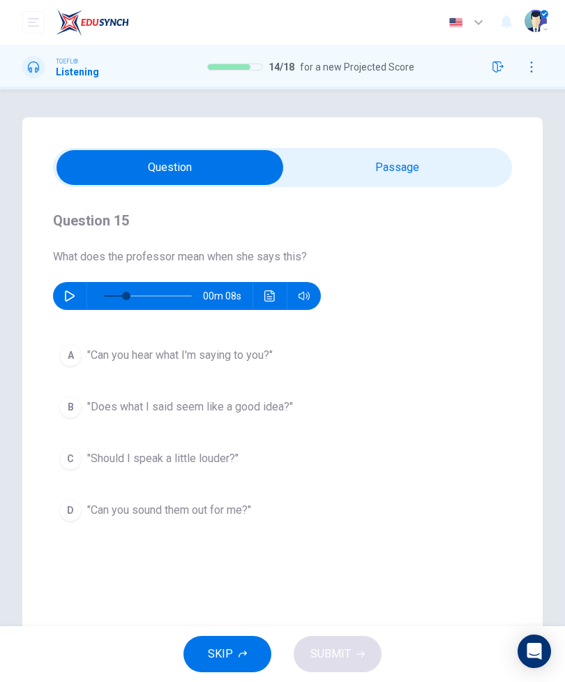
click at [67, 293] on icon "button" at bounding box center [69, 295] width 11 height 11
click at [271, 299] on icon "Click to see the audio transcription" at bounding box center [270, 295] width 10 height 11
type input "0"
click at [468, 681] on div "Audio Transcription" at bounding box center [282, 693] width 565 height 23
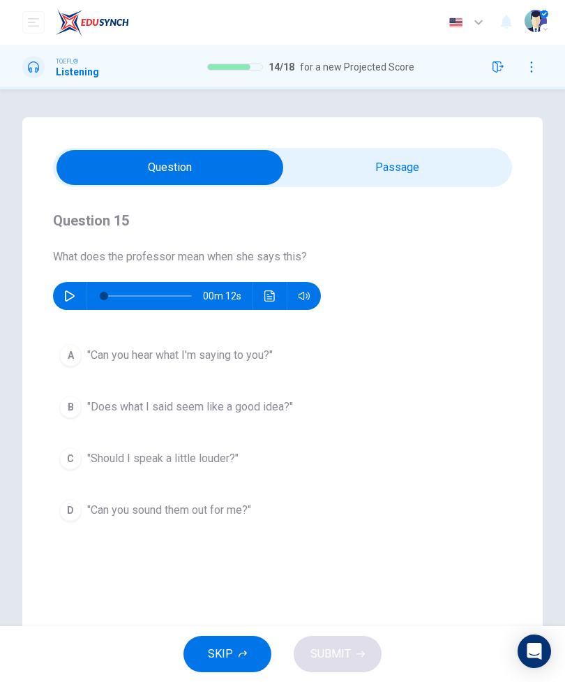
click at [251, 518] on span ""Can you sound them out for me?"" at bounding box center [169, 510] width 164 height 17
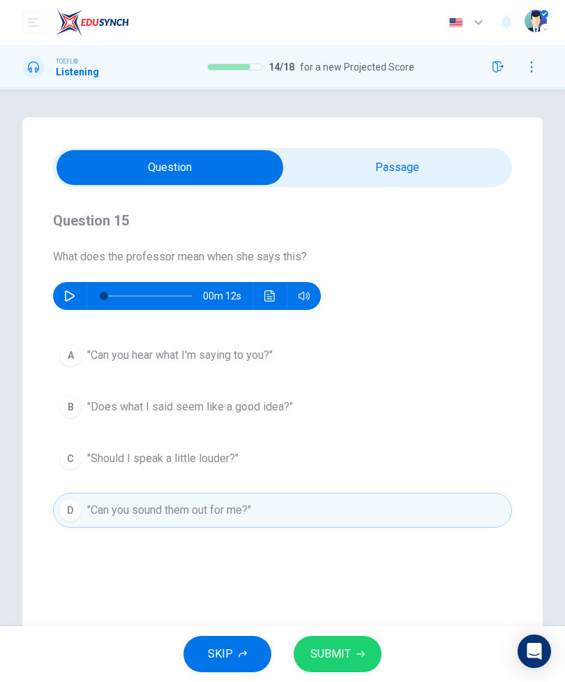
click at [333, 661] on span "SUBMIT" at bounding box center [331, 654] width 40 height 20
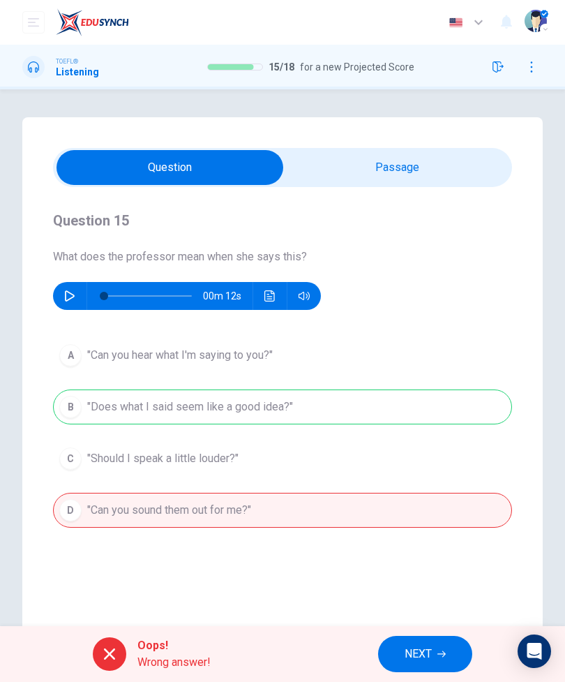
click at [431, 645] on span "NEXT" at bounding box center [418, 654] width 27 height 20
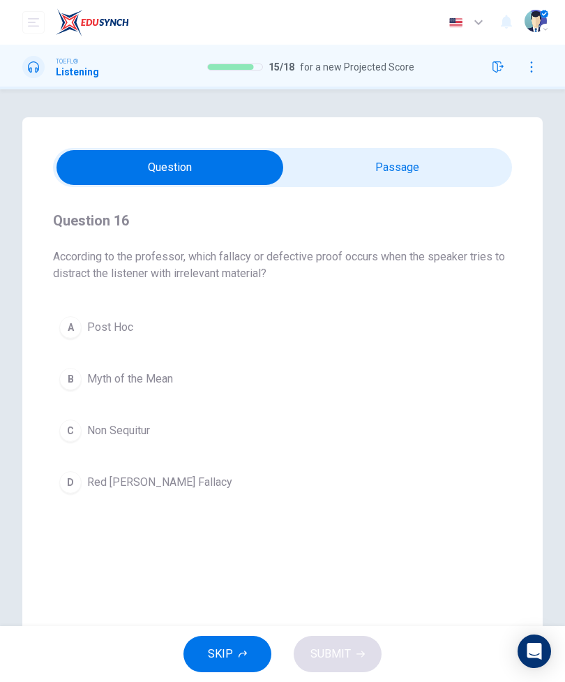
click at [114, 320] on span "Post Hoc" at bounding box center [110, 327] width 46 height 17
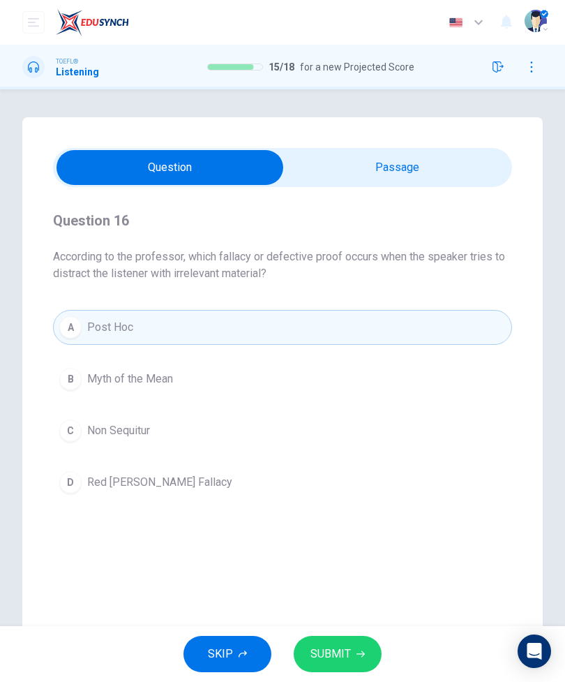
click at [350, 628] on div "SKIP SUBMIT" at bounding box center [282, 654] width 565 height 56
click at [349, 628] on div "SKIP SUBMIT" at bounding box center [282, 654] width 565 height 56
click at [325, 657] on span "SUBMIT" at bounding box center [331, 654] width 40 height 20
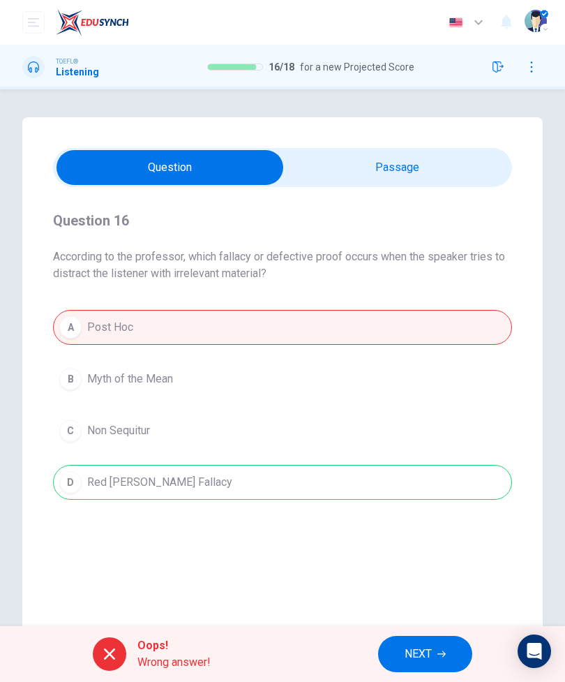
click at [400, 648] on button "NEXT" at bounding box center [425, 654] width 94 height 36
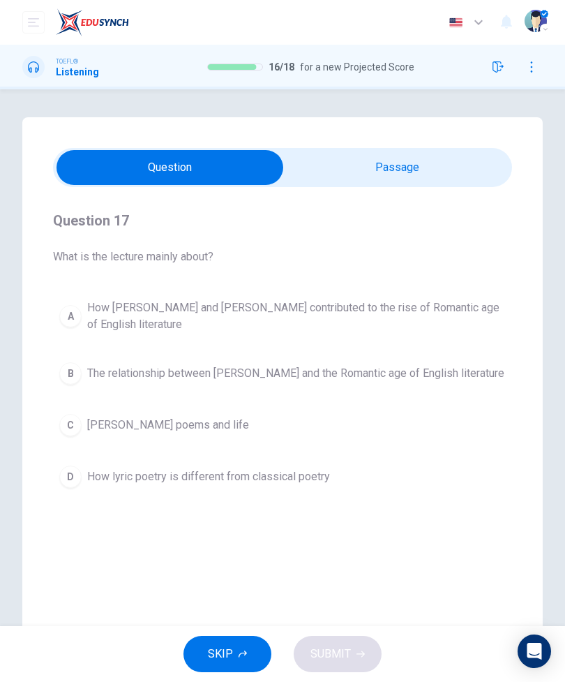
click at [390, 168] on input "checkbox" at bounding box center [170, 167] width 689 height 35
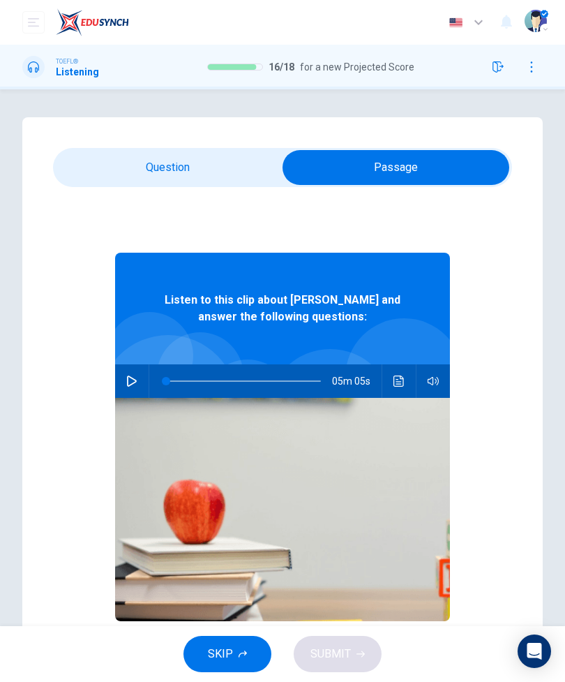
click at [401, 382] on icon "Click to see the audio transcription" at bounding box center [399, 381] width 11 height 11
click at [228, 174] on input "checkbox" at bounding box center [396, 167] width 689 height 35
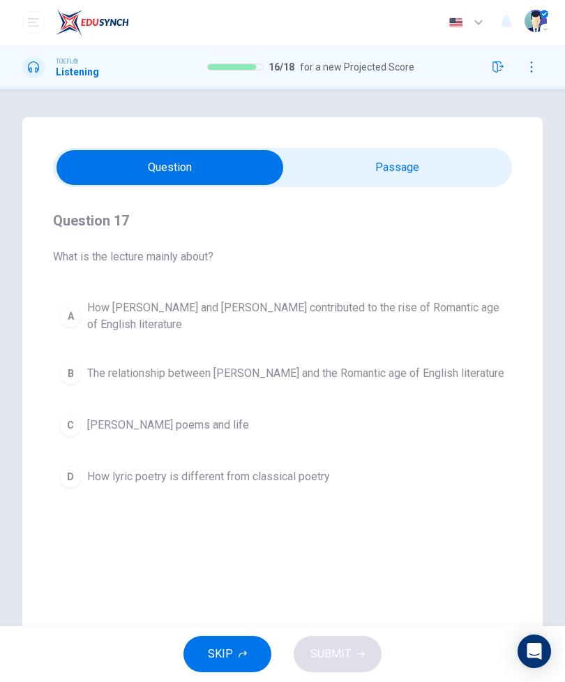
click at [415, 165] on input "checkbox" at bounding box center [170, 167] width 689 height 35
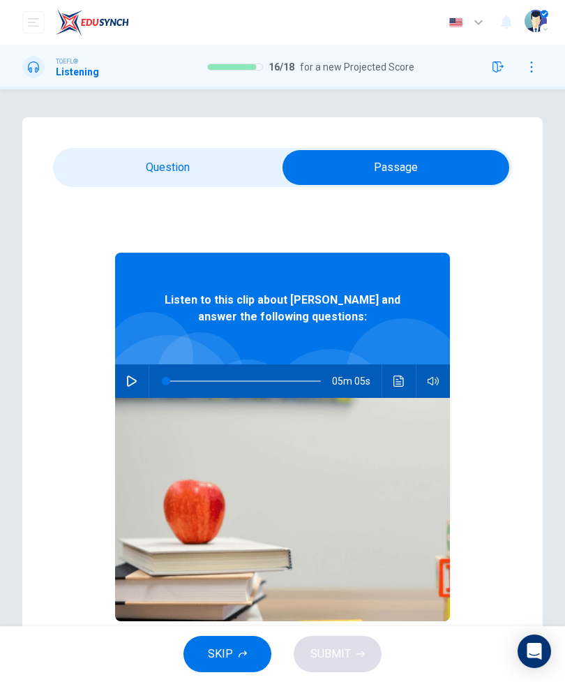
click at [398, 381] on icon "Click to see the audio transcription" at bounding box center [399, 381] width 11 height 11
click at [216, 178] on input "checkbox" at bounding box center [396, 167] width 689 height 35
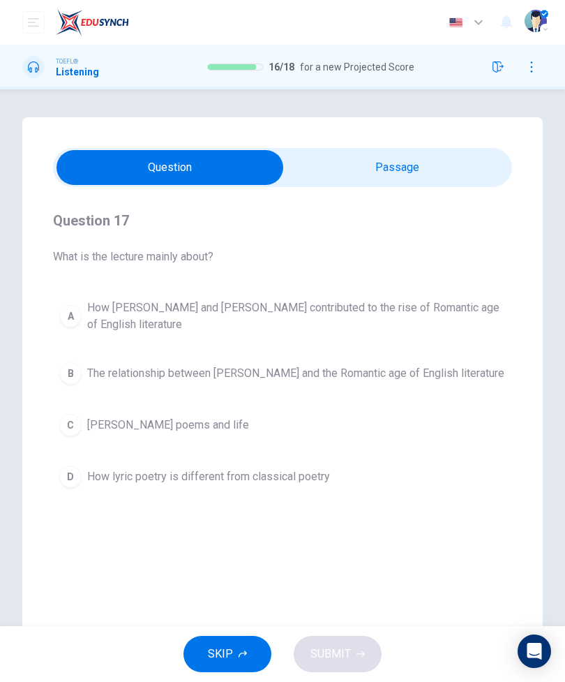
click at [427, 163] on input "checkbox" at bounding box center [170, 167] width 689 height 35
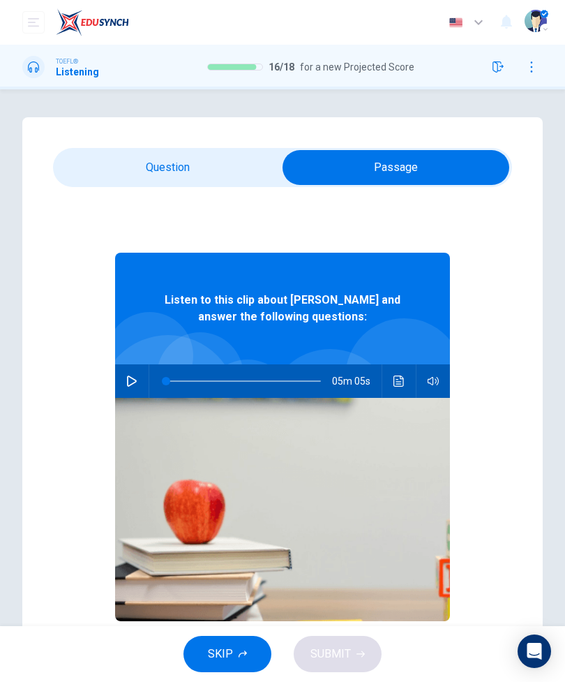
click at [403, 381] on icon "Click to see the audio transcription" at bounding box center [399, 381] width 10 height 11
click at [216, 163] on input "checkbox" at bounding box center [396, 167] width 689 height 35
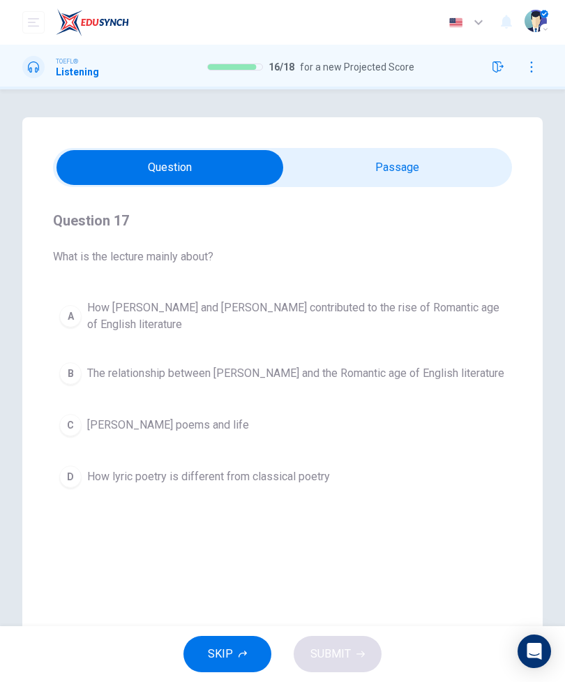
click at [463, 168] on input "checkbox" at bounding box center [170, 167] width 689 height 35
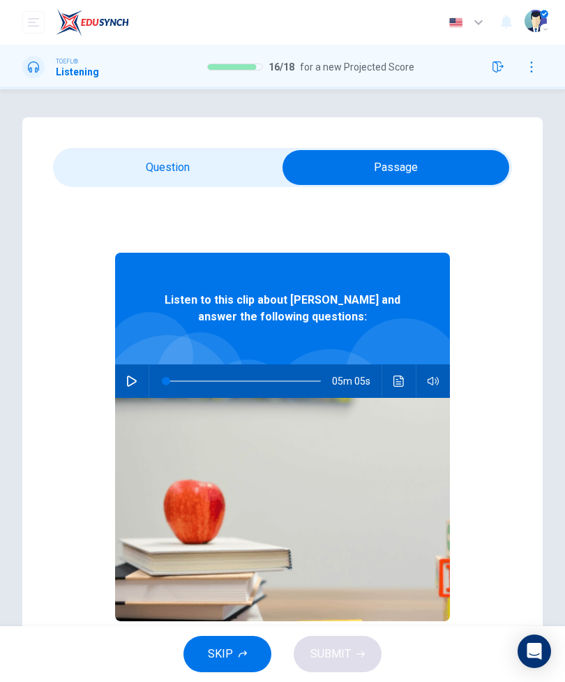
click at [395, 384] on icon "Click to see the audio transcription" at bounding box center [399, 381] width 11 height 11
click at [211, 167] on input "checkbox" at bounding box center [396, 167] width 689 height 35
checkbox input "false"
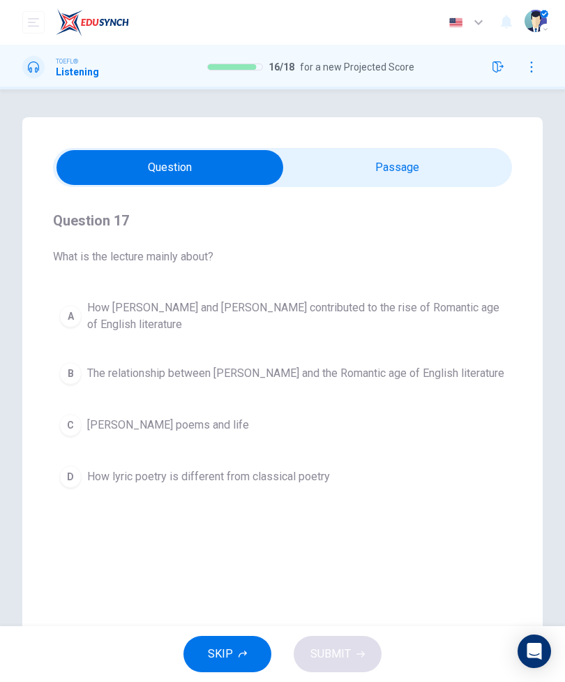
click at [419, 320] on span "How William Wordsworth and Samuel Taylor Coleridge contributed to the rise of R…" at bounding box center [296, 316] width 419 height 34
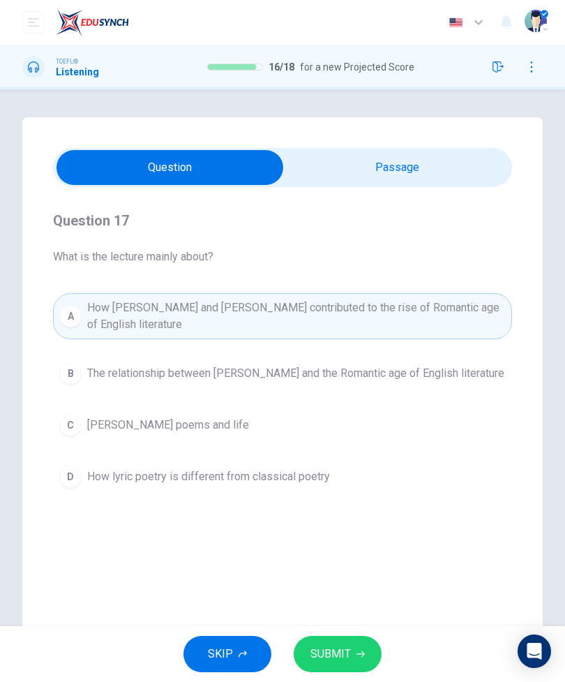
click at [355, 655] on button "SUBMIT" at bounding box center [338, 654] width 88 height 36
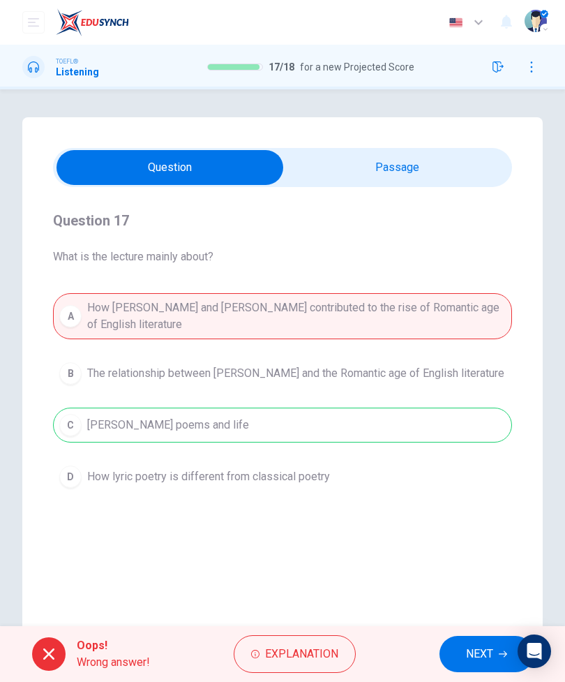
click at [479, 648] on span "NEXT" at bounding box center [479, 654] width 27 height 20
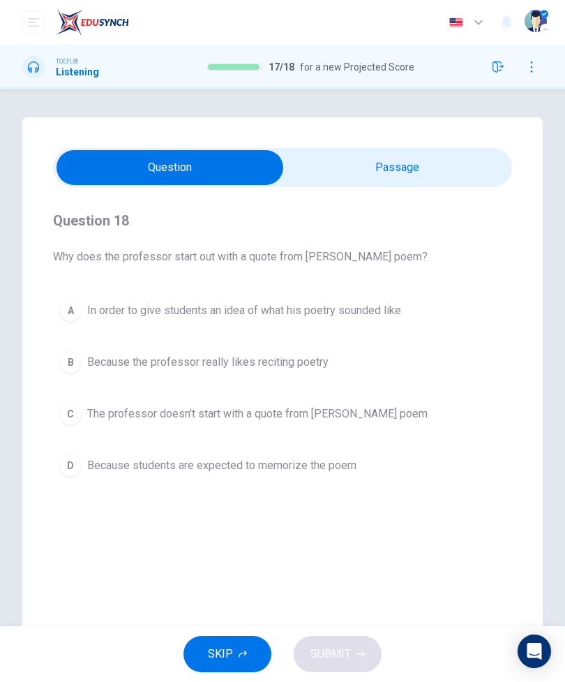
click at [327, 367] on span "Because the professor really likes reciting poetry" at bounding box center [208, 362] width 242 height 17
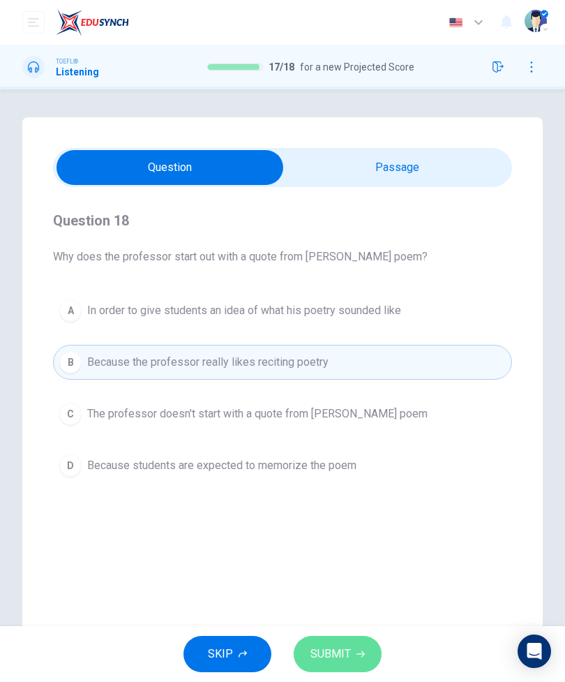
click at [349, 639] on button "SUBMIT" at bounding box center [338, 654] width 88 height 36
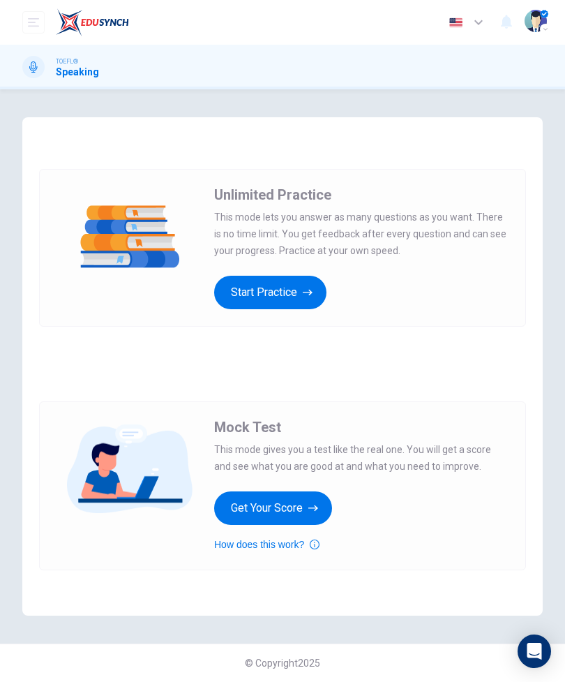
click at [30, 31] on button "open mobile menu" at bounding box center [33, 22] width 22 height 22
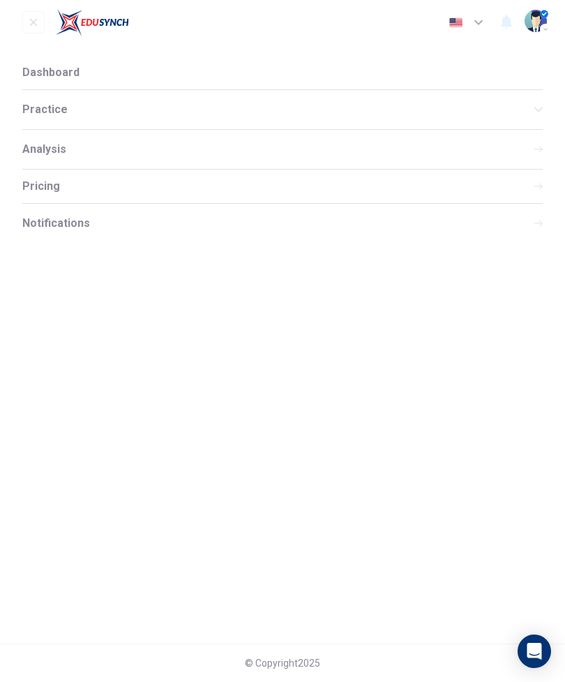
click at [143, 106] on span "Practice" at bounding box center [278, 109] width 512 height 11
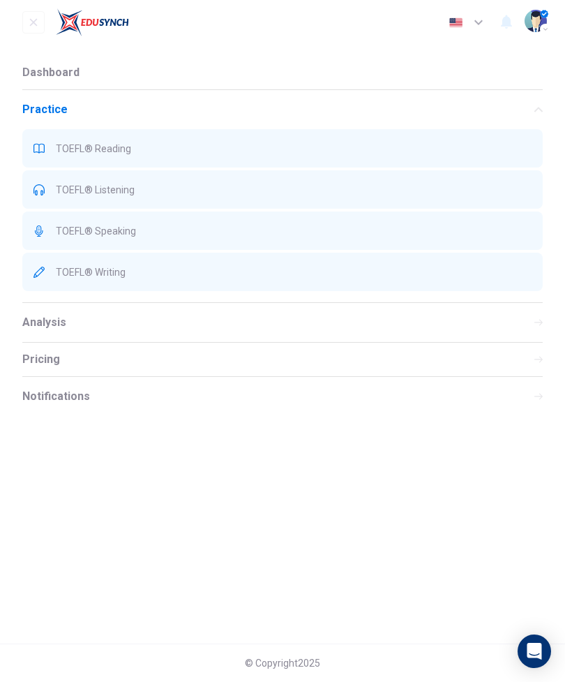
click at [250, 276] on span "TOEFL® Writing" at bounding box center [294, 272] width 476 height 11
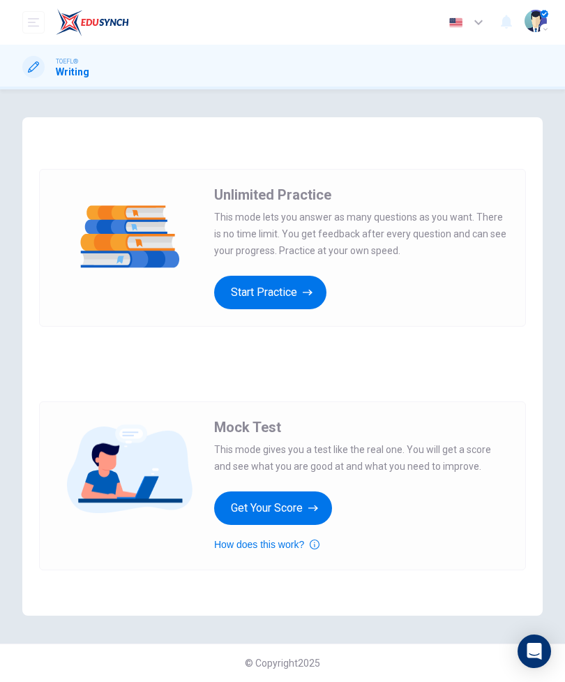
click at [82, 64] on div "TOEFL®" at bounding box center [73, 62] width 34 height 10
click at [37, 32] on button "open mobile menu" at bounding box center [33, 22] width 22 height 22
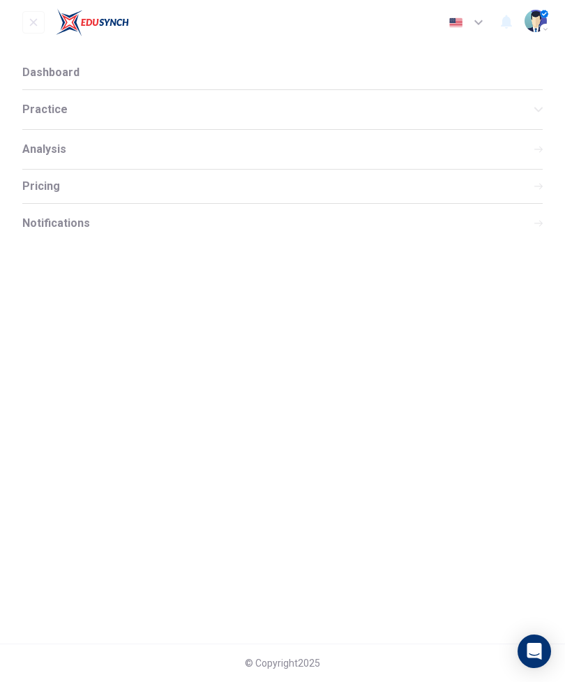
click at [244, 120] on div "Practice" at bounding box center [282, 109] width 521 height 39
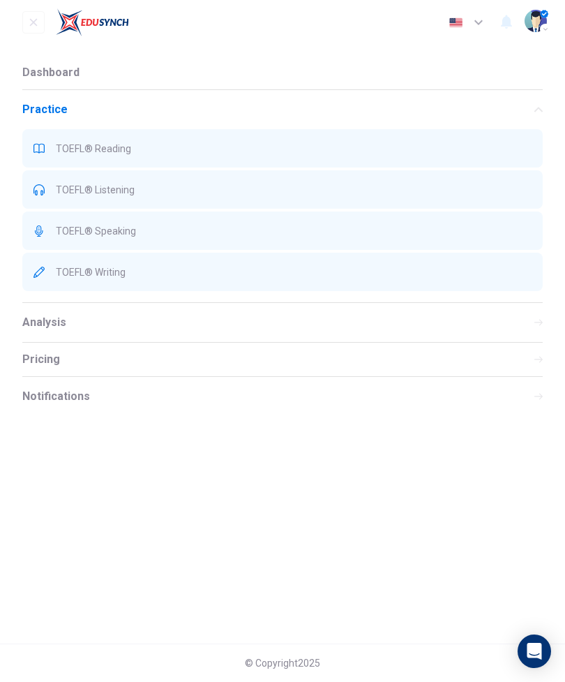
click at [223, 195] on span "TOEFL® Listening" at bounding box center [294, 189] width 476 height 11
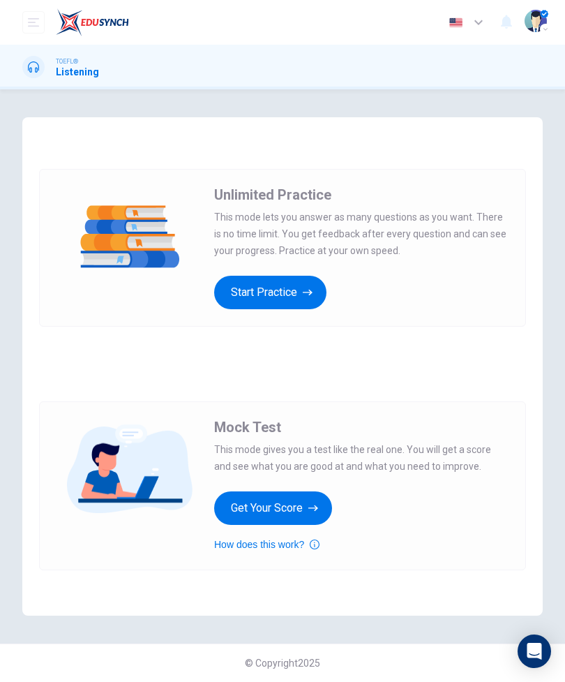
click at [35, 23] on icon "open mobile menu" at bounding box center [33, 22] width 11 height 8
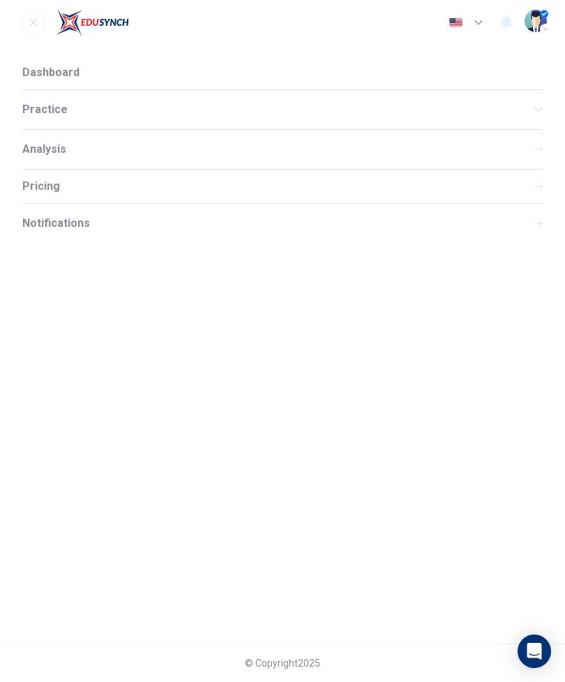
click at [101, 70] on li "Dashboard" at bounding box center [282, 73] width 521 height 34
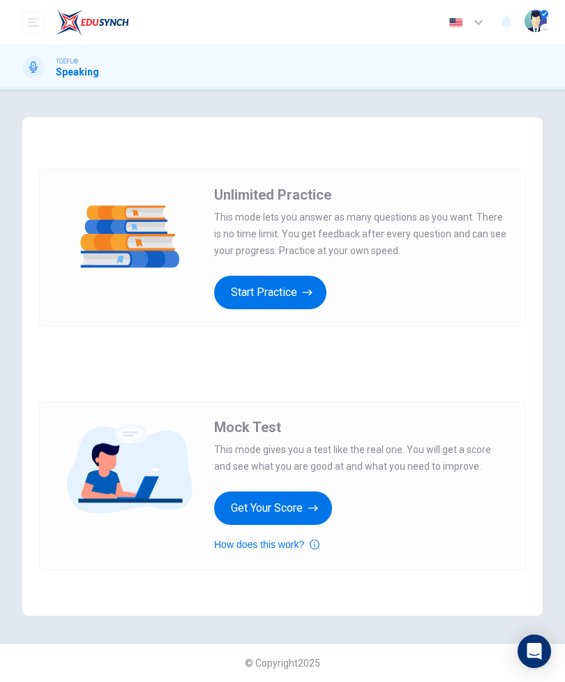
click at [297, 510] on button "Get Your Score" at bounding box center [273, 508] width 118 height 34
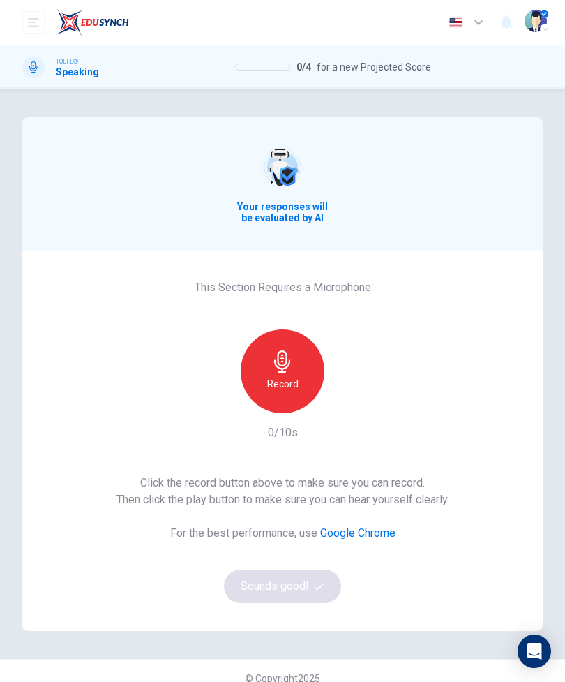
click at [309, 376] on div "Record" at bounding box center [283, 371] width 84 height 84
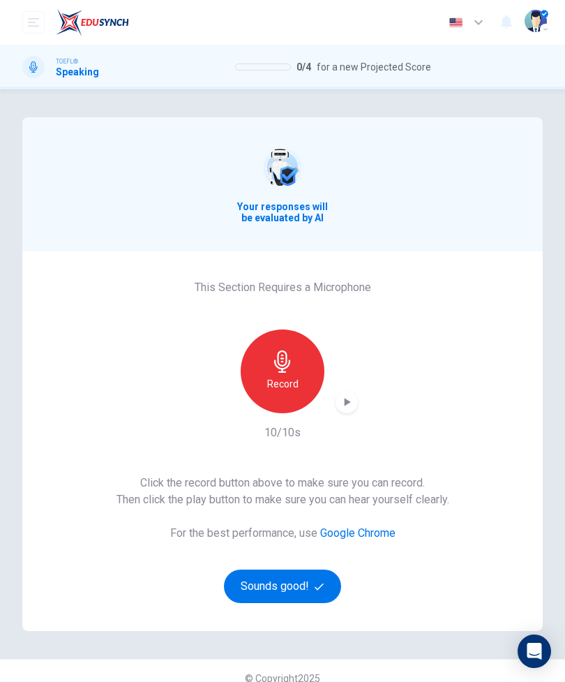
click at [348, 403] on icon "button" at bounding box center [348, 402] width 6 height 8
click at [314, 584] on button "Sounds good!" at bounding box center [282, 587] width 117 height 34
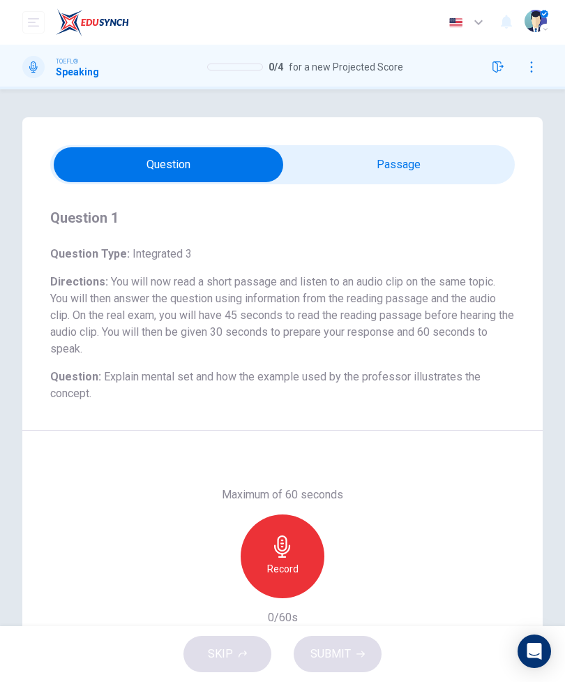
click at [433, 165] on input "checkbox" at bounding box center [168, 164] width 697 height 35
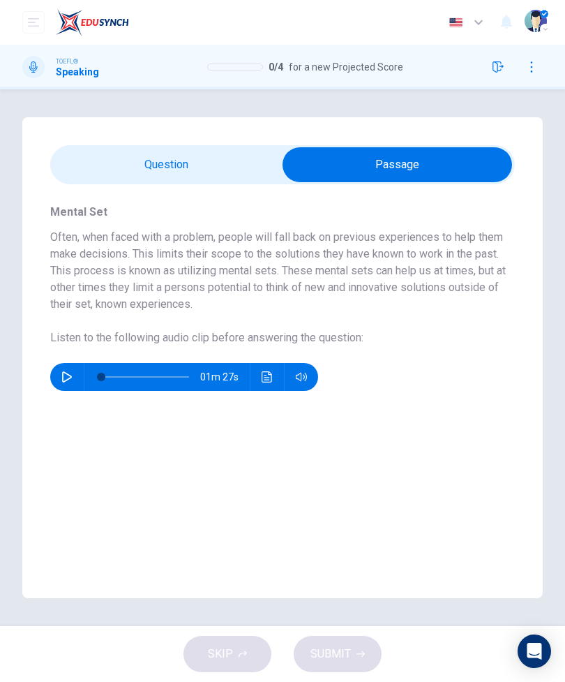
click at [268, 378] on icon "Click to see the audio transcription" at bounding box center [267, 376] width 11 height 11
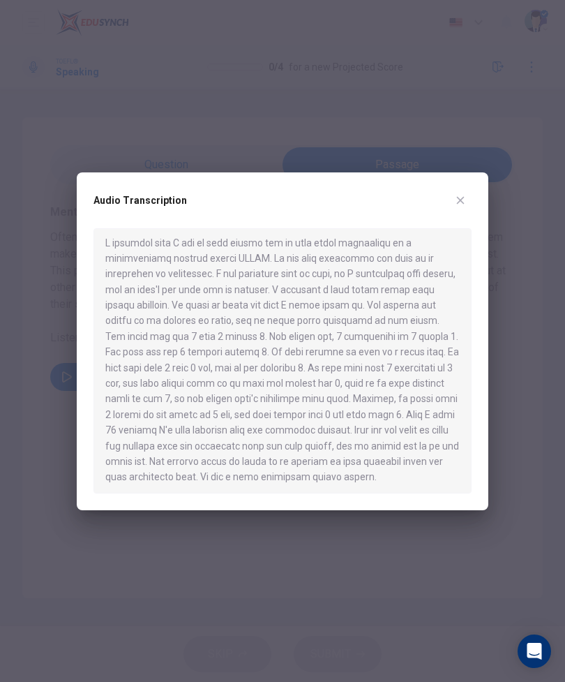
scroll to position [4, 0]
click at [451, 202] on button "button" at bounding box center [460, 200] width 22 height 22
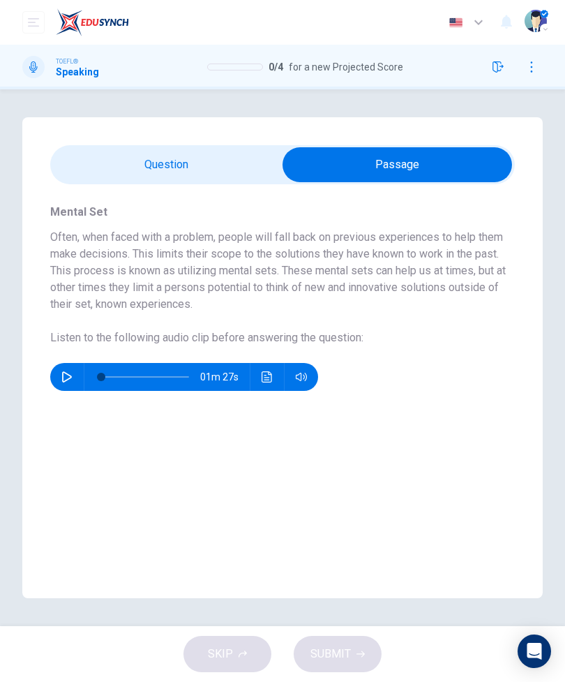
click at [269, 377] on icon "Click to see the audio transcription" at bounding box center [267, 376] width 11 height 11
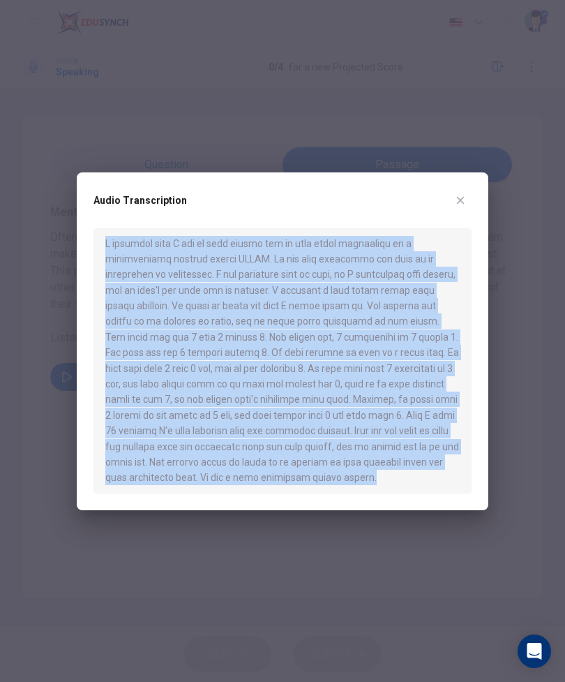
click at [440, 482] on div at bounding box center [283, 360] width 378 height 265
click at [159, 262] on div at bounding box center [283, 360] width 378 height 265
click at [449, 198] on button "button" at bounding box center [460, 200] width 22 height 22
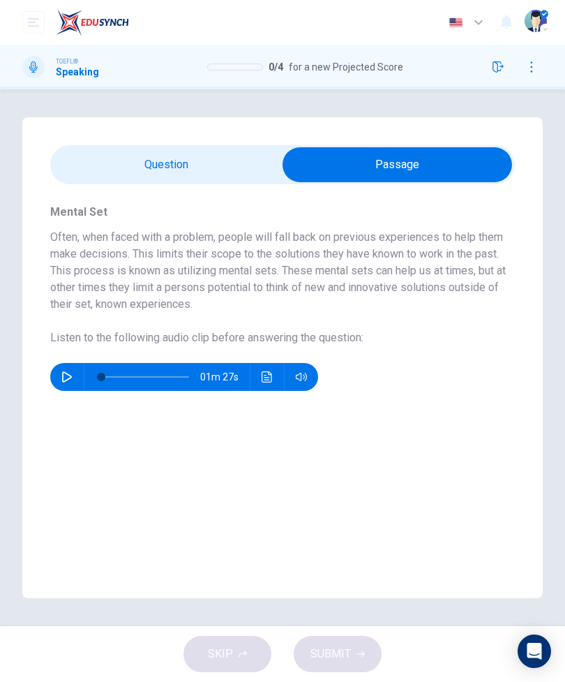
click at [221, 161] on input "checkbox" at bounding box center [397, 164] width 697 height 35
checkbox input "false"
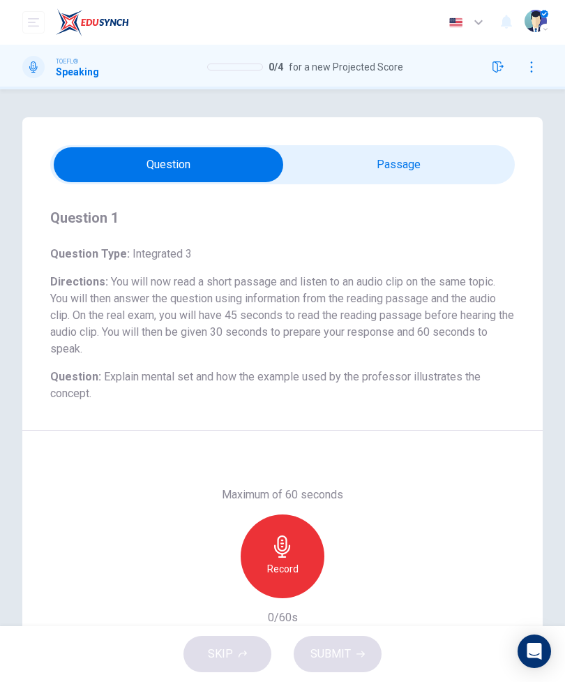
click at [290, 551] on icon "button" at bounding box center [283, 546] width 22 height 22
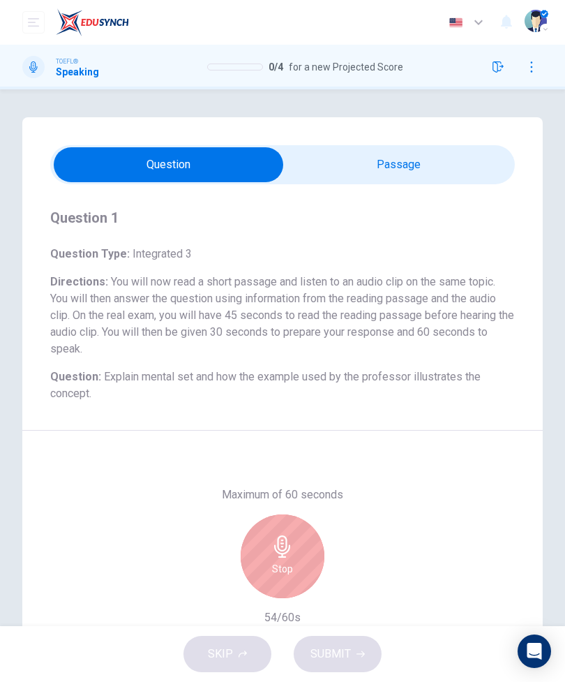
click at [290, 558] on div "Stop" at bounding box center [283, 556] width 84 height 84
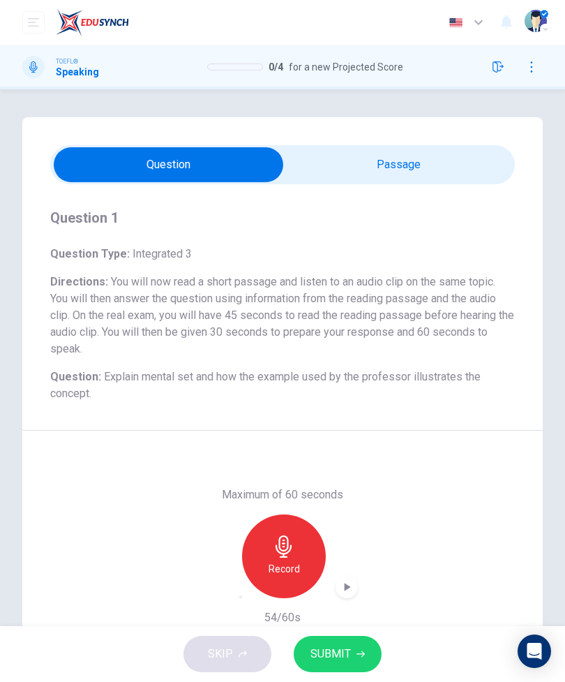
click at [350, 655] on button "SUBMIT" at bounding box center [338, 654] width 88 height 36
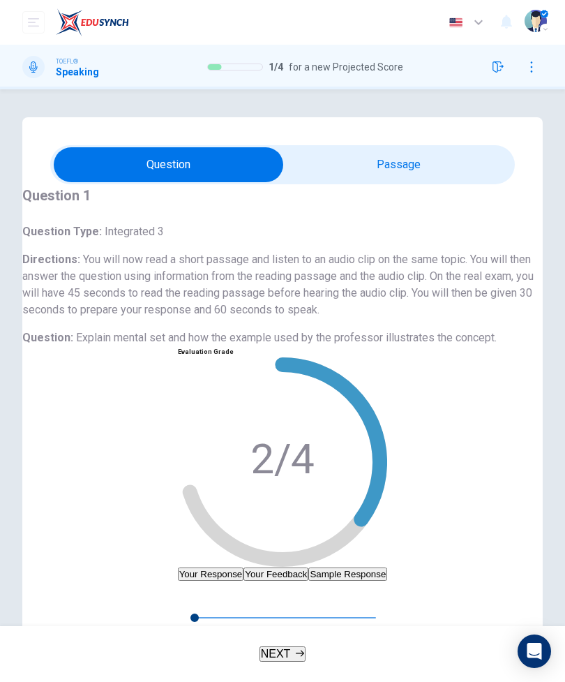
click at [281, 662] on button "NEXT" at bounding box center [283, 653] width 47 height 15
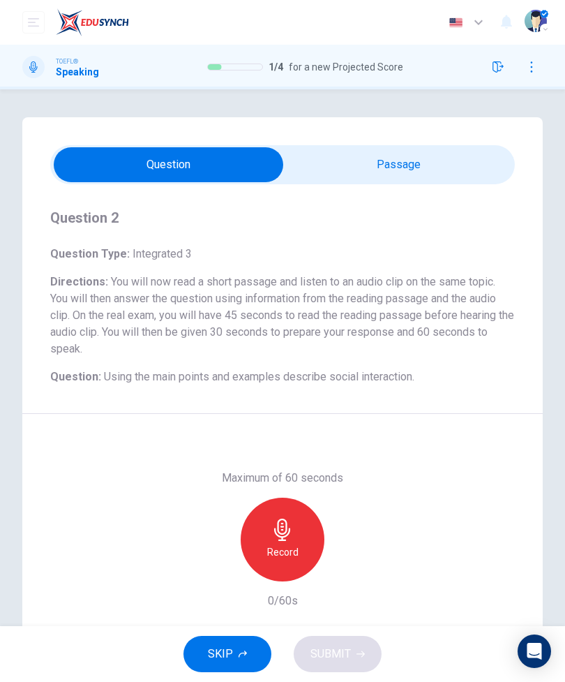
click at [431, 170] on input "checkbox" at bounding box center [168, 164] width 697 height 35
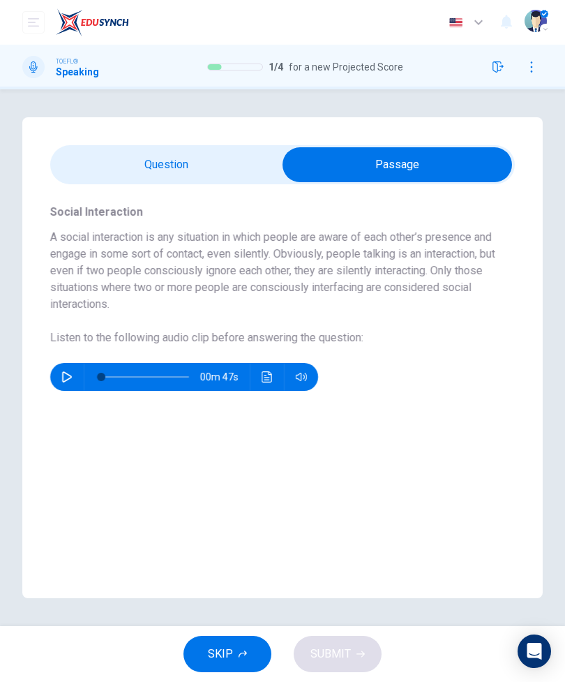
click at [179, 180] on input "checkbox" at bounding box center [397, 164] width 697 height 35
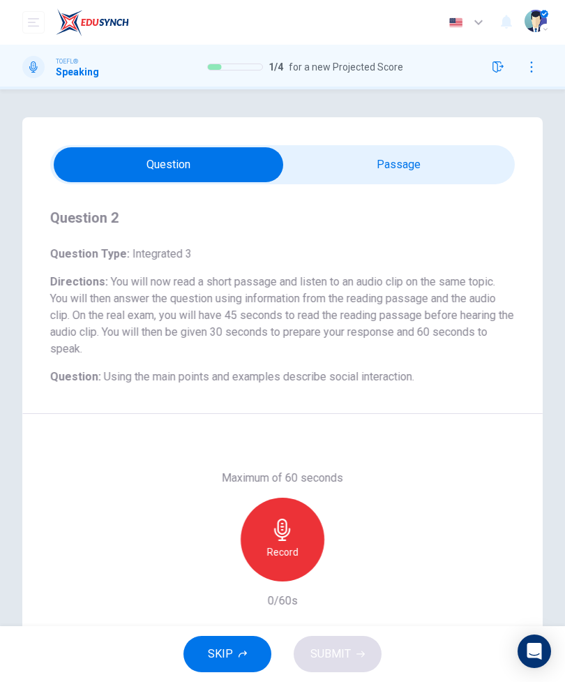
click at [285, 540] on icon "button" at bounding box center [282, 530] width 16 height 22
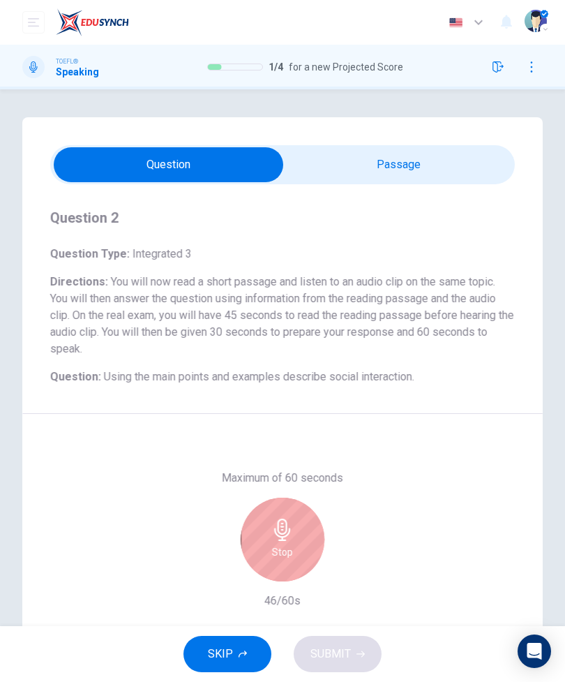
click at [292, 539] on icon "button" at bounding box center [283, 530] width 22 height 22
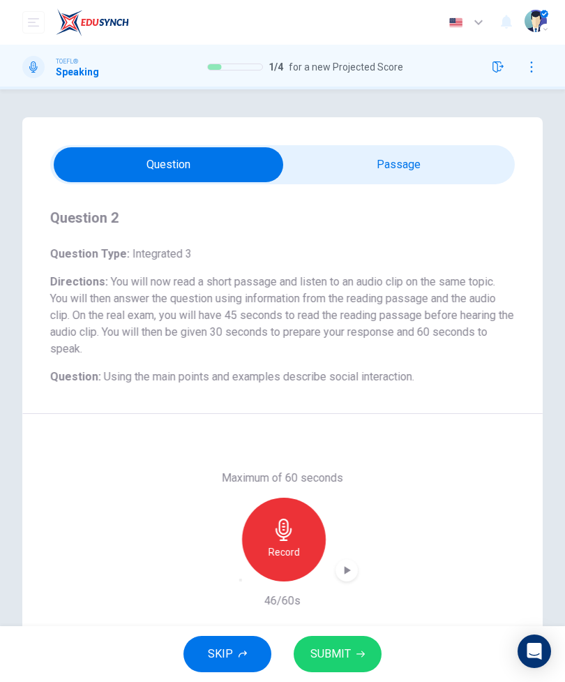
click at [341, 645] on span "SUBMIT" at bounding box center [331, 654] width 40 height 20
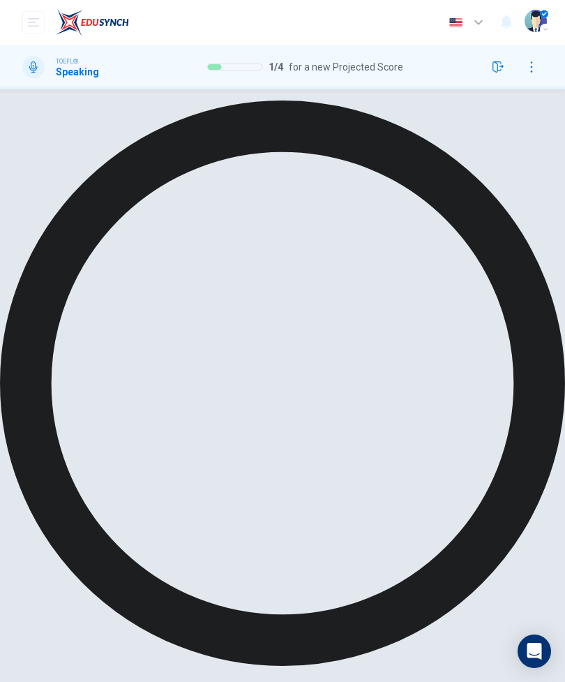
click at [250, 647] on div "Processing your response..." at bounding box center [282, 665] width 565 height 1153
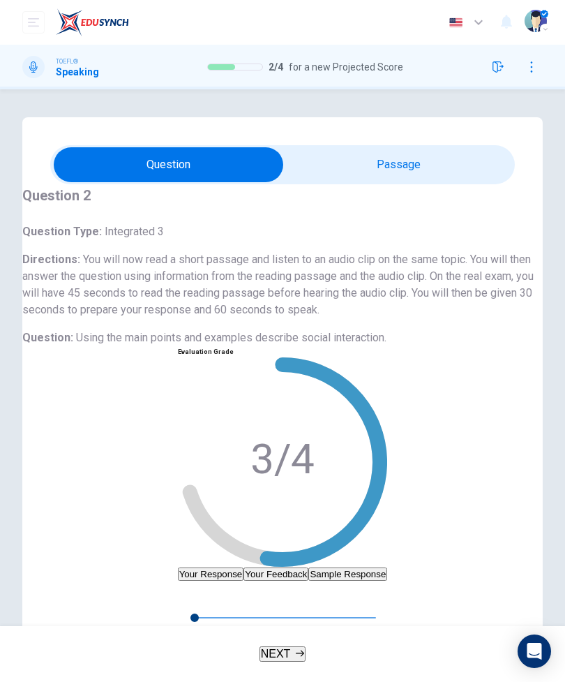
click at [389, 168] on input "checkbox" at bounding box center [168, 164] width 697 height 35
checkbox input "true"
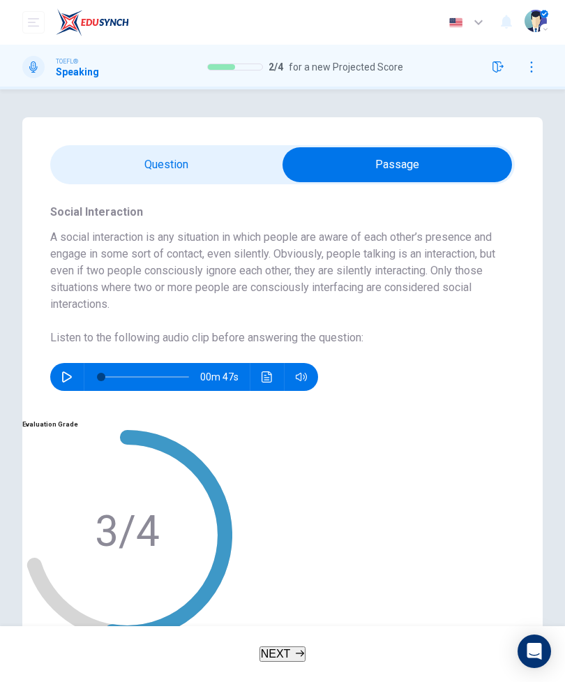
click at [297, 646] on button "NEXT" at bounding box center [283, 653] width 47 height 15
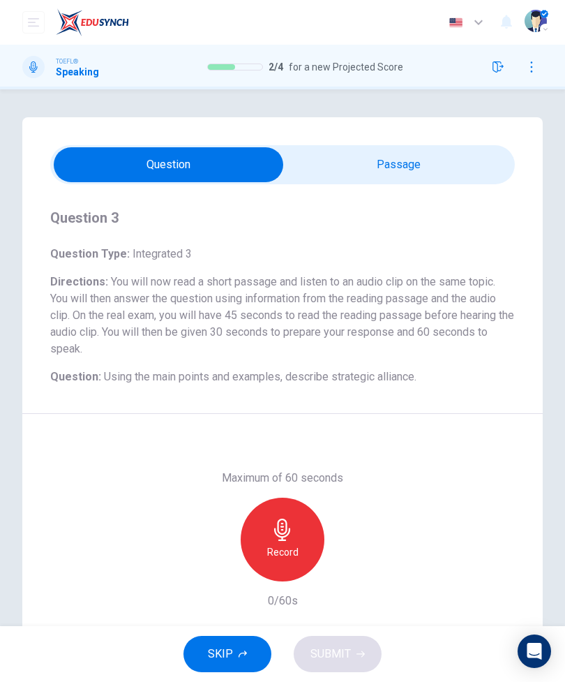
click at [408, 164] on input "checkbox" at bounding box center [168, 164] width 697 height 35
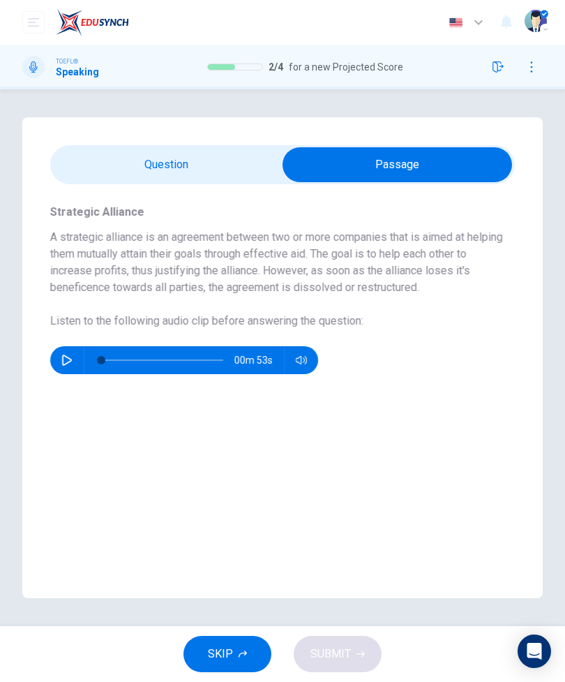
click at [212, 168] on input "checkbox" at bounding box center [397, 164] width 697 height 35
checkbox input "false"
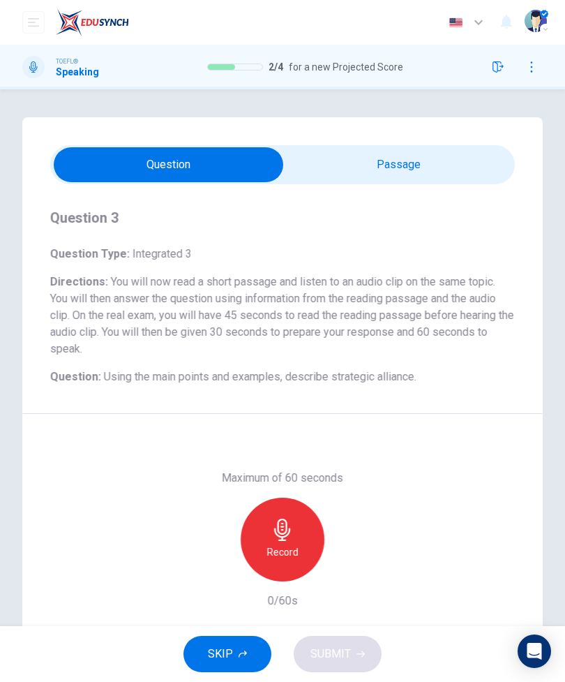
click at [290, 540] on icon "button" at bounding box center [283, 530] width 22 height 22
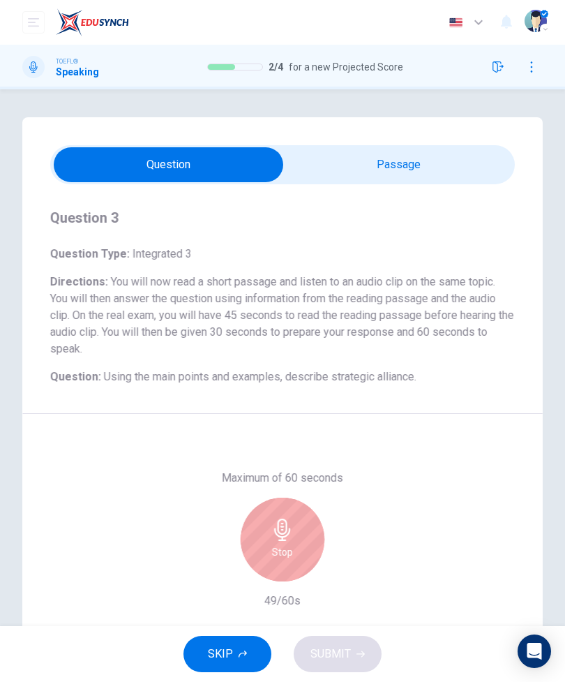
click at [288, 547] on h6 "Stop" at bounding box center [282, 552] width 21 height 17
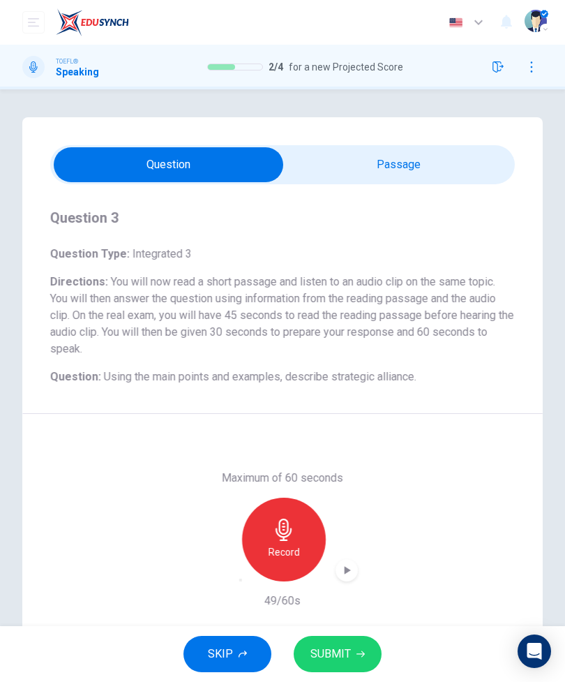
click at [345, 648] on span "SUBMIT" at bounding box center [331, 654] width 40 height 20
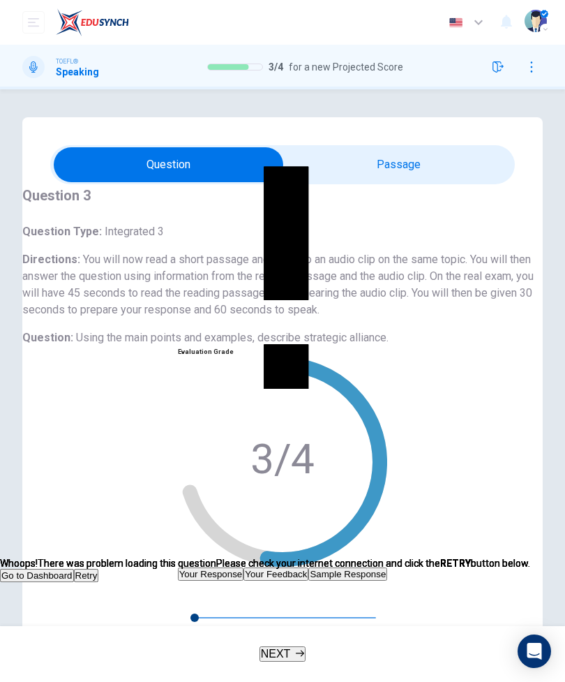
click at [99, 569] on button "Retry" at bounding box center [86, 575] width 25 height 13
click at [74, 569] on button "Go to Dashboard" at bounding box center [37, 575] width 74 height 13
